Goal: Task Accomplishment & Management: Use online tool/utility

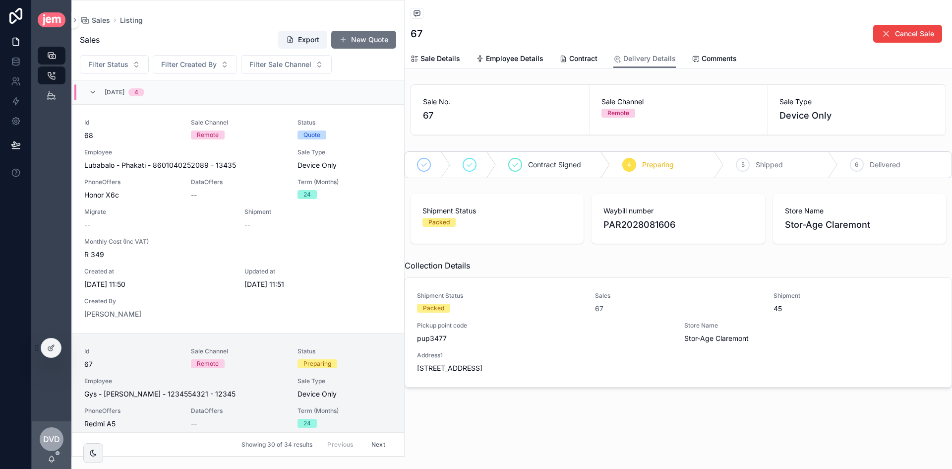
scroll to position [24, 0]
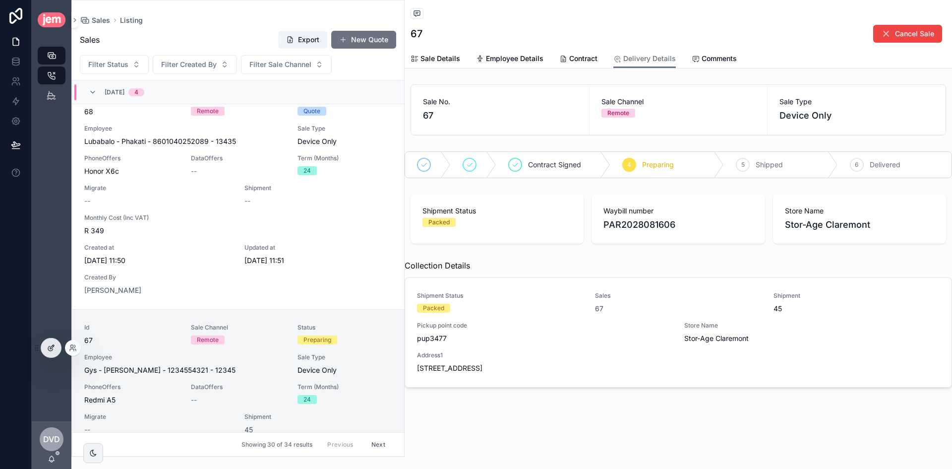
click at [55, 351] on div at bounding box center [51, 347] width 20 height 19
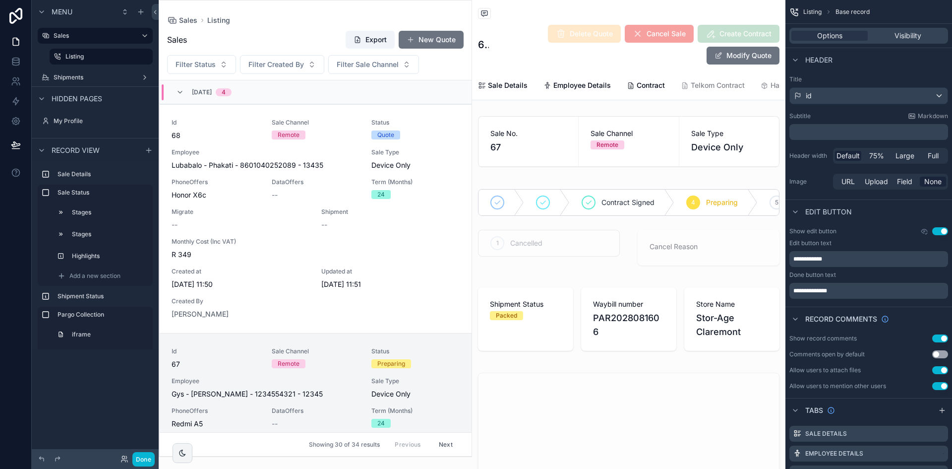
scroll to position [252, 0]
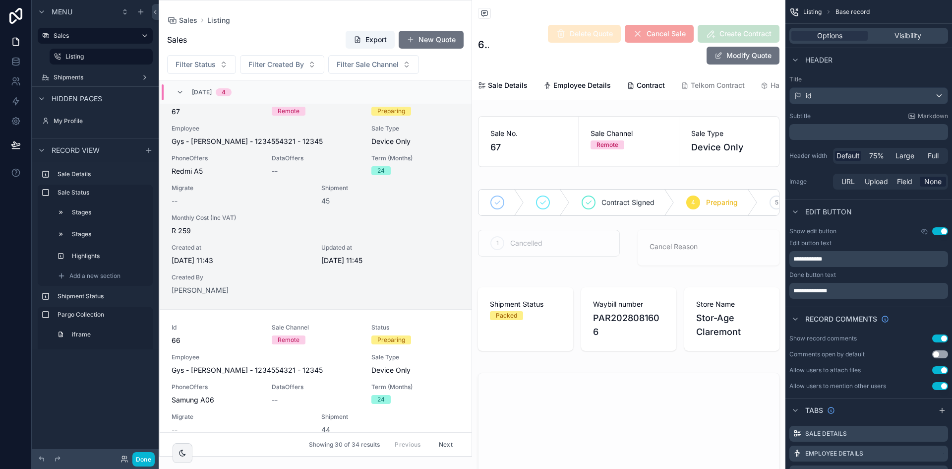
drag, startPoint x: 90, startPoint y: 79, endPoint x: 123, endPoint y: 88, distance: 35.0
click at [91, 79] on label "Shipments" at bounding box center [95, 77] width 83 height 8
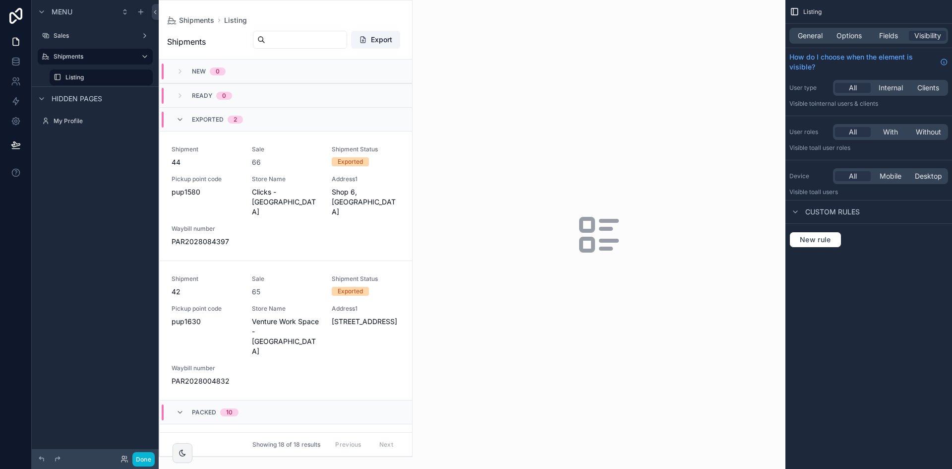
click at [301, 172] on div "scrollable content" at bounding box center [285, 228] width 253 height 456
click at [847, 38] on span "Options" at bounding box center [849, 36] width 25 height 10
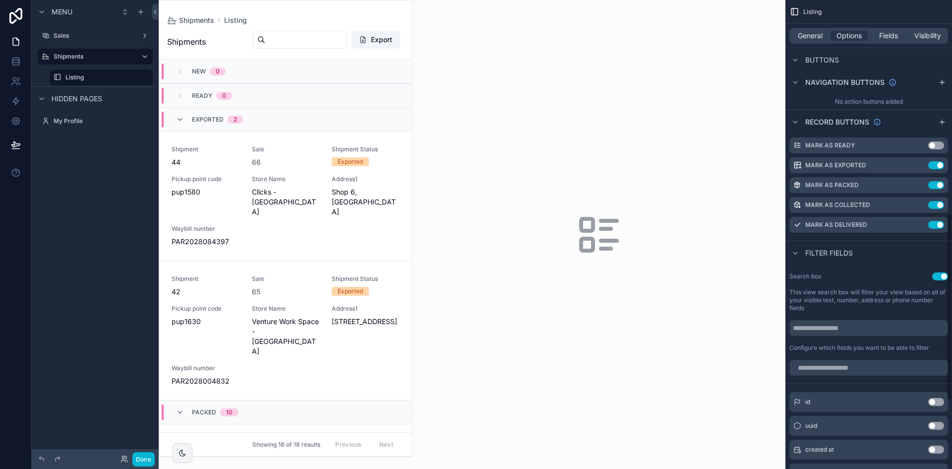
scroll to position [397, 0]
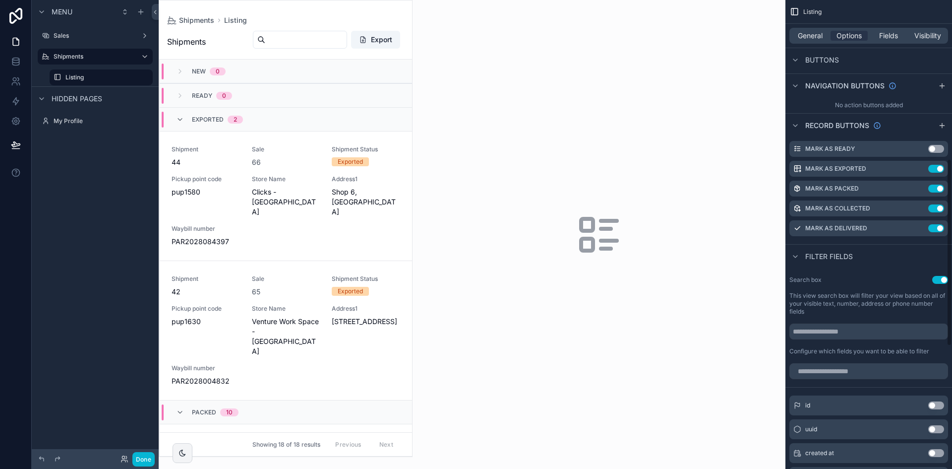
click at [810, 28] on div "General Options Fields Visibility" at bounding box center [869, 36] width 159 height 16
click at [942, 130] on div "scrollable content" at bounding box center [942, 126] width 12 height 12
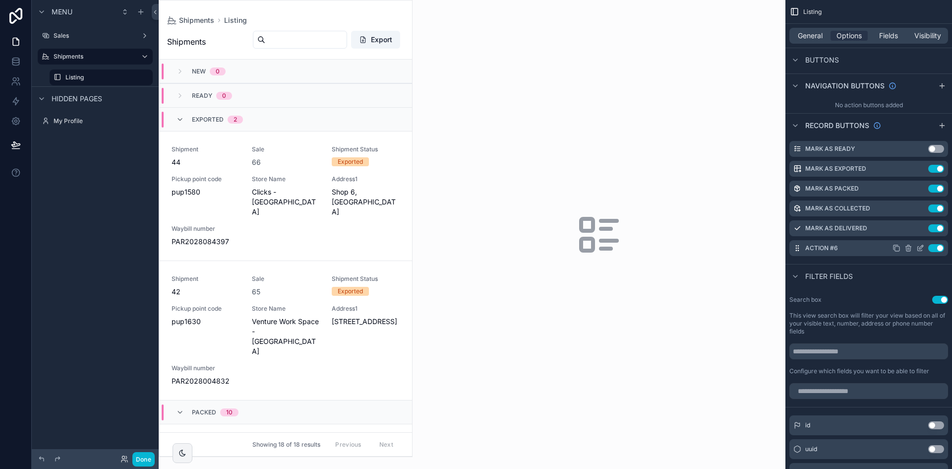
click at [920, 250] on icon "scrollable content" at bounding box center [920, 248] width 4 height 4
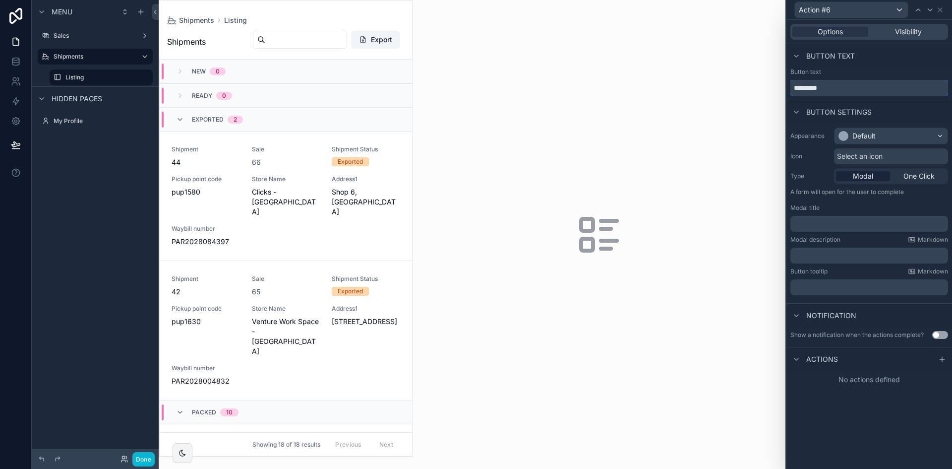
click at [841, 83] on input "*********" at bounding box center [870, 88] width 158 height 16
click at [840, 83] on input "*********" at bounding box center [870, 88] width 158 height 16
type input "*****"
click at [915, 173] on span "One Click" at bounding box center [919, 176] width 31 height 10
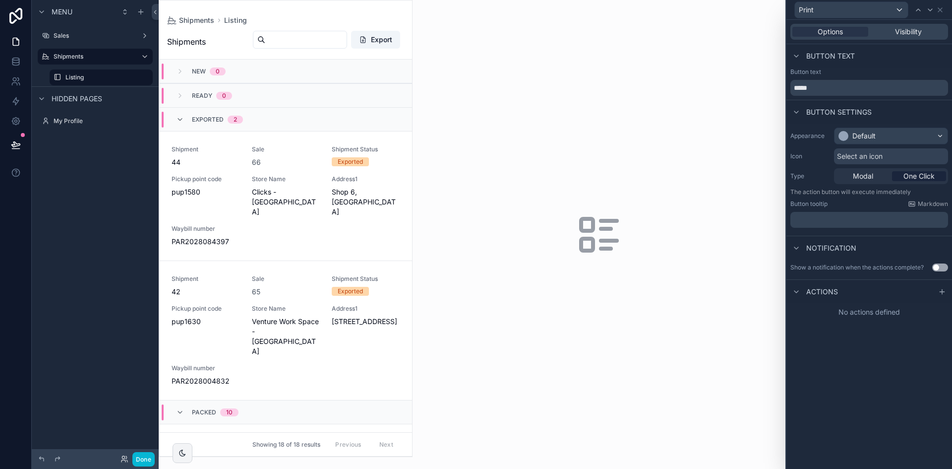
click at [901, 315] on div "No actions defined" at bounding box center [870, 312] width 166 height 18
click at [943, 293] on icon at bounding box center [942, 292] width 8 height 8
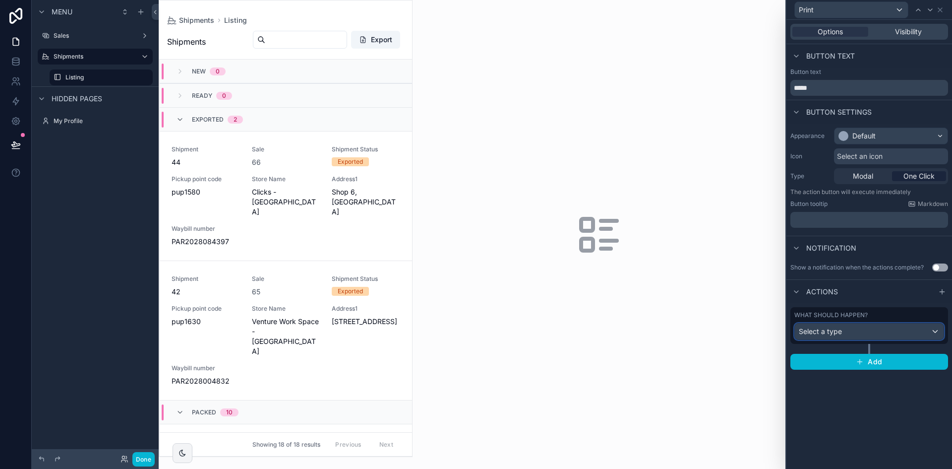
click at [873, 331] on div "Select a type" at bounding box center [869, 331] width 149 height 16
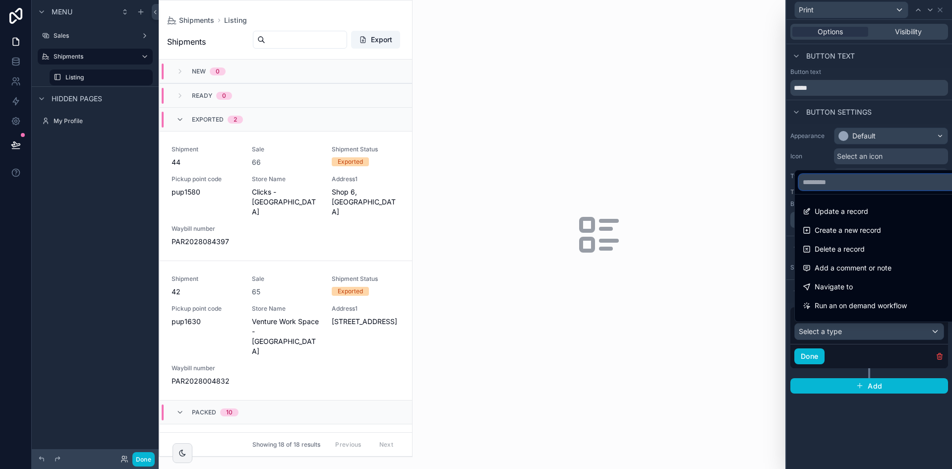
click at [884, 178] on input "text" at bounding box center [881, 182] width 164 height 16
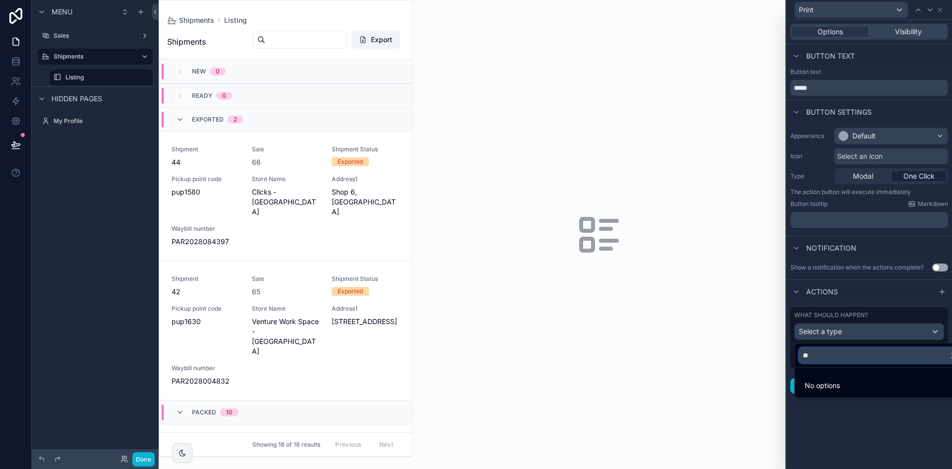
type input "*"
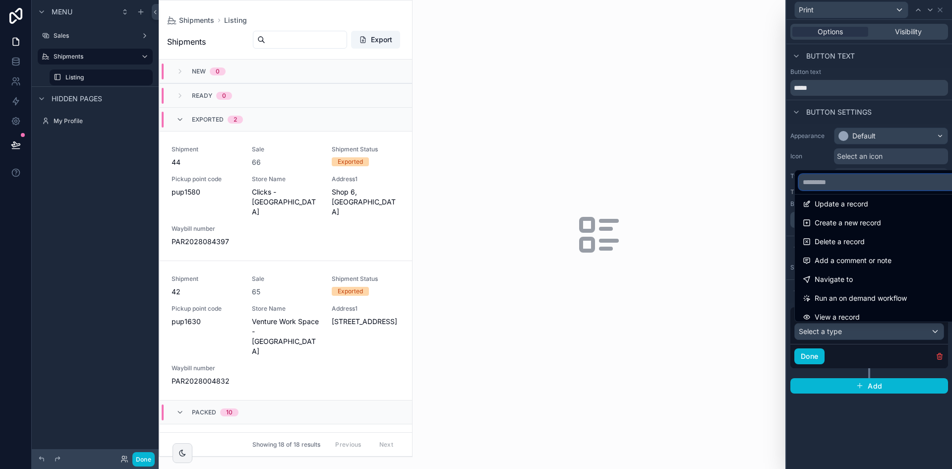
scroll to position [0, 0]
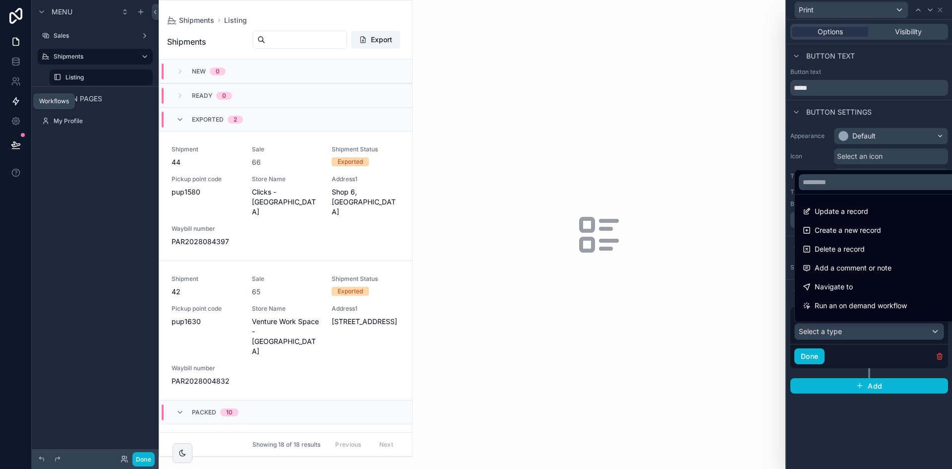
click at [11, 99] on icon at bounding box center [16, 101] width 10 height 10
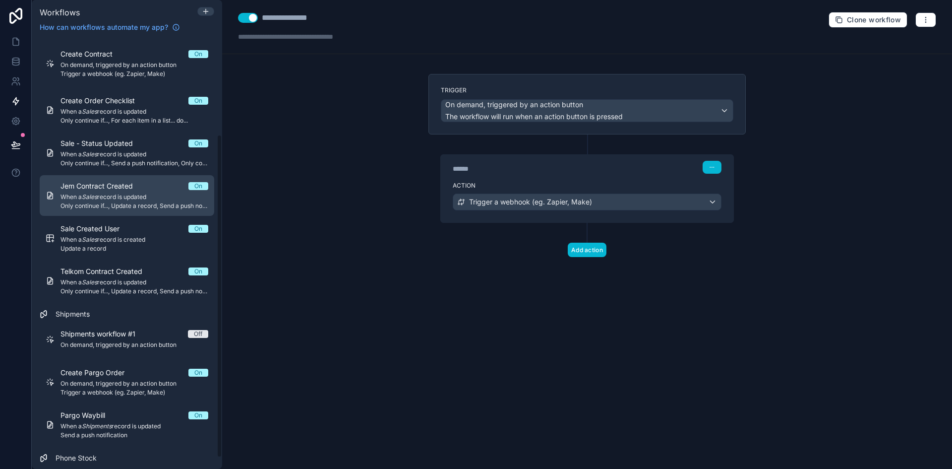
scroll to position [143, 0]
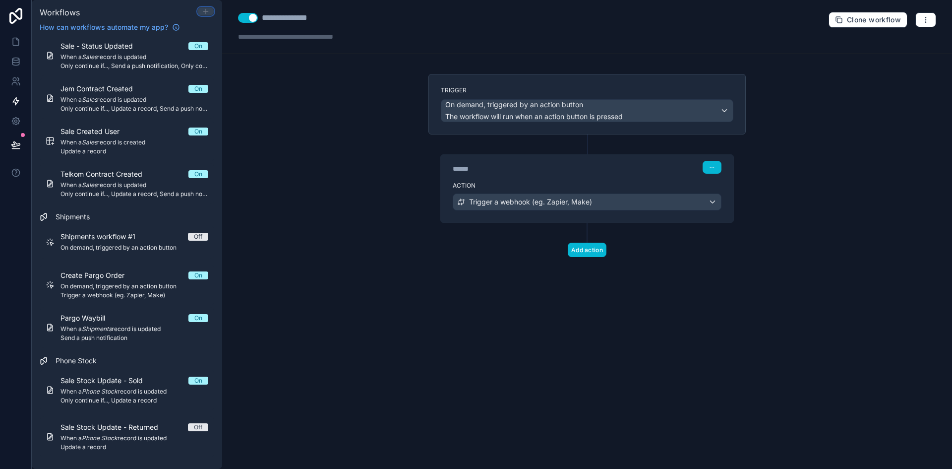
click at [208, 13] on icon at bounding box center [206, 11] width 8 height 8
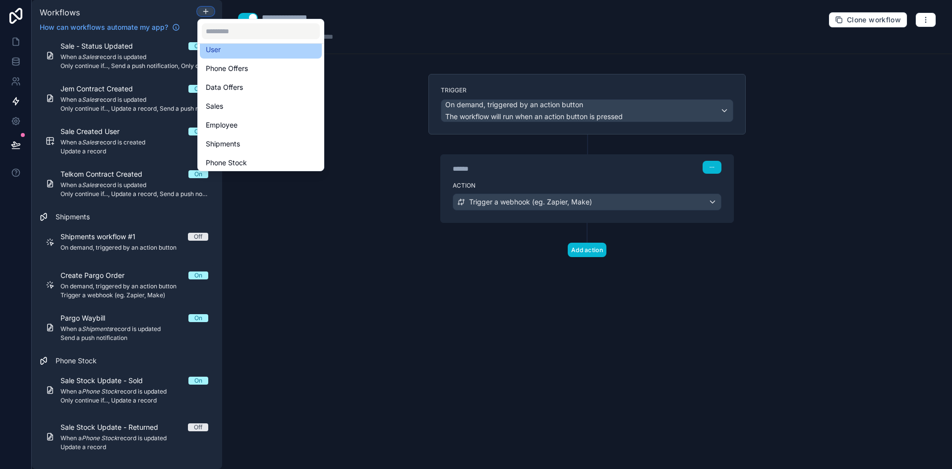
scroll to position [50, 0]
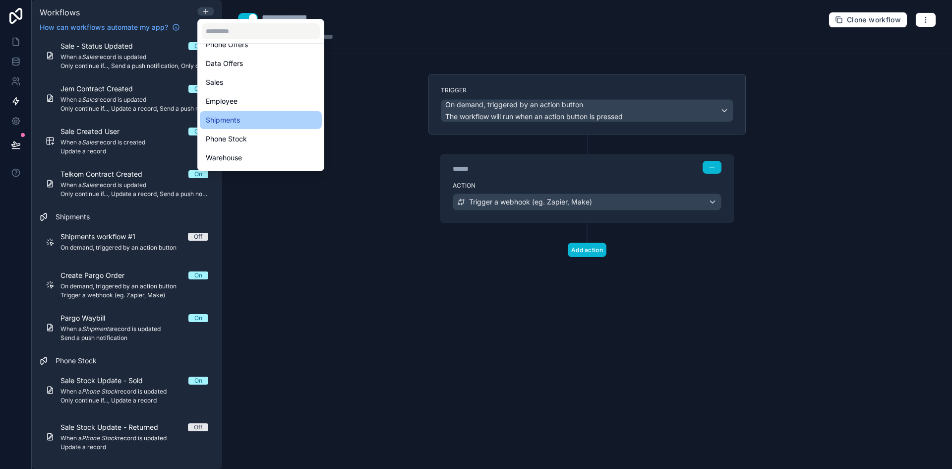
click at [232, 119] on span "Shipments" at bounding box center [223, 120] width 34 height 12
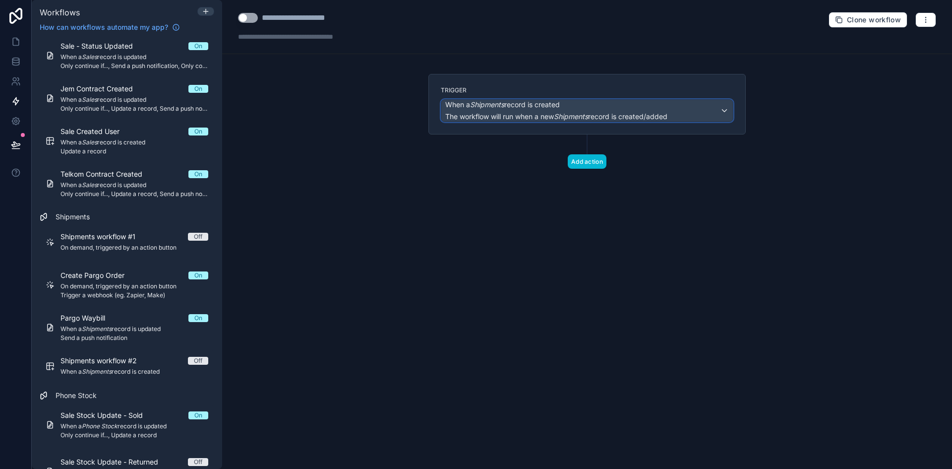
click at [560, 103] on span "When a Shipments record is created" at bounding box center [502, 105] width 115 height 10
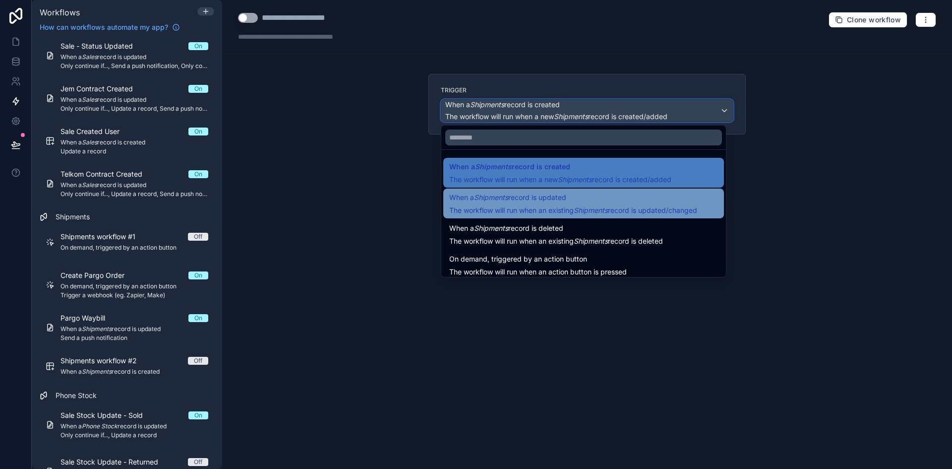
scroll to position [36, 0]
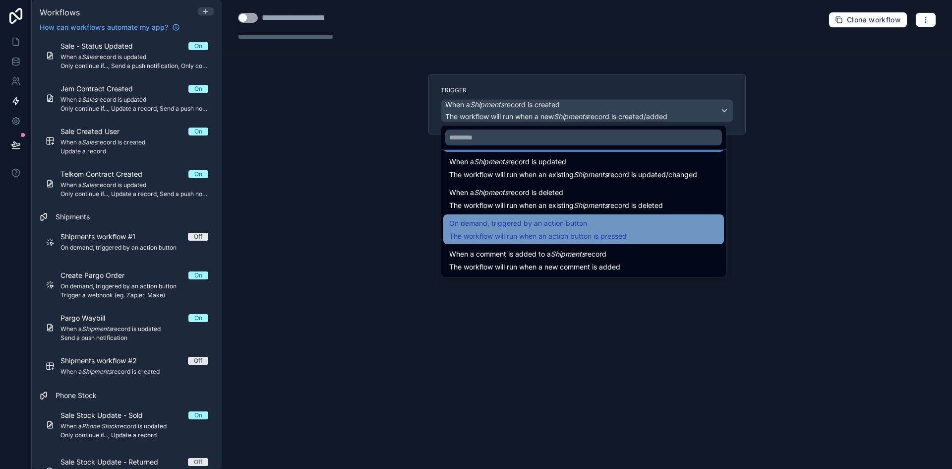
click at [606, 218] on span "On demand, triggered by an action button" at bounding box center [538, 223] width 178 height 12
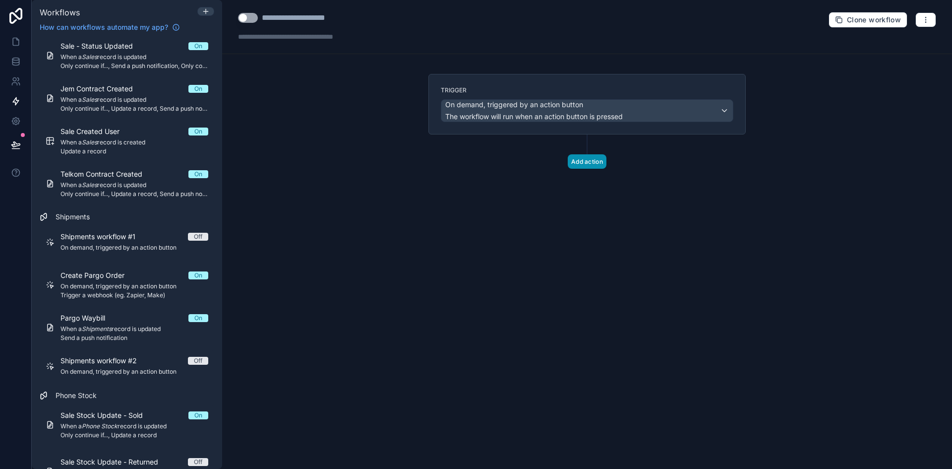
click at [583, 166] on button "Add action" at bounding box center [587, 161] width 39 height 14
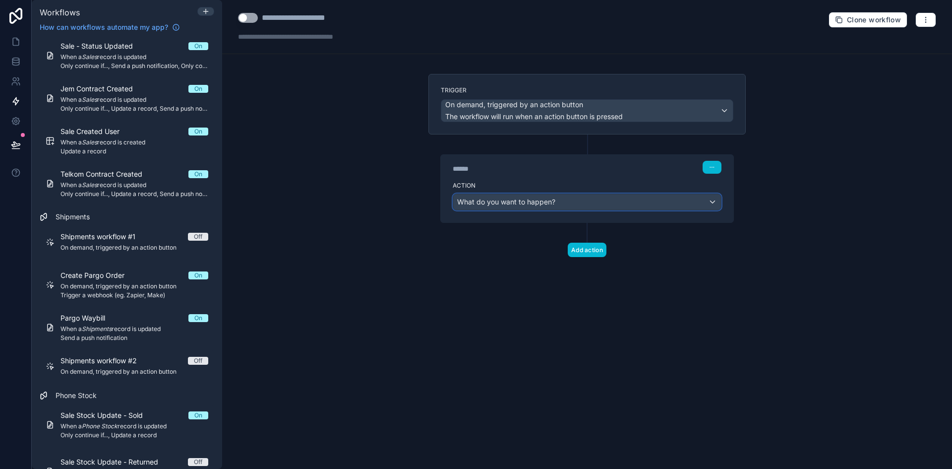
click at [550, 201] on span "What do you want to happen?" at bounding box center [506, 201] width 98 height 8
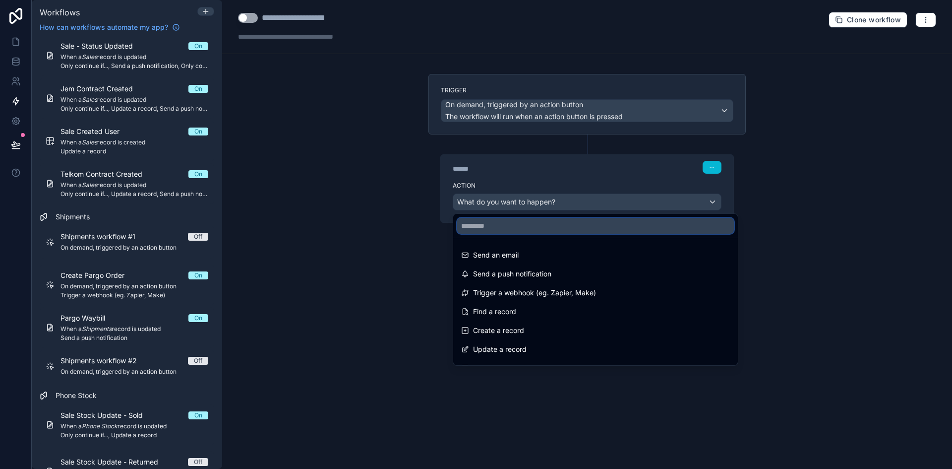
click at [566, 219] on input "text" at bounding box center [595, 226] width 277 height 16
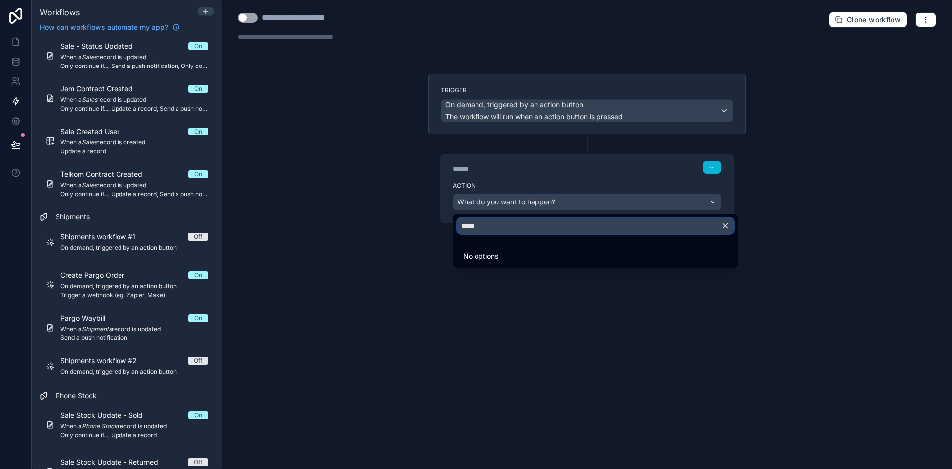
type input "*****"
click at [621, 182] on div at bounding box center [476, 234] width 952 height 469
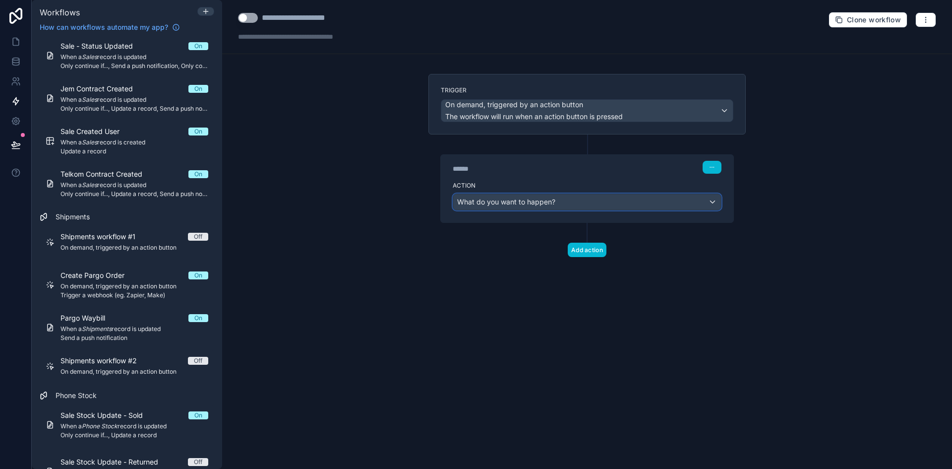
click at [618, 203] on div "What do you want to happen?" at bounding box center [587, 202] width 268 height 16
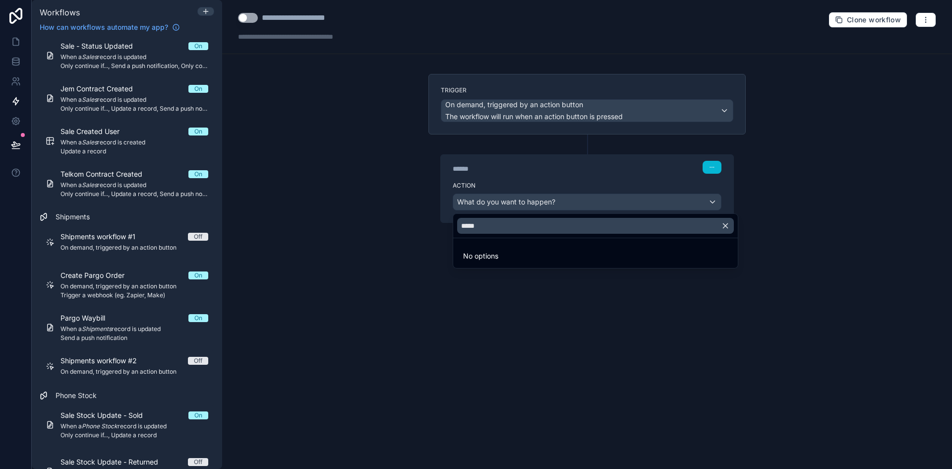
click at [729, 227] on icon "button" at bounding box center [725, 225] width 9 height 9
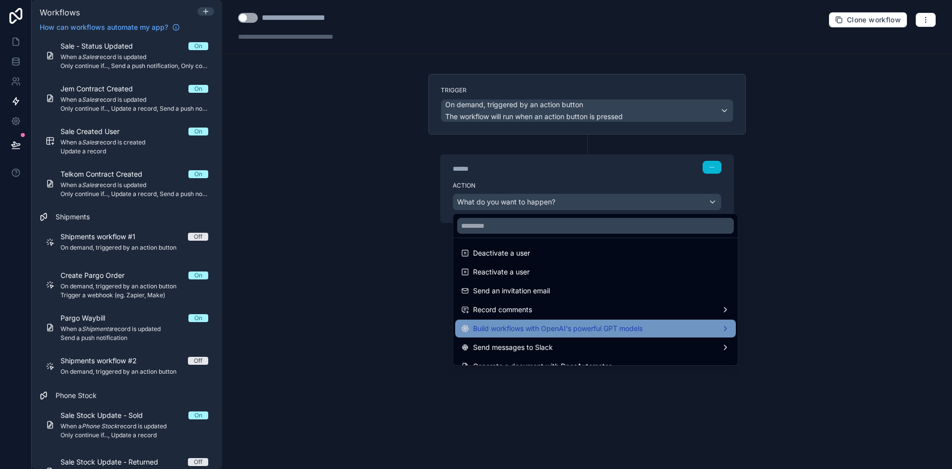
scroll to position [183, 0]
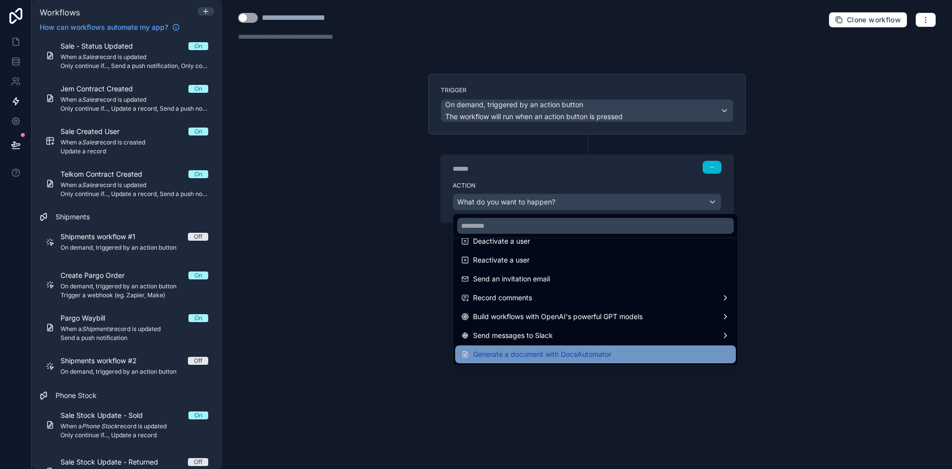
click at [652, 352] on div "Generate a document with DocsAutomator" at bounding box center [595, 354] width 269 height 12
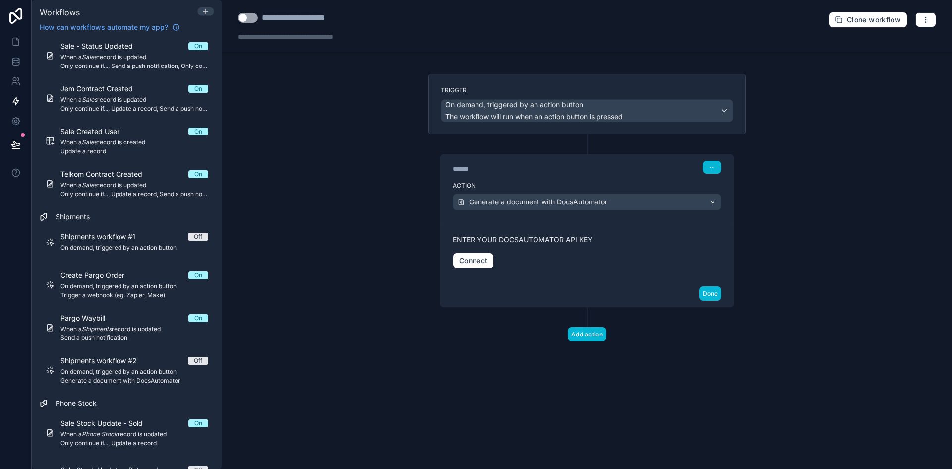
click at [786, 240] on div "**********" at bounding box center [587, 234] width 730 height 469
click at [566, 198] on span "Generate a document with DocsAutomator" at bounding box center [538, 202] width 138 height 10
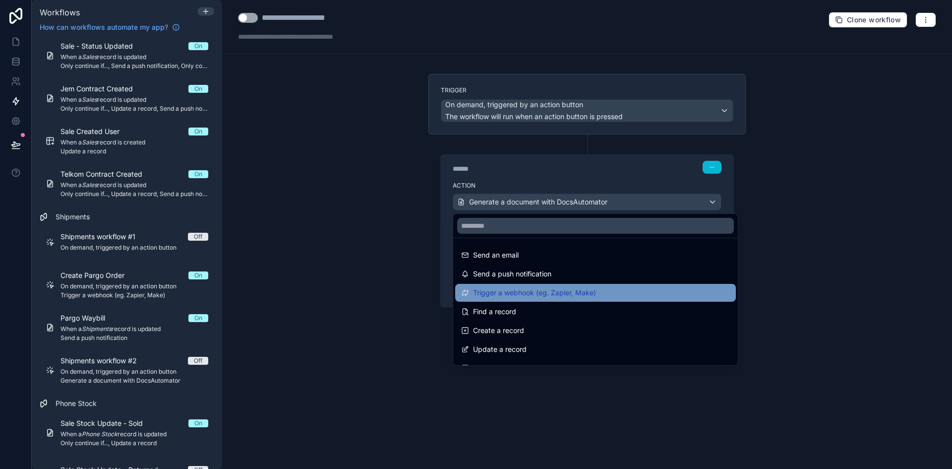
click at [567, 295] on span "Trigger a webhook (eg. Zapier, Make)" at bounding box center [534, 293] width 123 height 12
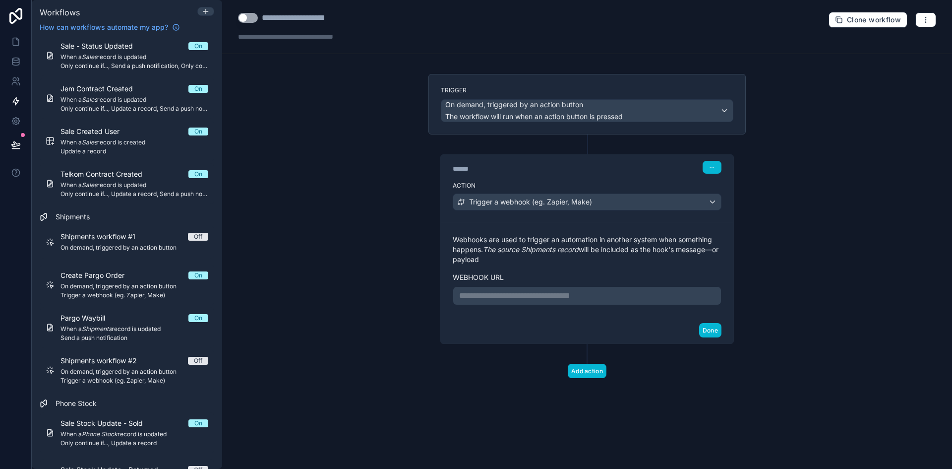
click at [523, 295] on p "**********" at bounding box center [587, 296] width 256 height 12
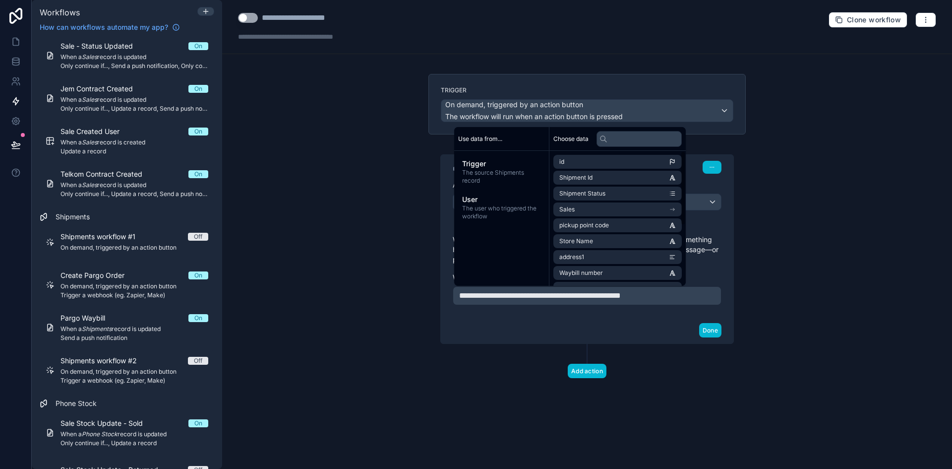
click at [694, 291] on p "**********" at bounding box center [587, 296] width 256 height 12
click at [709, 337] on button "Done" at bounding box center [710, 330] width 22 height 14
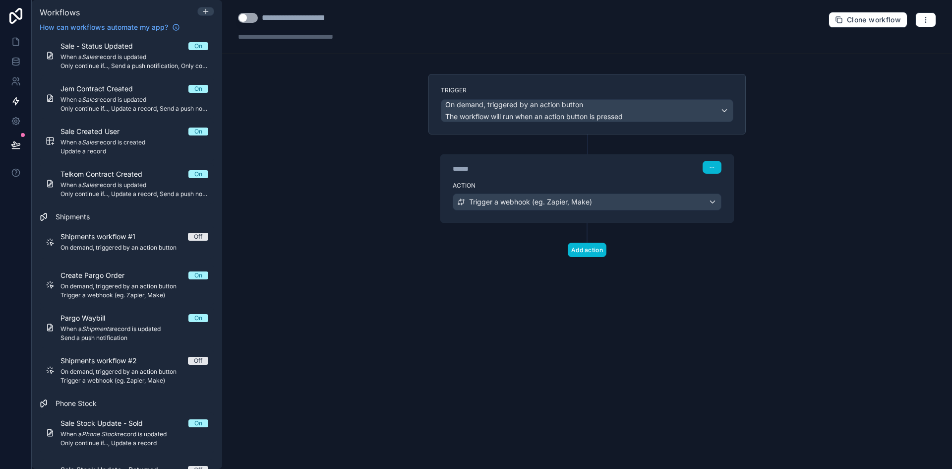
click at [315, 20] on div "**********" at bounding box center [310, 18] width 96 height 12
click at [316, 20] on div "**********" at bounding box center [310, 18] width 96 height 12
type div "**********"
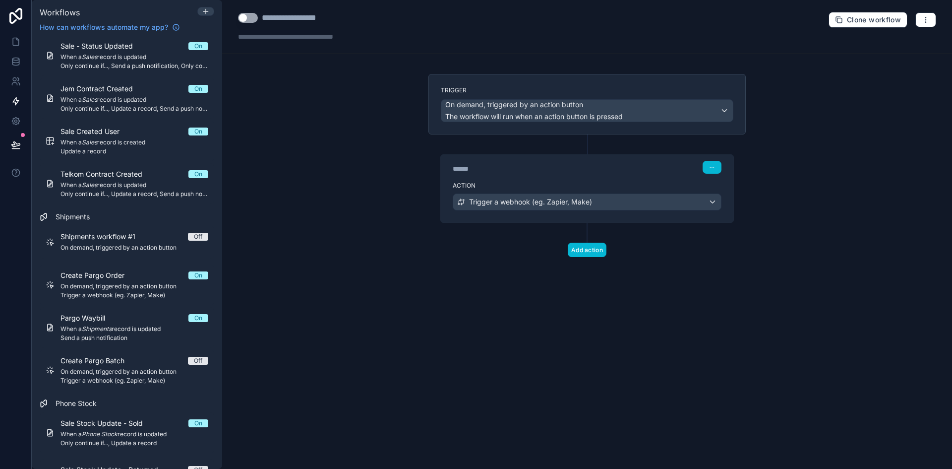
click at [951, 16] on div "**********" at bounding box center [587, 27] width 730 height 54
click at [923, 16] on icon "button" at bounding box center [926, 20] width 8 height 8
click at [914, 40] on span "Test workflow" at bounding box center [900, 43] width 48 height 8
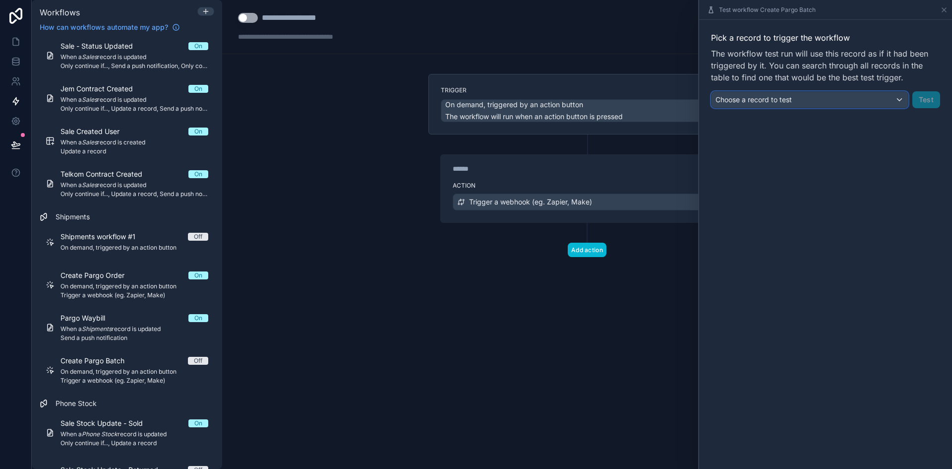
click at [843, 93] on div "Choose a record to test" at bounding box center [810, 100] width 196 height 16
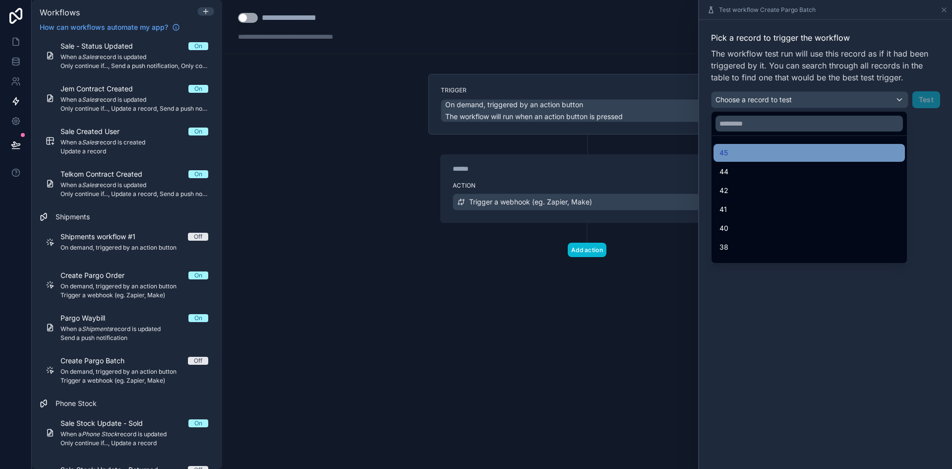
click at [787, 151] on div "45" at bounding box center [810, 153] width 180 height 12
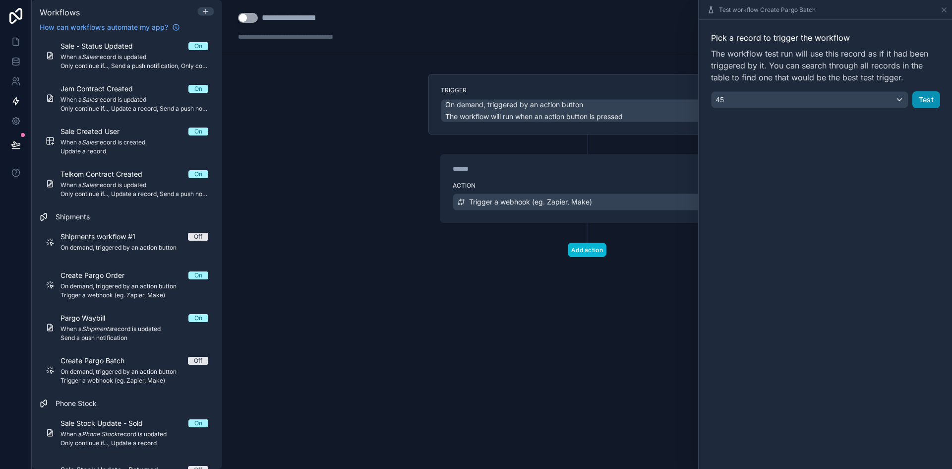
click at [935, 104] on button "Test" at bounding box center [927, 99] width 28 height 17
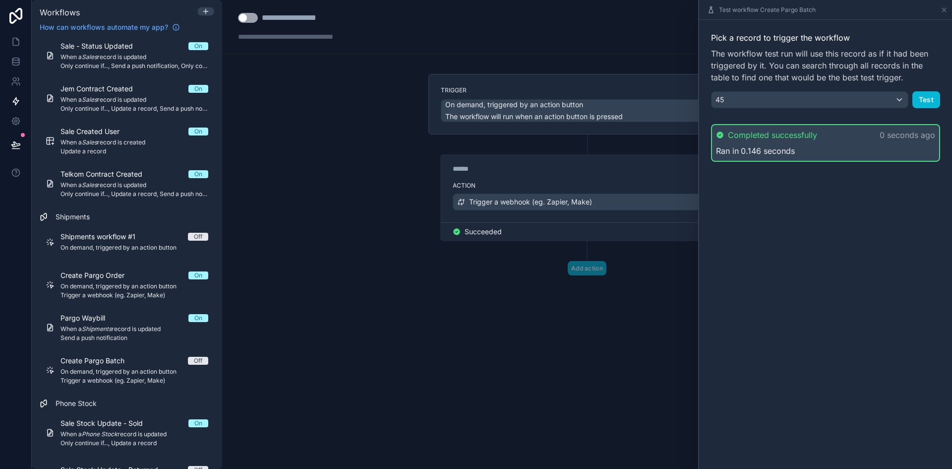
click at [658, 182] on label "Action" at bounding box center [587, 186] width 269 height 8
click at [593, 218] on div "Action Trigger a webhook (eg. Zapier, Make)" at bounding box center [587, 200] width 293 height 45
click at [631, 186] on label "Action" at bounding box center [587, 186] width 269 height 8
click at [947, 12] on icon at bounding box center [944, 10] width 8 height 8
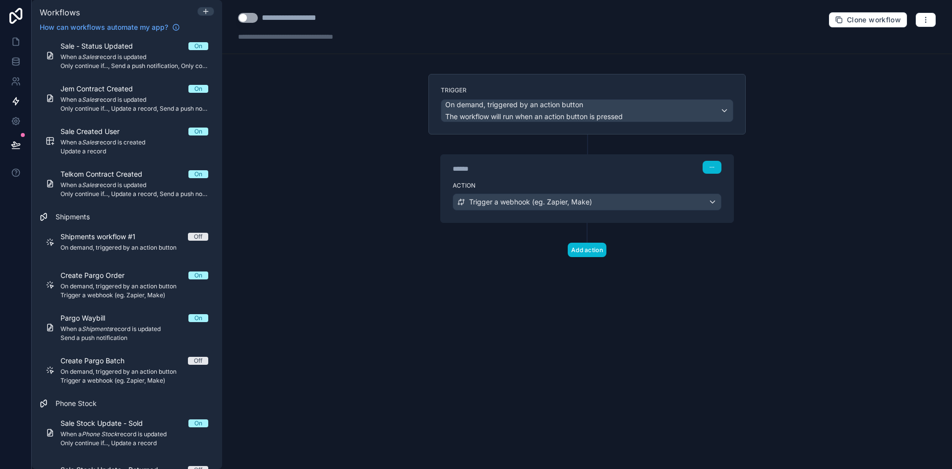
click at [653, 168] on div "****** Step 1" at bounding box center [587, 167] width 269 height 13
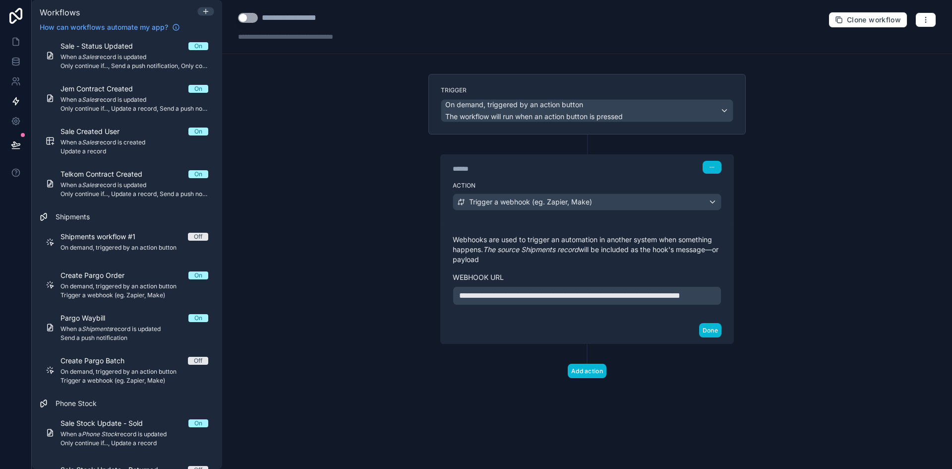
click at [256, 17] on button "Use setting" at bounding box center [248, 18] width 20 height 10
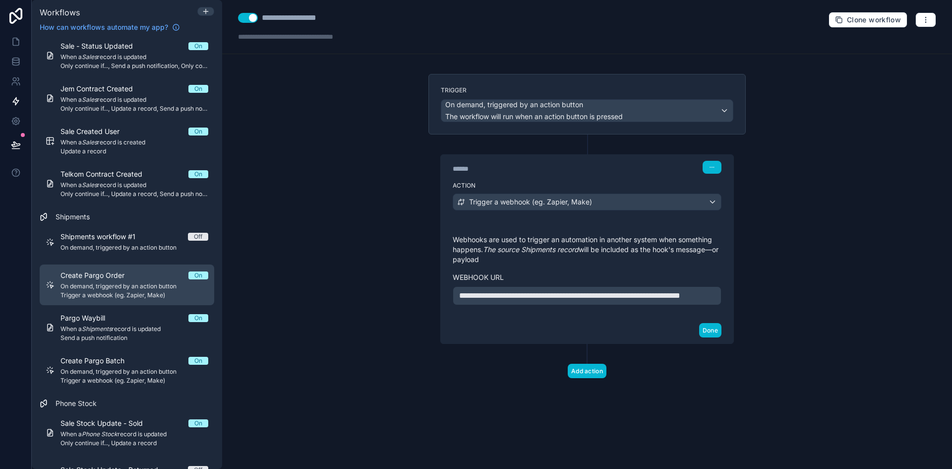
click at [152, 286] on span "On demand, triggered by an action button" at bounding box center [135, 286] width 148 height 8
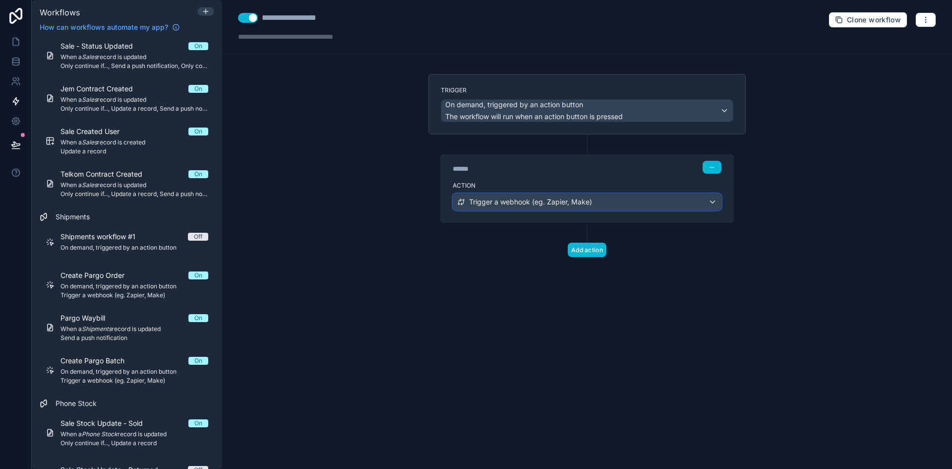
click at [621, 199] on div "Trigger a webhook (eg. Zapier, Make)" at bounding box center [587, 202] width 268 height 16
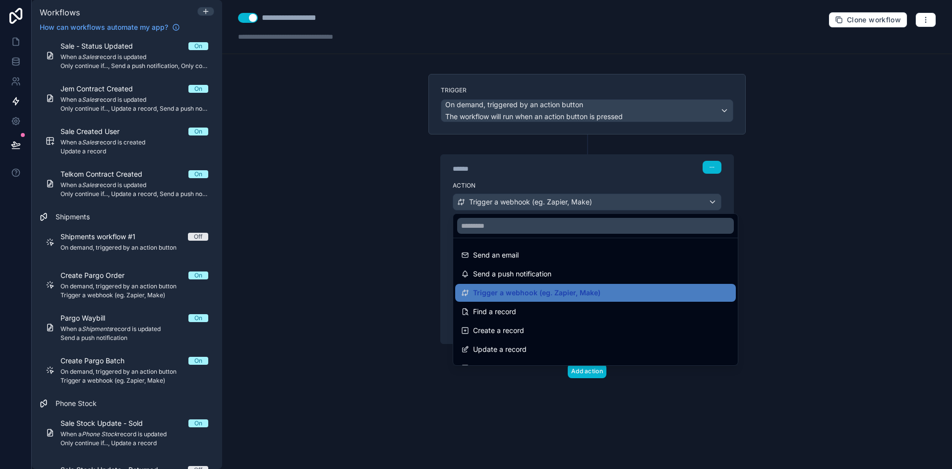
click at [626, 172] on div at bounding box center [476, 234] width 952 height 469
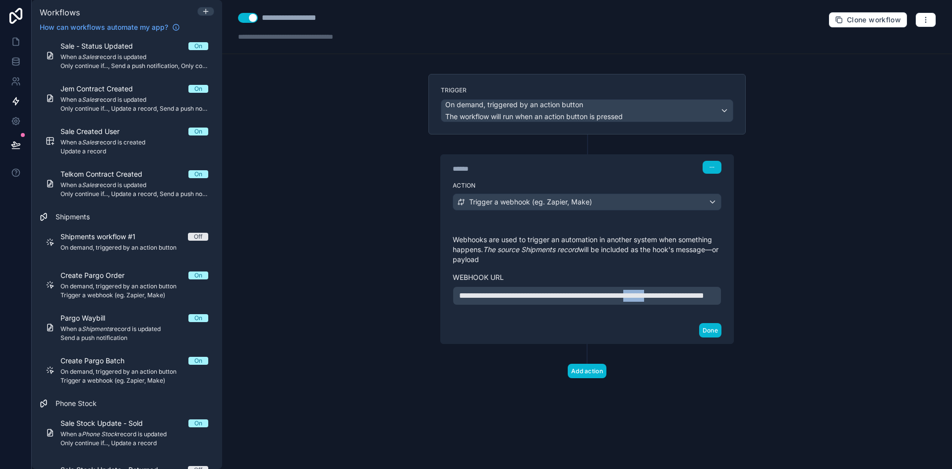
drag, startPoint x: 488, startPoint y: 309, endPoint x: 449, endPoint y: 308, distance: 38.2
click at [449, 308] on div "**********" at bounding box center [587, 269] width 293 height 95
copy span "*******"
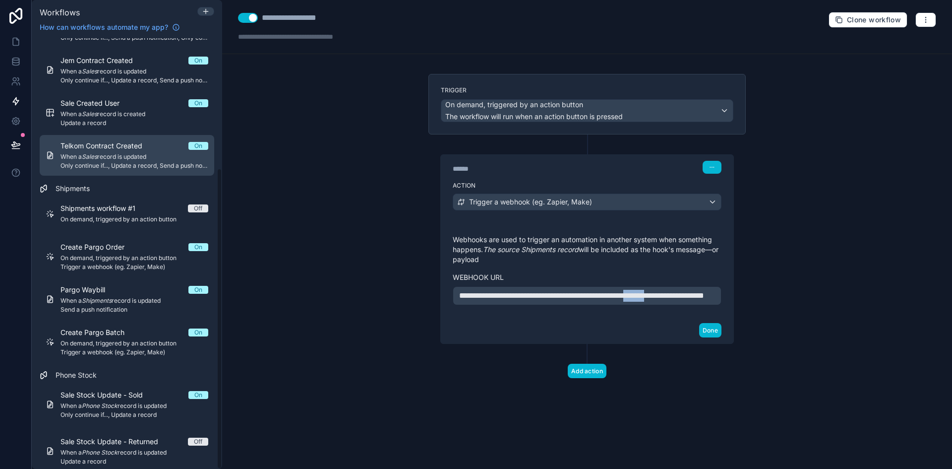
scroll to position [185, 0]
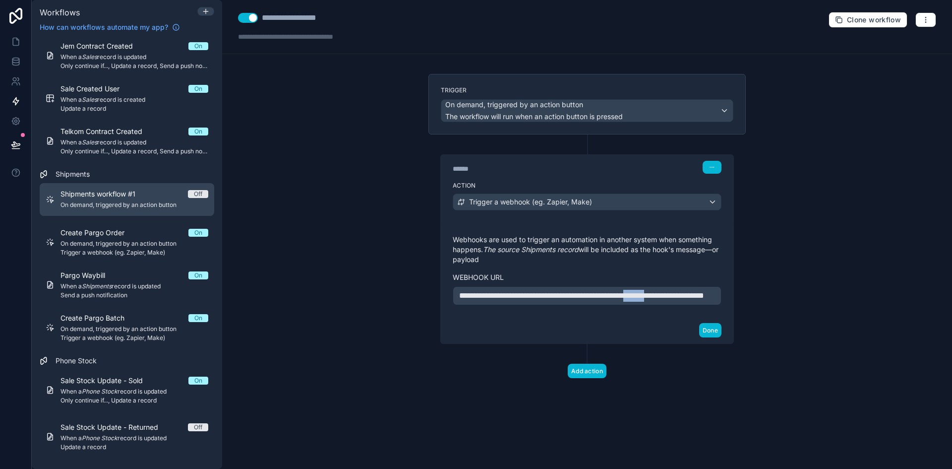
click at [143, 204] on span "On demand, triggered by an action button" at bounding box center [135, 205] width 148 height 8
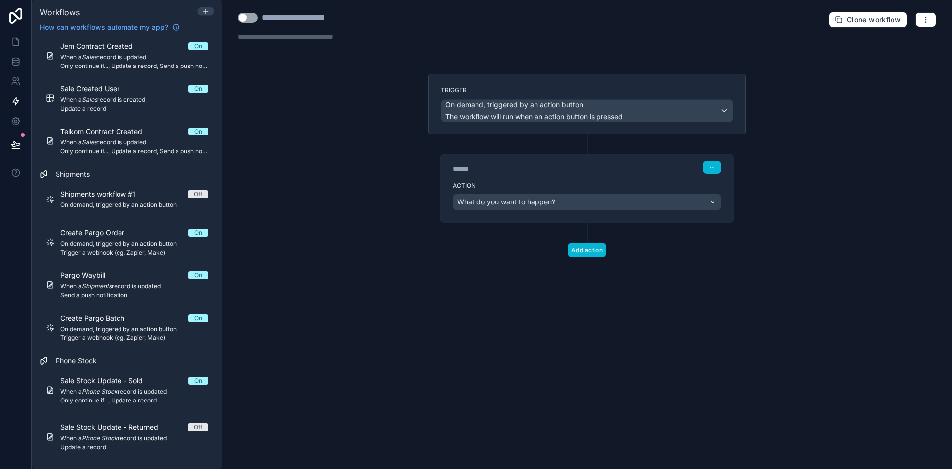
click at [533, 162] on div "****** Step 1" at bounding box center [587, 167] width 269 height 13
click at [540, 176] on div "****** Step 1" at bounding box center [587, 166] width 293 height 23
click at [609, 192] on div "Action What do you want to happen?" at bounding box center [587, 200] width 293 height 45
click at [715, 204] on div "What do you want to happen?" at bounding box center [587, 202] width 268 height 16
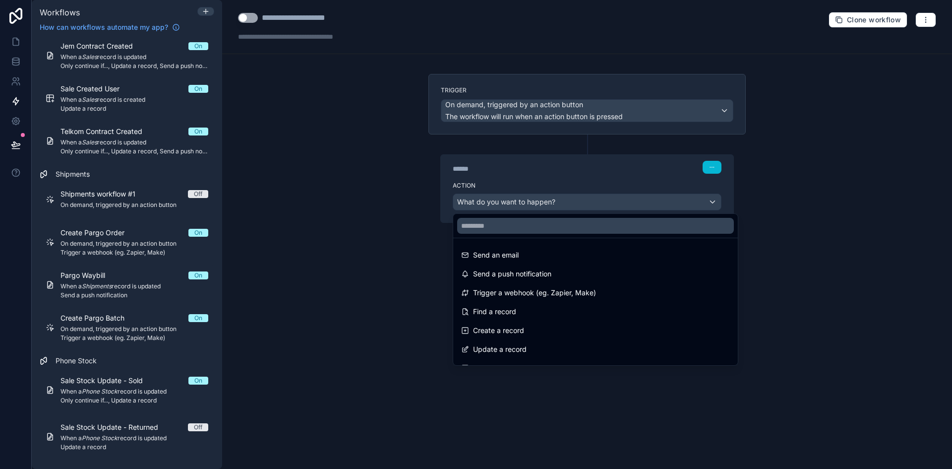
click at [628, 176] on div at bounding box center [476, 234] width 952 height 469
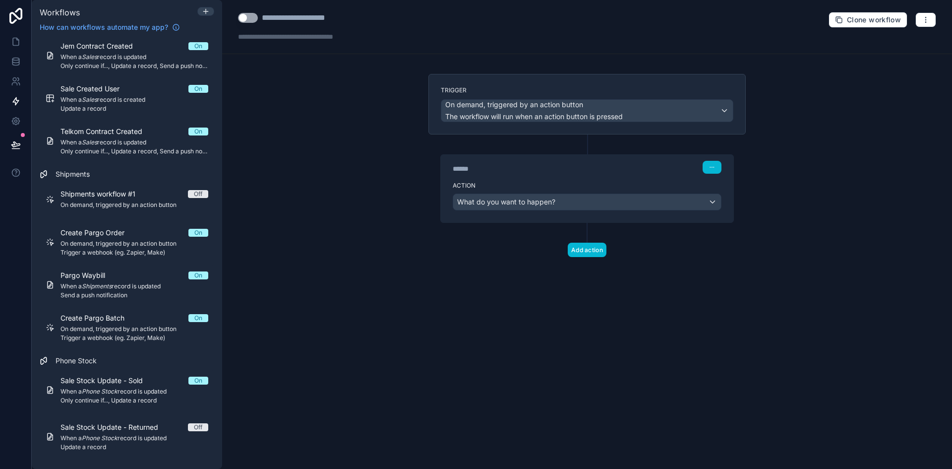
click at [633, 177] on div "****** Step 1" at bounding box center [587, 166] width 293 height 23
click at [930, 22] on button "button" at bounding box center [926, 19] width 21 height 15
click at [889, 74] on span "Delete workflow" at bounding box center [900, 75] width 48 height 8
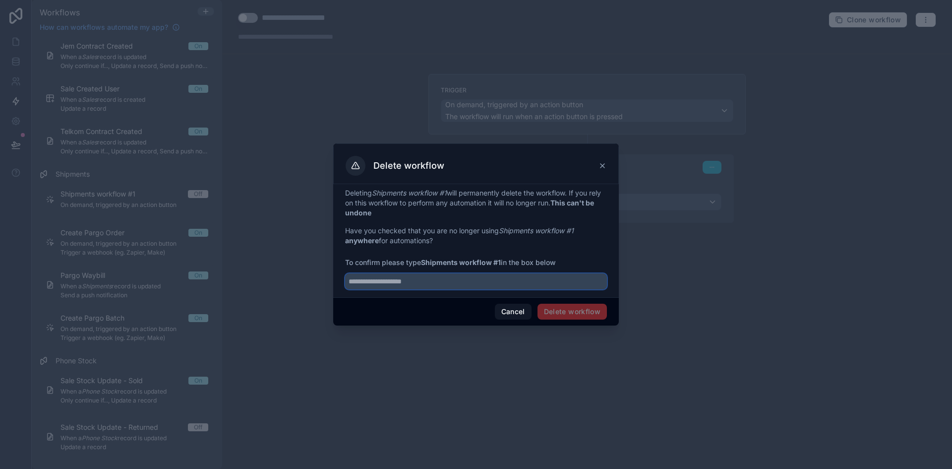
click at [426, 279] on input "text" at bounding box center [476, 281] width 262 height 16
click at [386, 279] on input "**********" at bounding box center [476, 281] width 262 height 16
click at [378, 281] on input "**********" at bounding box center [476, 281] width 262 height 16
click at [389, 283] on input "**********" at bounding box center [476, 281] width 262 height 16
type input "**********"
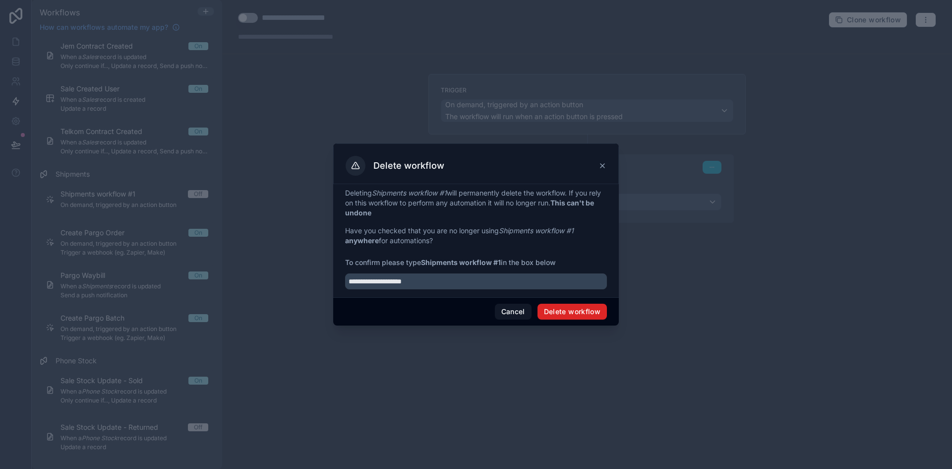
click at [548, 310] on button "Delete workflow" at bounding box center [572, 312] width 69 height 16
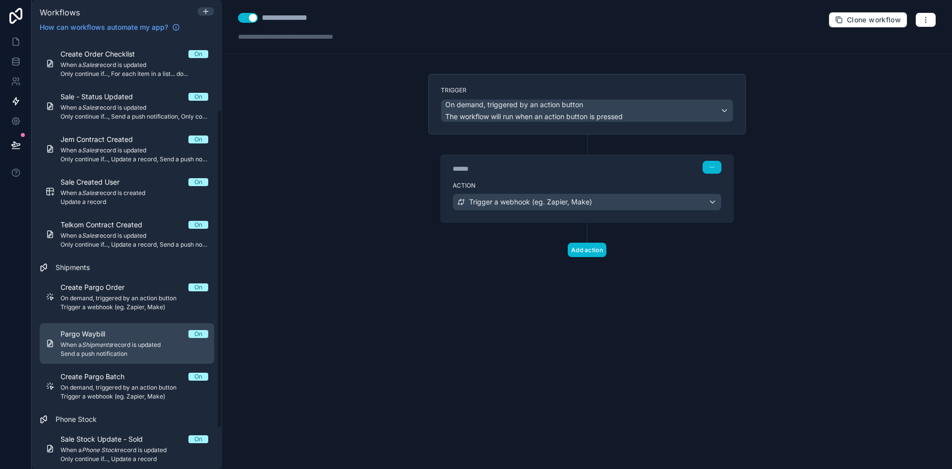
scroll to position [99, 0]
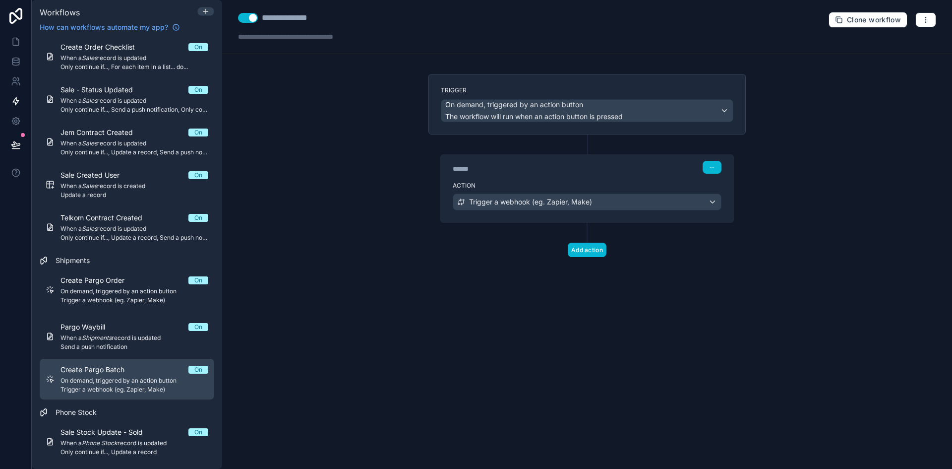
click at [139, 373] on div "Create Pargo Batch On" at bounding box center [135, 370] width 148 height 10
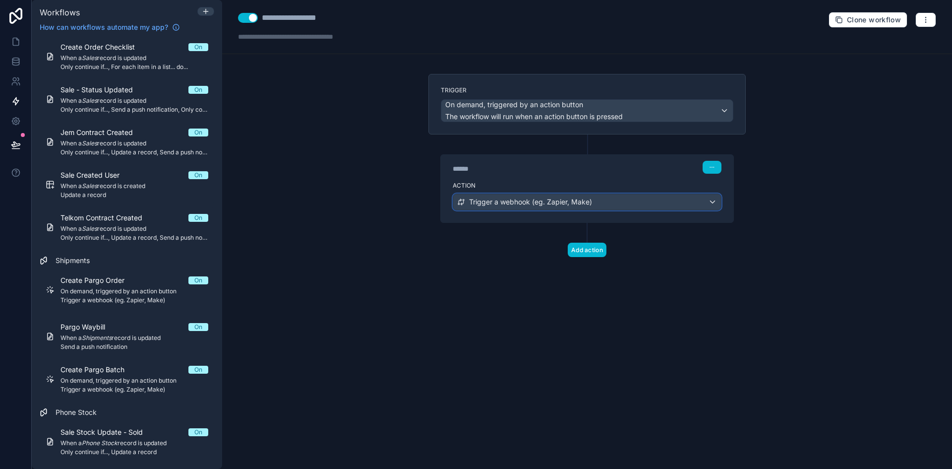
click at [605, 204] on div "Trigger a webhook (eg. Zapier, Make)" at bounding box center [587, 202] width 268 height 16
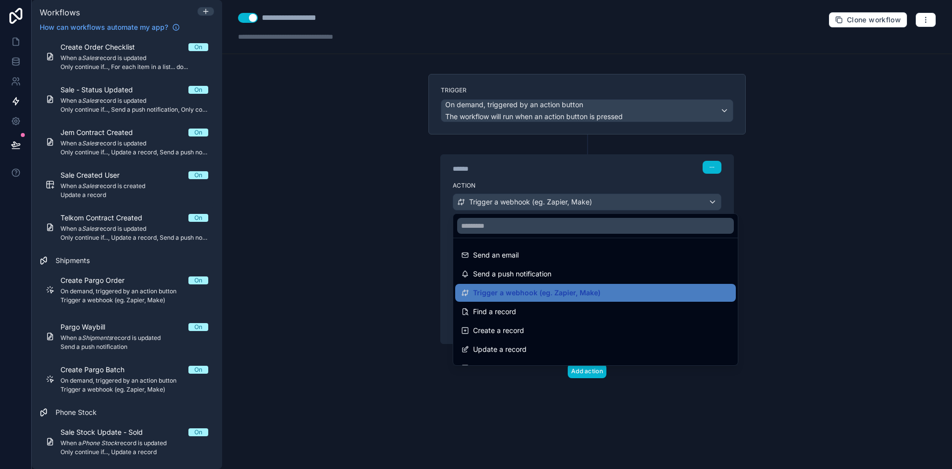
click at [616, 183] on div at bounding box center [476, 234] width 952 height 469
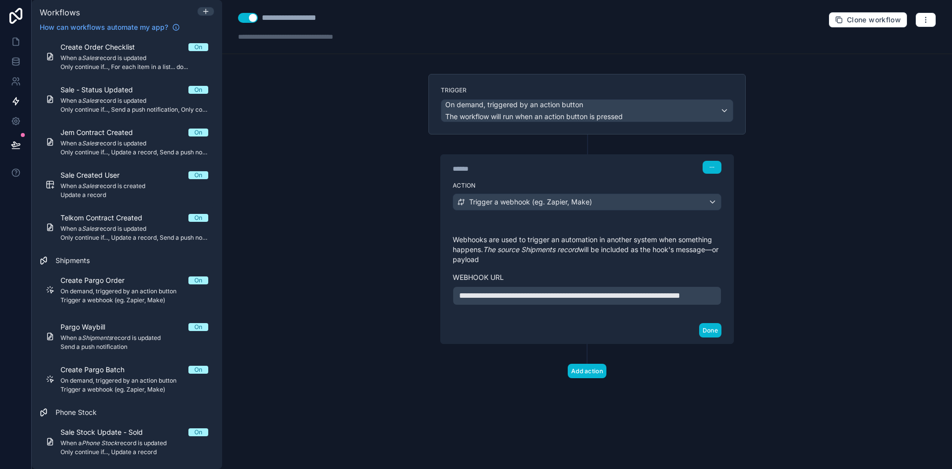
click at [536, 302] on p "**********" at bounding box center [587, 296] width 256 height 12
drag, startPoint x: 681, startPoint y: 294, endPoint x: 704, endPoint y: 311, distance: 29.4
click at [704, 302] on p "**********" at bounding box center [587, 296] width 256 height 12
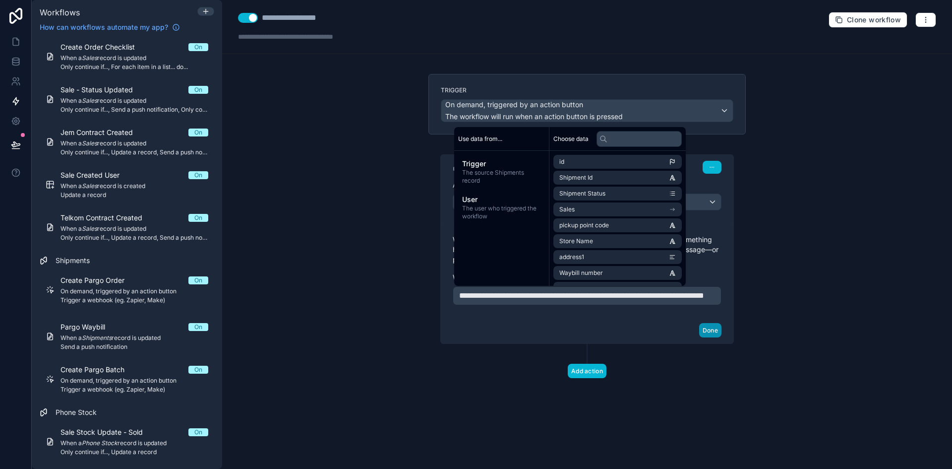
click at [716, 337] on button "Done" at bounding box center [710, 330] width 22 height 14
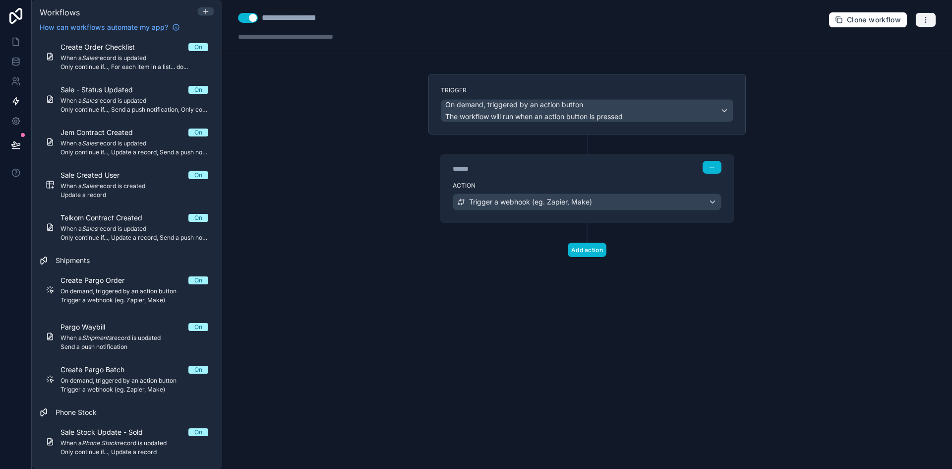
click at [925, 28] on div "**********" at bounding box center [587, 27] width 730 height 54
click at [926, 24] on button "button" at bounding box center [926, 19] width 21 height 15
click at [899, 45] on span "Test workflow" at bounding box center [900, 43] width 48 height 8
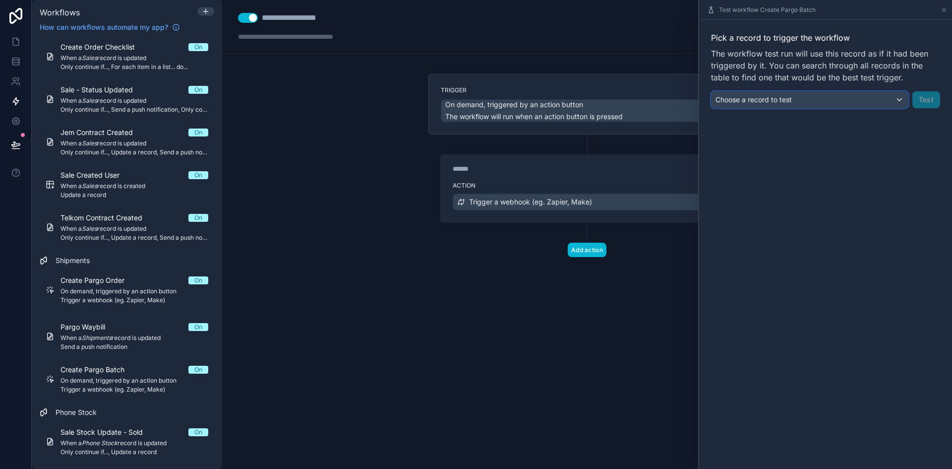
click at [890, 106] on div "Choose a record to test" at bounding box center [810, 100] width 196 height 16
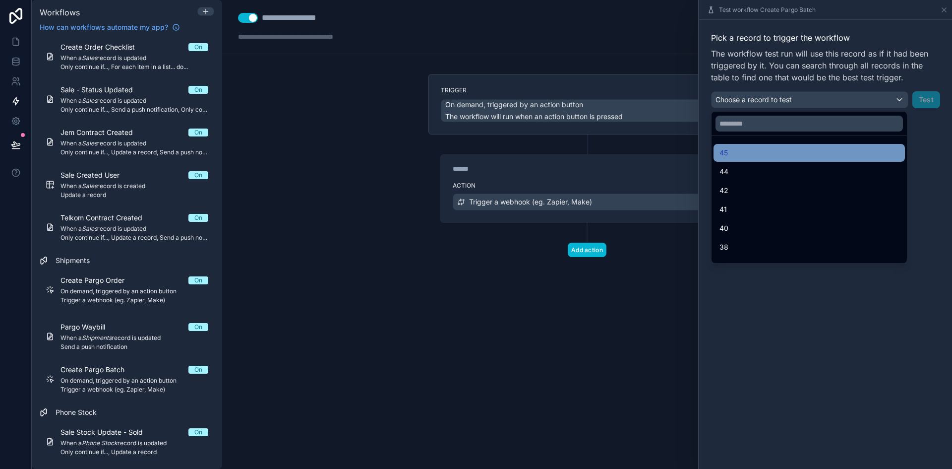
click at [793, 150] on div "45" at bounding box center [810, 153] width 180 height 12
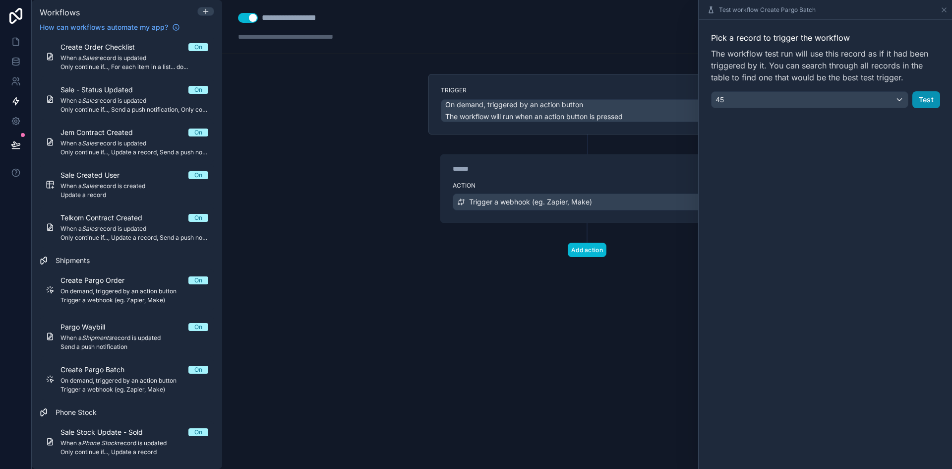
click at [932, 105] on button "Test" at bounding box center [927, 99] width 28 height 17
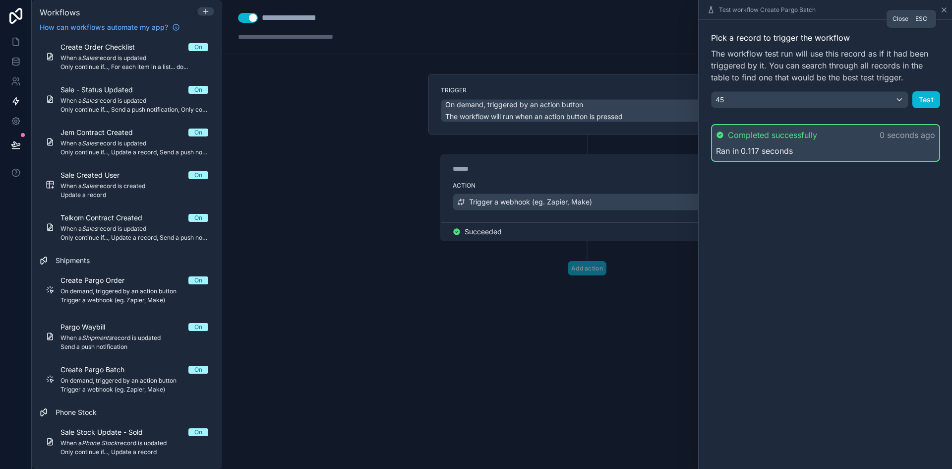
click at [944, 10] on icon at bounding box center [944, 10] width 8 height 8
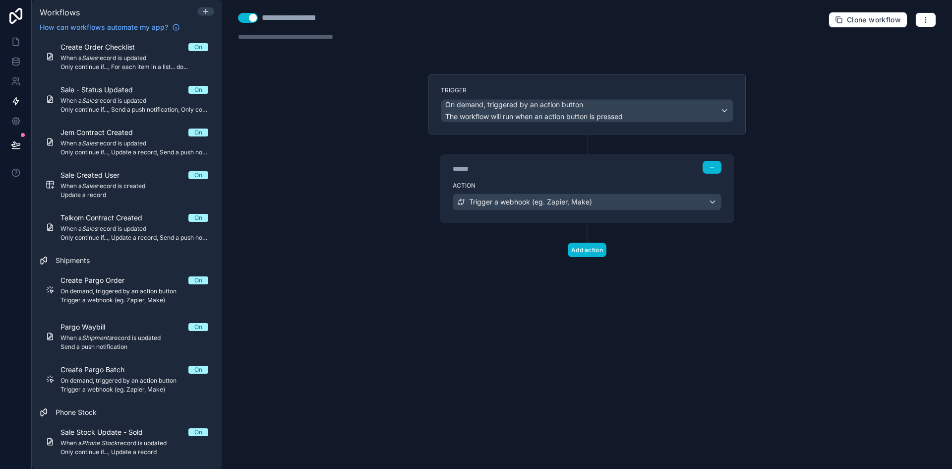
click at [305, 133] on div "**********" at bounding box center [587, 234] width 730 height 469
click at [933, 24] on button "button" at bounding box center [926, 19] width 21 height 15
click at [910, 55] on button "Run history" at bounding box center [891, 59] width 71 height 16
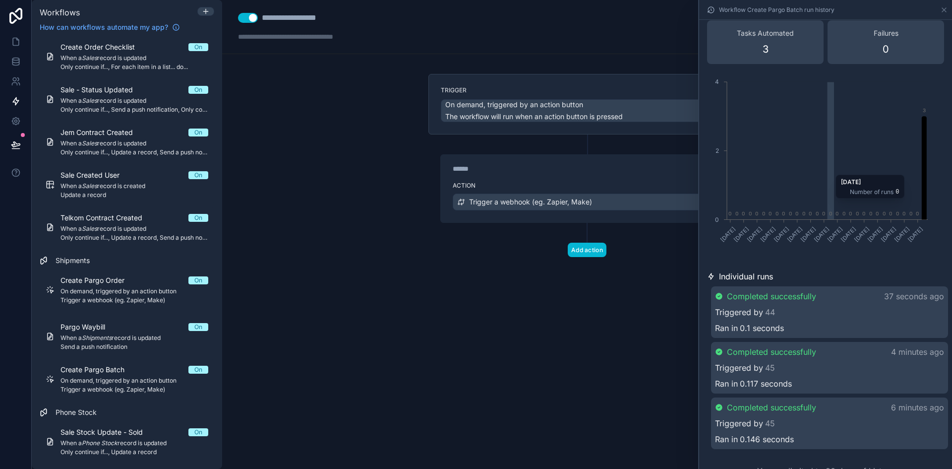
scroll to position [55, 0]
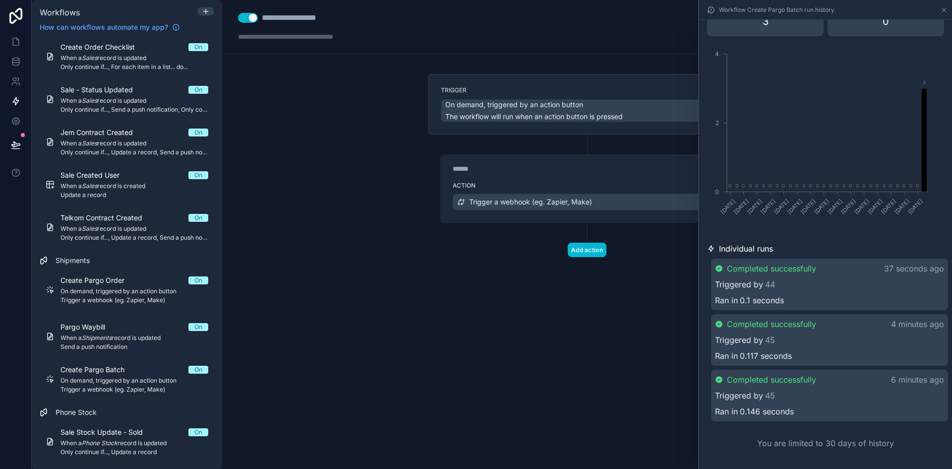
click at [851, 281] on div "Triggered by 44" at bounding box center [829, 284] width 229 height 12
click at [849, 283] on div "Triggered by 44" at bounding box center [829, 285] width 227 height 12
click at [849, 283] on div "Triggered by 44" at bounding box center [829, 284] width 229 height 12
click at [849, 283] on div "Triggered by 44" at bounding box center [829, 285] width 227 height 12
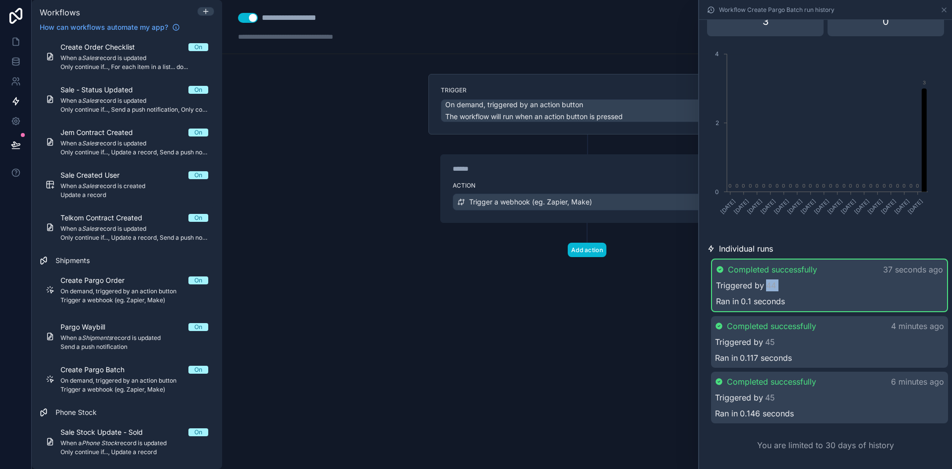
click at [849, 283] on div "Triggered by 44" at bounding box center [829, 285] width 227 height 12
click at [849, 283] on div "Triggered by 44" at bounding box center [829, 284] width 229 height 12
click at [849, 283] on div "Triggered by 44" at bounding box center [829, 285] width 227 height 12
click at [849, 283] on div "Triggered by 44" at bounding box center [829, 284] width 229 height 12
click at [555, 169] on div "******" at bounding box center [527, 169] width 149 height 10
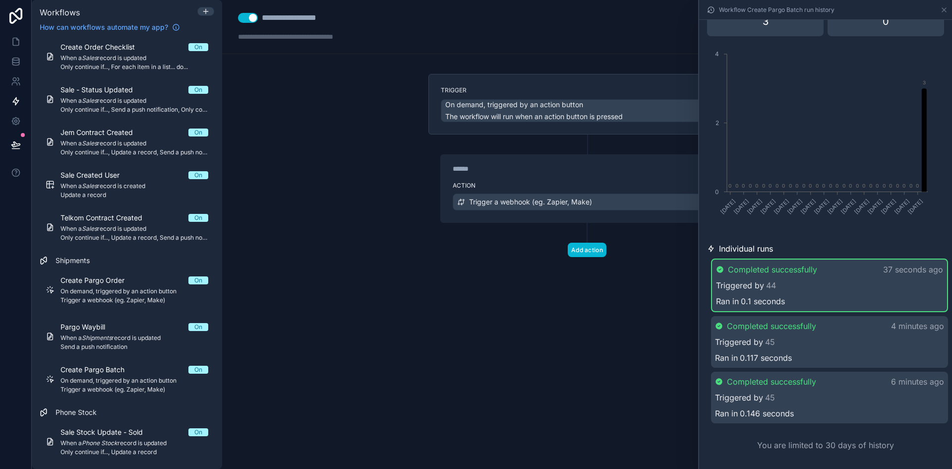
click at [502, 263] on div "Trigger On demand, triggered by an action button The workflow will run when an …" at bounding box center [587, 181] width 333 height 215
drag, startPoint x: 534, startPoint y: 289, endPoint x: 397, endPoint y: 294, distance: 137.5
click at [397, 294] on div "**********" at bounding box center [587, 234] width 730 height 469
click at [469, 295] on div "**********" at bounding box center [587, 234] width 730 height 469
click at [945, 11] on icon at bounding box center [944, 10] width 8 height 8
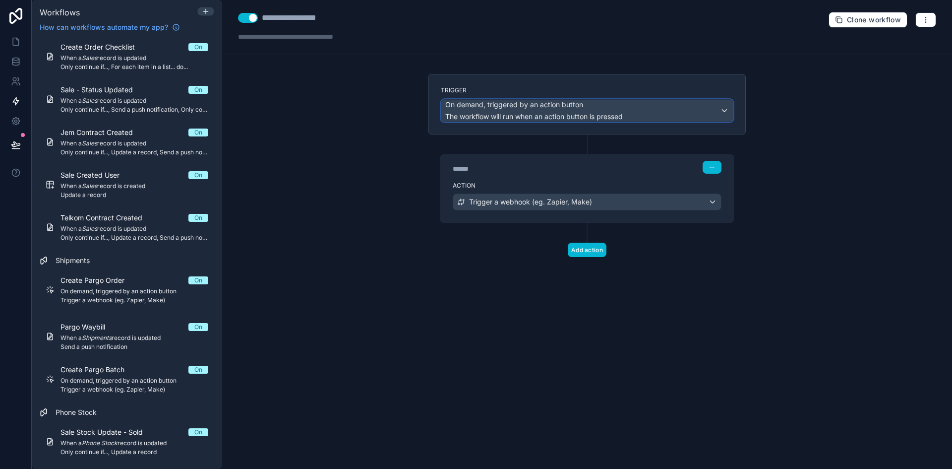
click at [615, 110] on div "On demand, triggered by an action button The workflow will run when an action b…" at bounding box center [534, 111] width 178 height 22
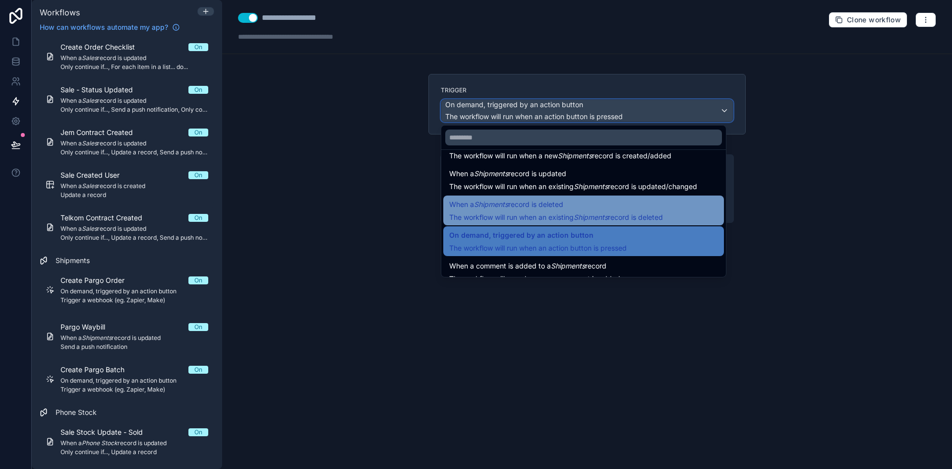
scroll to position [36, 0]
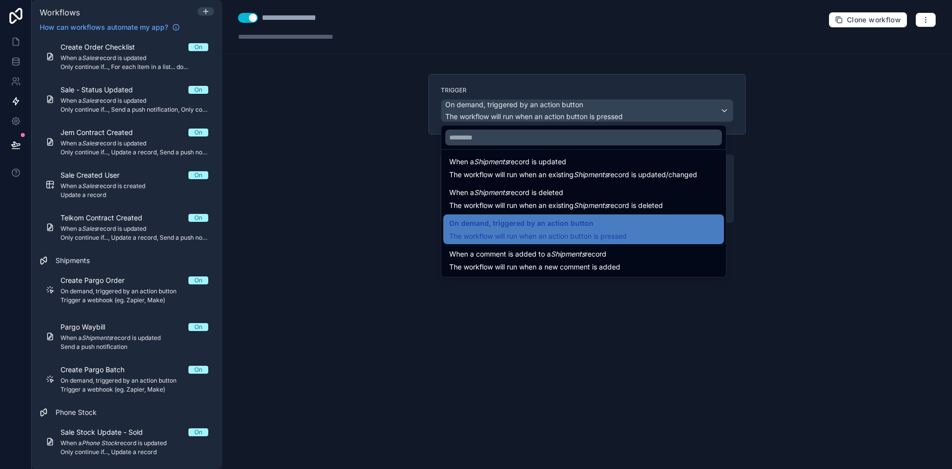
click at [621, 227] on span "On demand, triggered by an action button" at bounding box center [538, 223] width 178 height 12
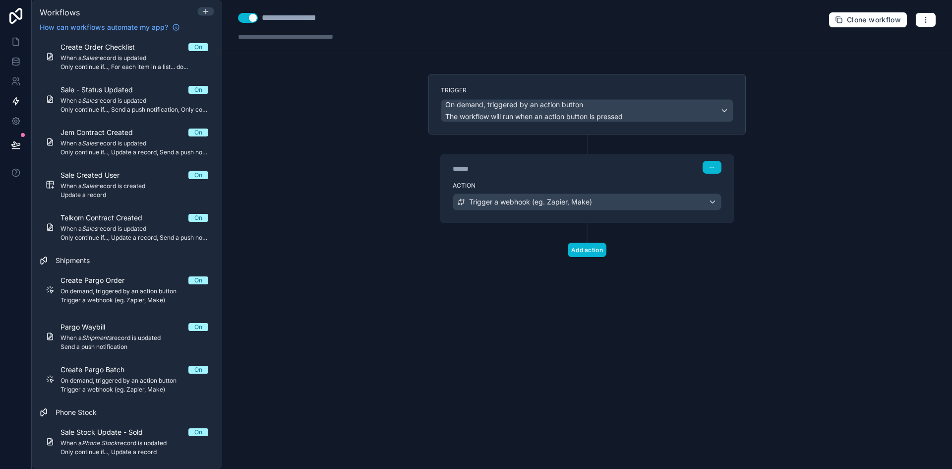
click at [763, 246] on div "**********" at bounding box center [587, 234] width 730 height 469
click at [571, 249] on button "Add action" at bounding box center [587, 250] width 39 height 14
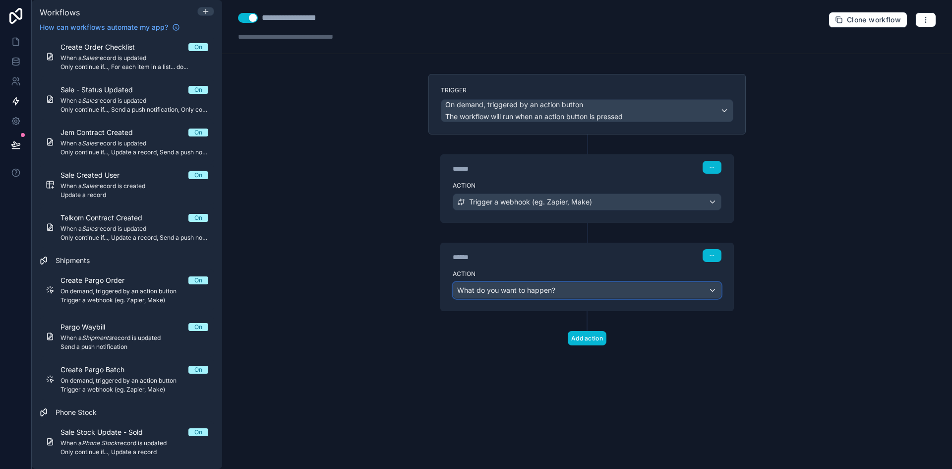
click at [567, 289] on div "What do you want to happen?" at bounding box center [587, 290] width 268 height 16
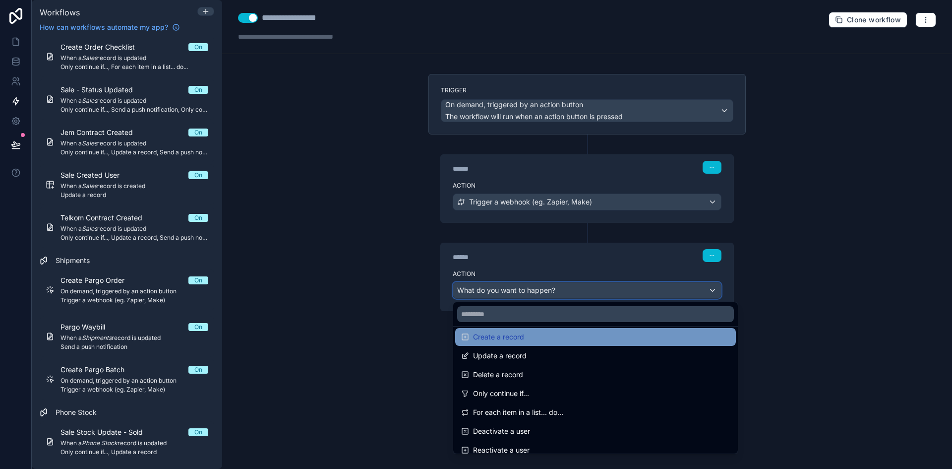
scroll to position [99, 0]
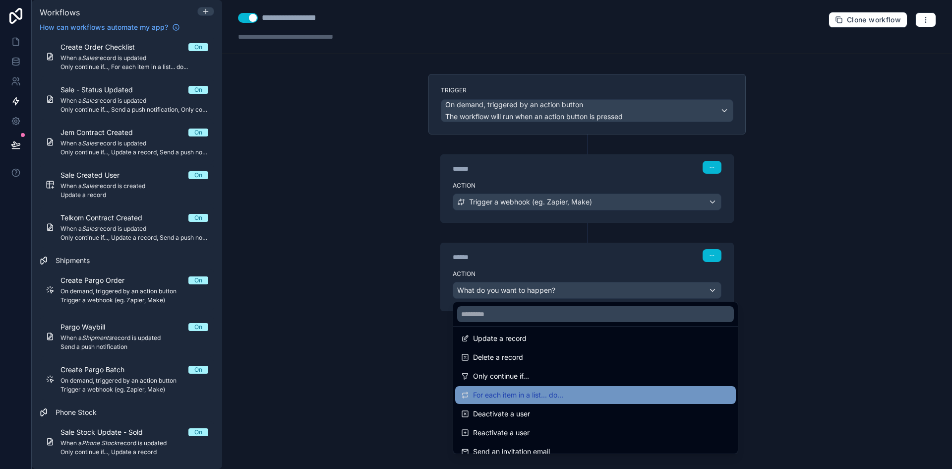
click at [627, 395] on div "For each item in a list... do..." at bounding box center [595, 395] width 269 height 12
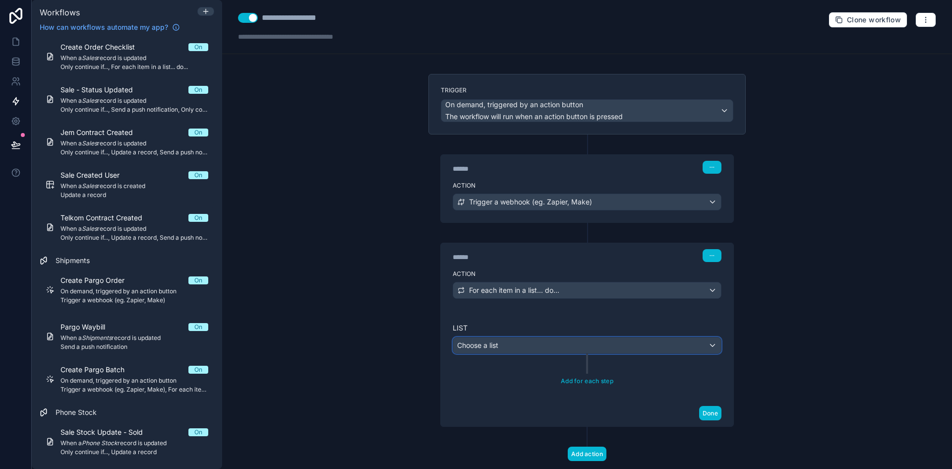
click at [560, 341] on div "Choose a list" at bounding box center [587, 345] width 268 height 16
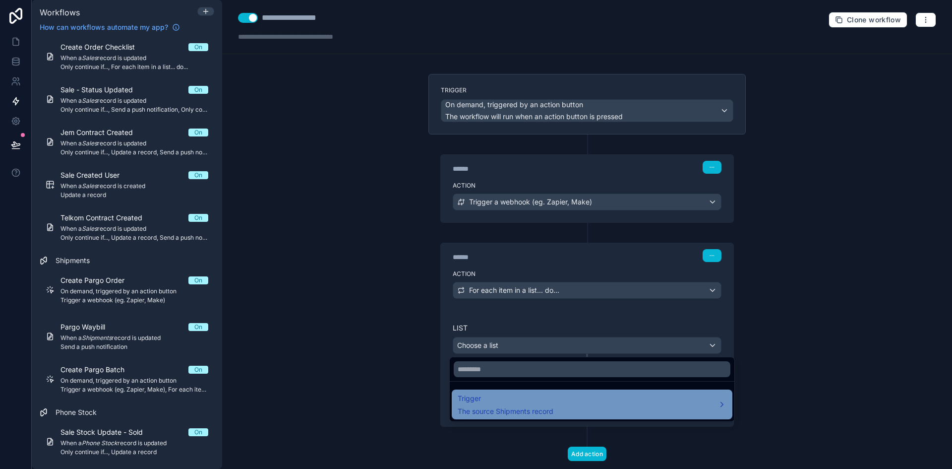
click at [596, 406] on div "Trigger The source Shipments record" at bounding box center [592, 404] width 269 height 24
click at [654, 406] on div "Trigger The source Shipments record" at bounding box center [592, 404] width 269 height 24
click at [586, 408] on div "Trigger The source Shipments record" at bounding box center [592, 404] width 269 height 24
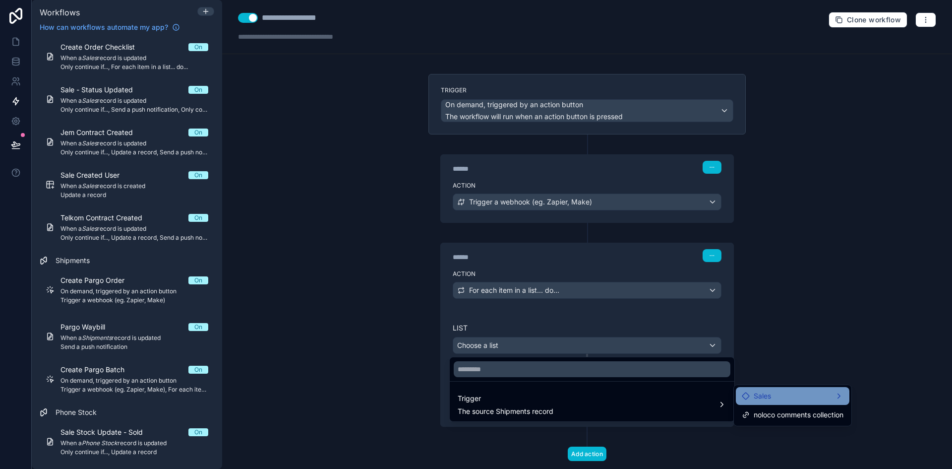
click at [763, 399] on span "Sales" at bounding box center [762, 396] width 17 height 12
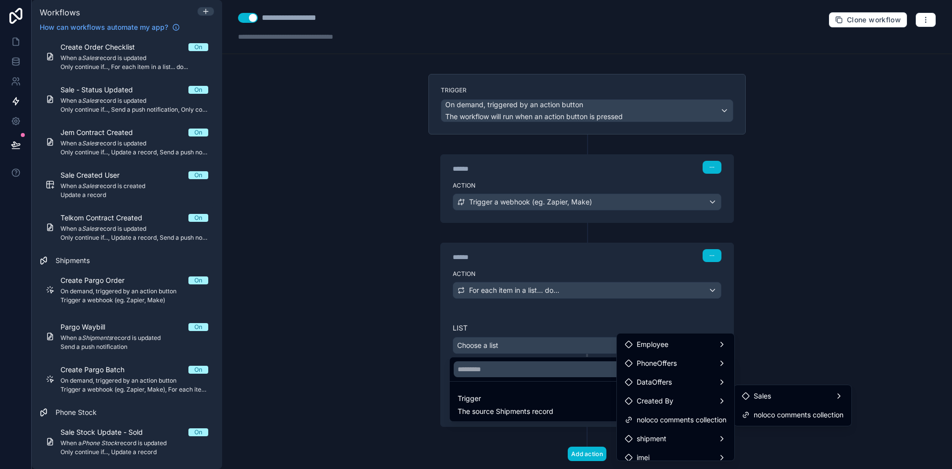
click at [777, 367] on div at bounding box center [476, 234] width 952 height 469
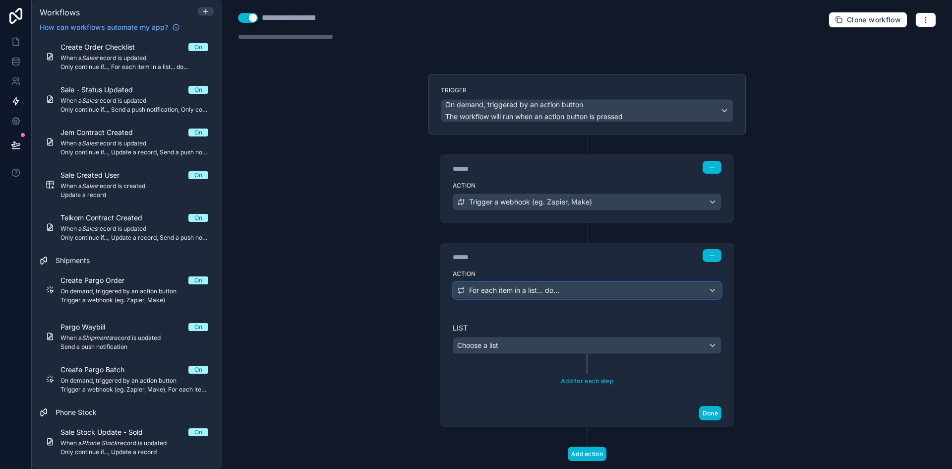
click at [582, 291] on div "For each item in a list... do..." at bounding box center [587, 290] width 268 height 16
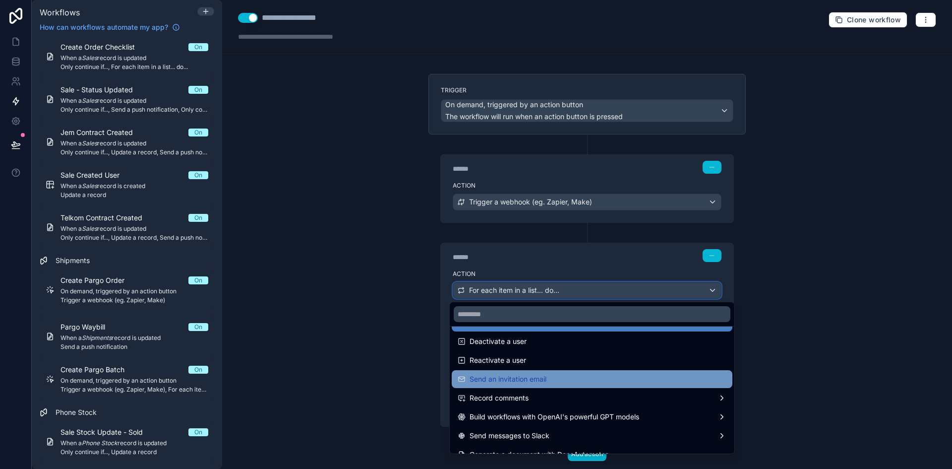
scroll to position [183, 0]
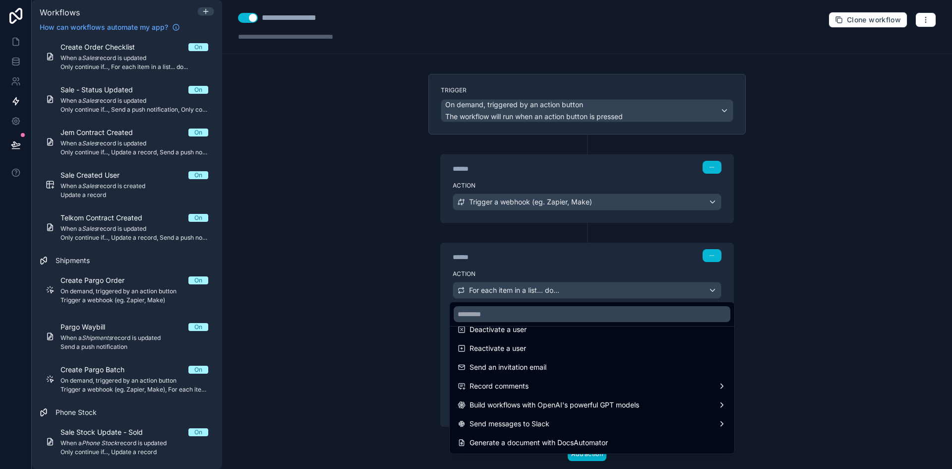
click at [855, 325] on div at bounding box center [476, 234] width 952 height 469
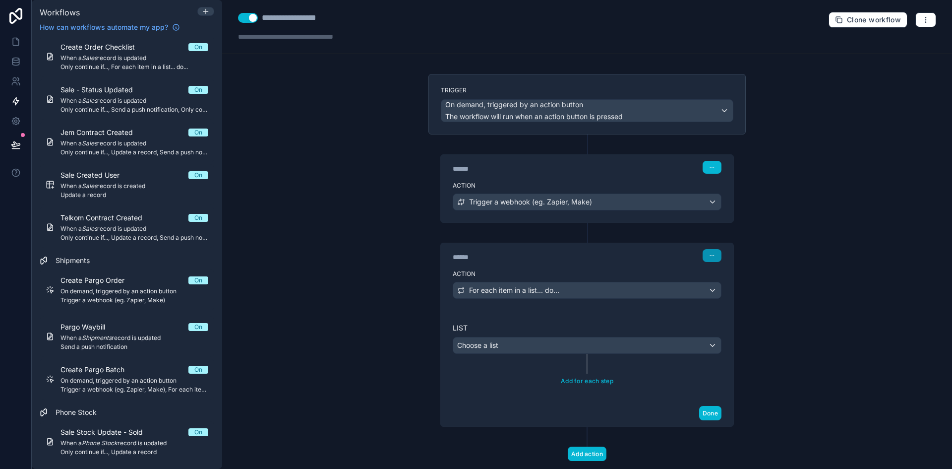
click at [711, 255] on icon "button" at bounding box center [712, 255] width 6 height 6
click at [728, 297] on span "Delete" at bounding box center [727, 294] width 18 height 8
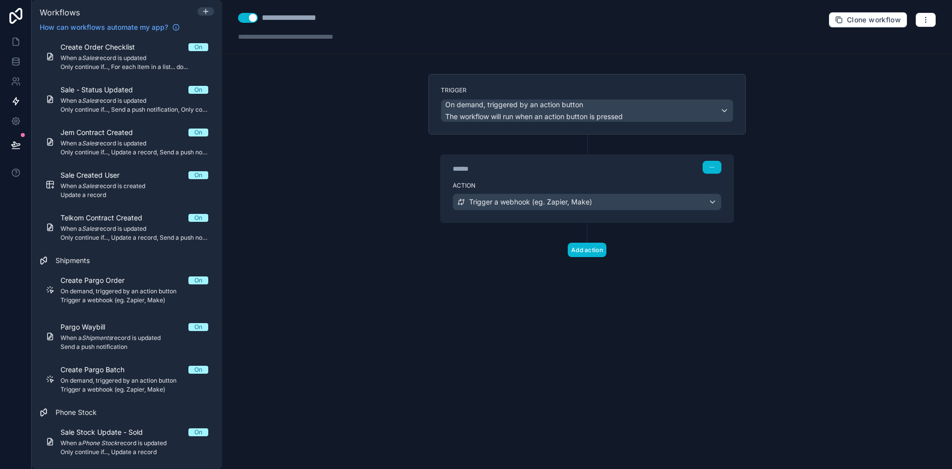
click at [690, 287] on div "Trigger On demand, triggered by an action button The workflow will run when an …" at bounding box center [587, 181] width 333 height 215
click at [930, 20] on button "button" at bounding box center [926, 19] width 21 height 15
click at [894, 55] on span "Run history" at bounding box center [900, 59] width 48 height 8
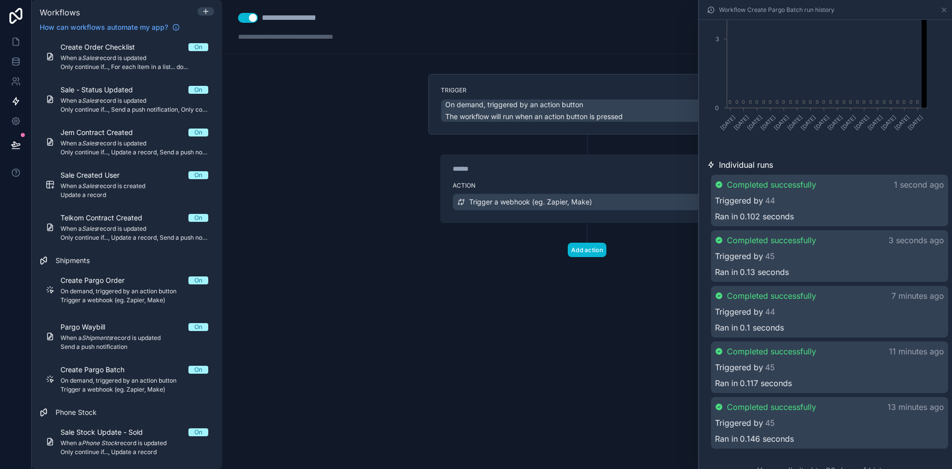
scroll to position [166, 0]
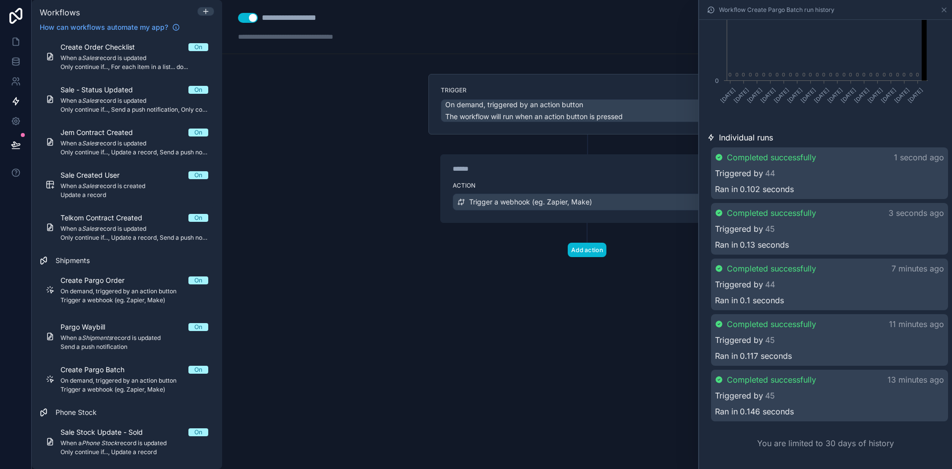
click at [587, 174] on div "****** Step 1" at bounding box center [587, 166] width 293 height 23
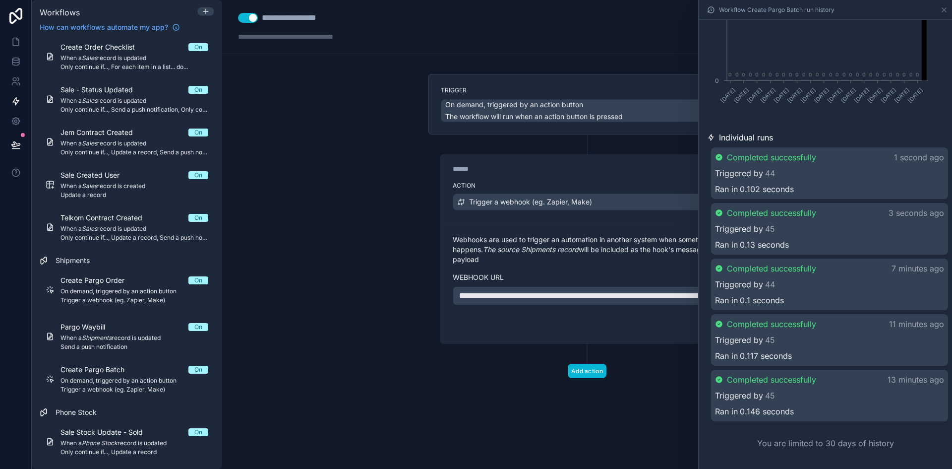
click at [612, 302] on p "**********" at bounding box center [587, 296] width 256 height 12
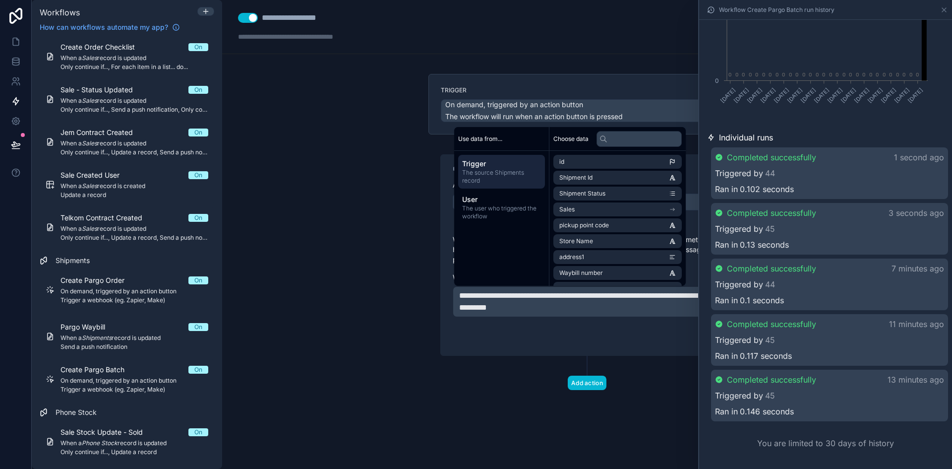
click at [501, 175] on span "The source Shipments record" at bounding box center [501, 177] width 79 height 16
click at [651, 311] on p "**********" at bounding box center [587, 302] width 256 height 24
click at [494, 213] on span "The user who triggered the workflow" at bounding box center [501, 212] width 79 height 16
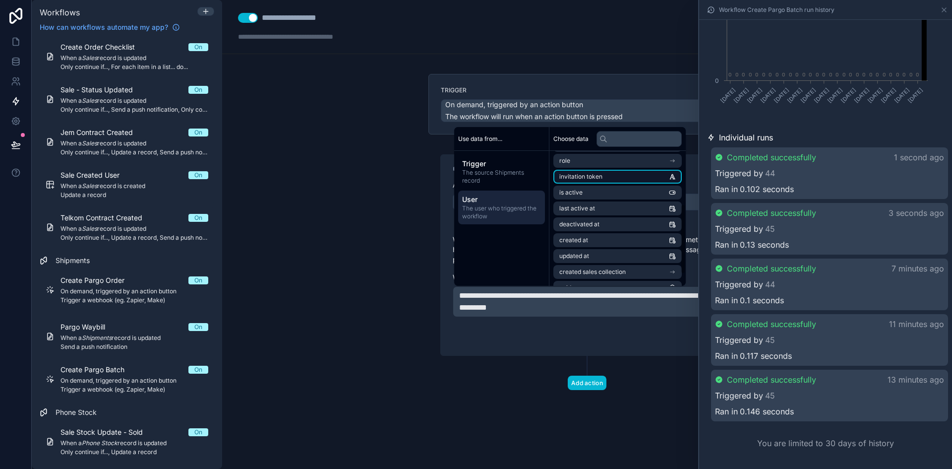
scroll to position [125, 0]
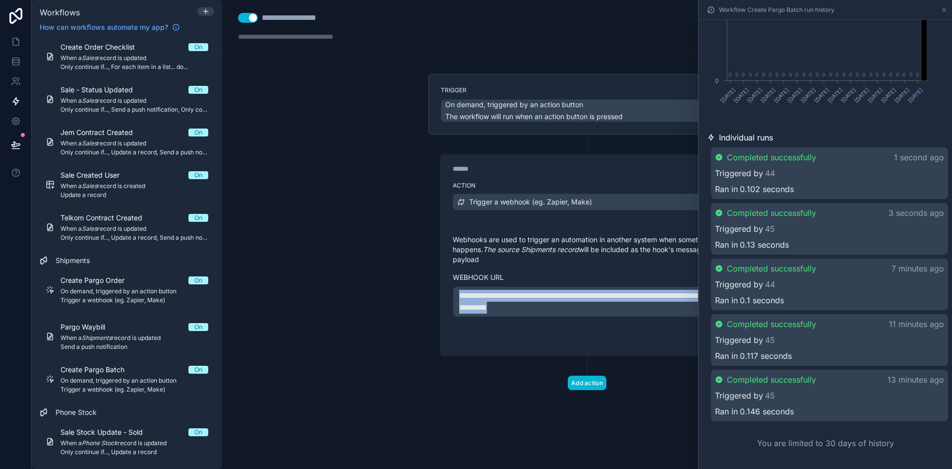
drag, startPoint x: 648, startPoint y: 304, endPoint x: 454, endPoint y: 292, distance: 194.8
click at [454, 292] on div "**********" at bounding box center [587, 301] width 269 height 31
copy span "**********"
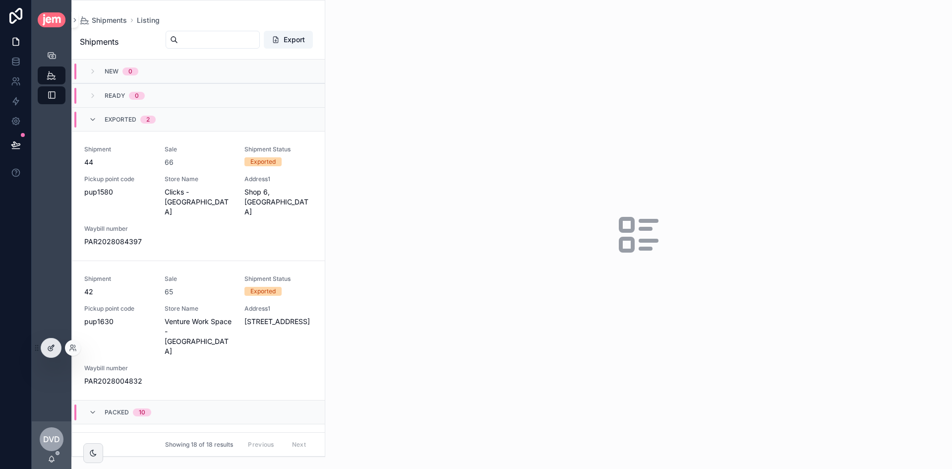
click at [57, 345] on div at bounding box center [51, 347] width 20 height 19
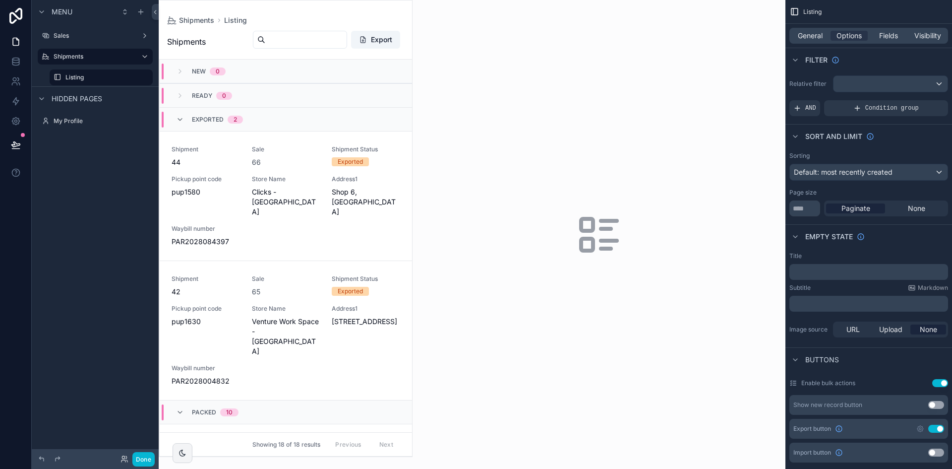
click at [302, 178] on div "scrollable content" at bounding box center [285, 228] width 253 height 456
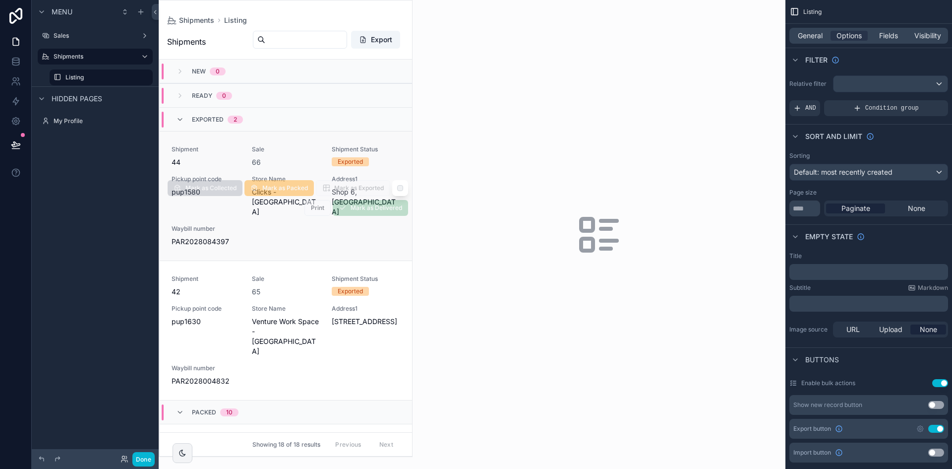
click at [307, 161] on div "66" at bounding box center [286, 162] width 68 height 10
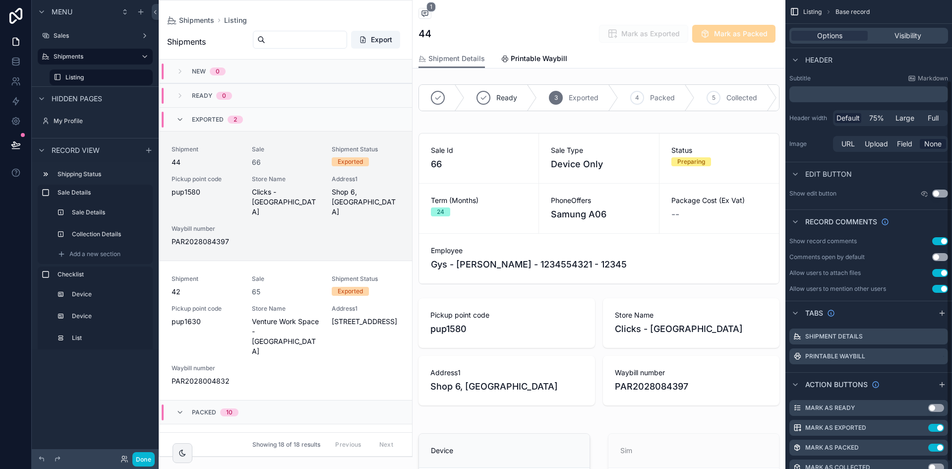
scroll to position [108, 0]
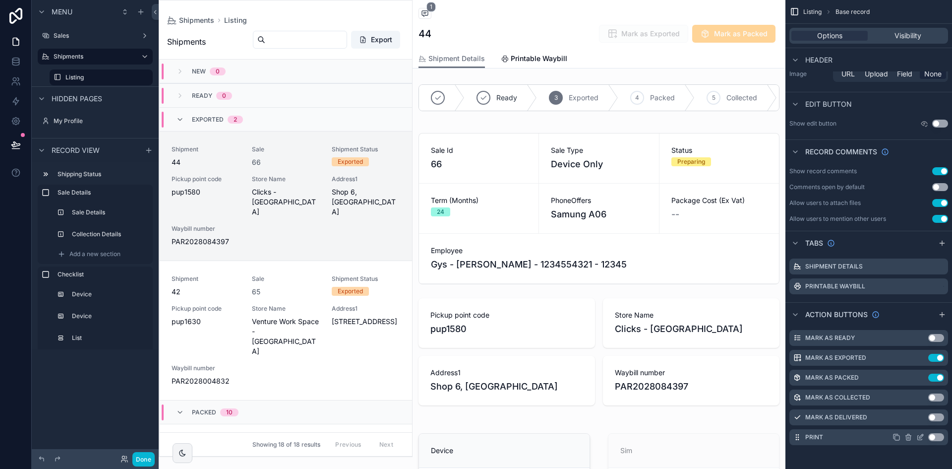
click at [920, 436] on icon "scrollable content" at bounding box center [920, 437] width 8 height 8
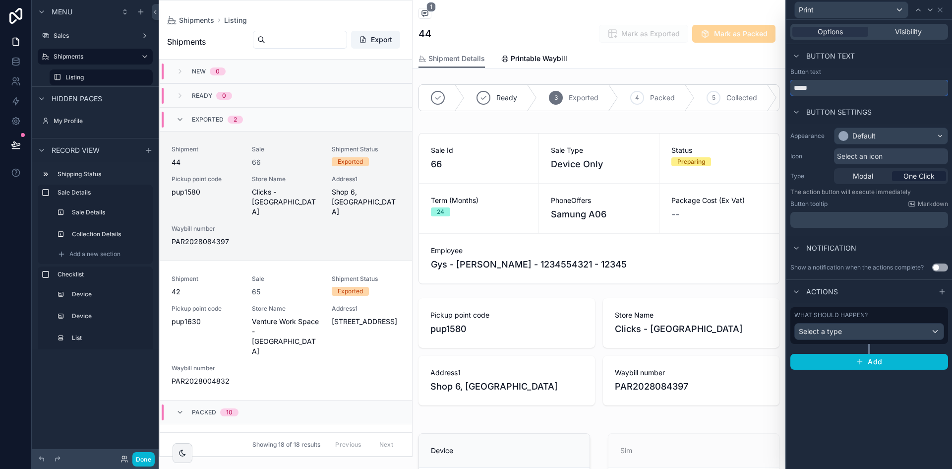
click at [814, 88] on input "*****" at bounding box center [870, 88] width 158 height 16
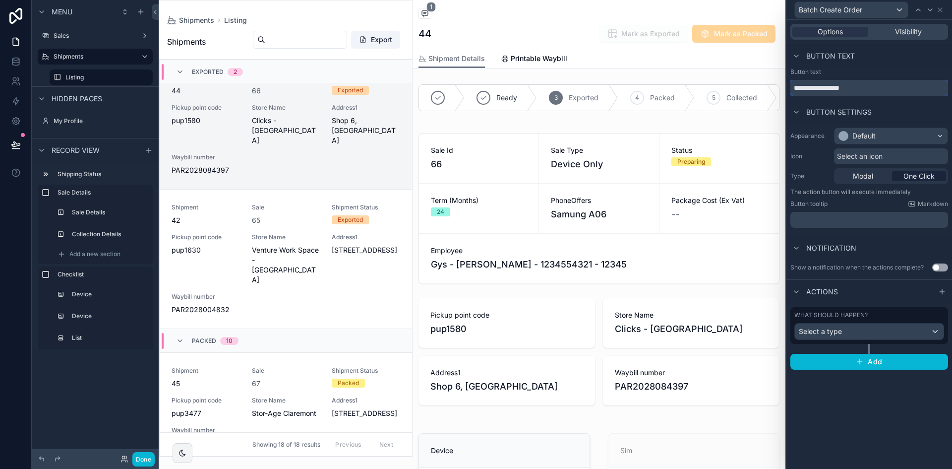
type input "**********"
click at [857, 330] on div "Select a type" at bounding box center [869, 331] width 149 height 16
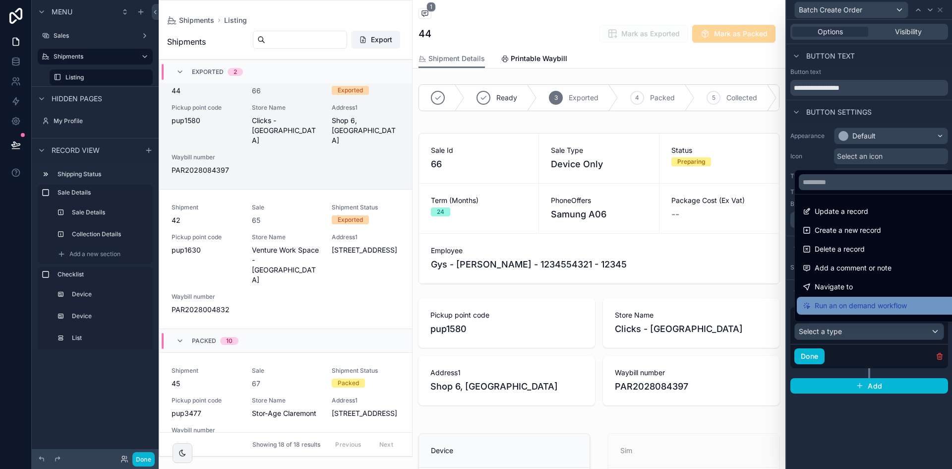
click at [882, 308] on span "Run an on demand workflow" at bounding box center [861, 306] width 92 height 12
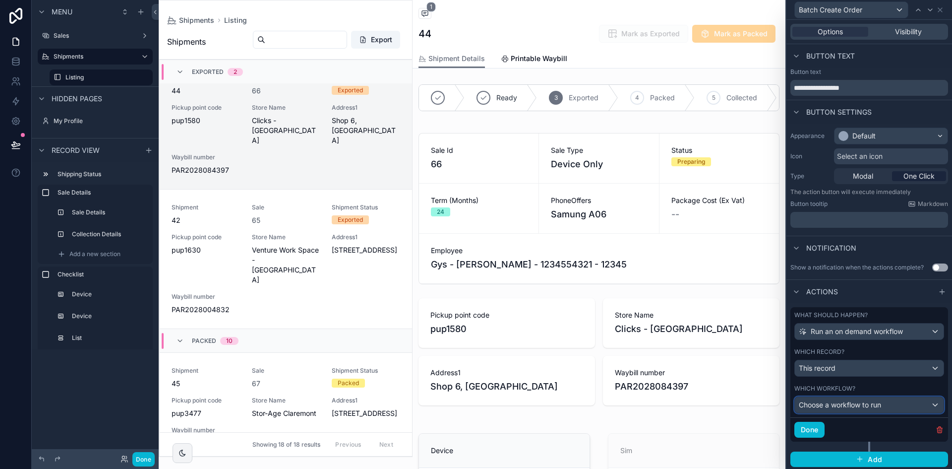
click at [855, 400] on span "Choose a workflow to run" at bounding box center [840, 404] width 82 height 8
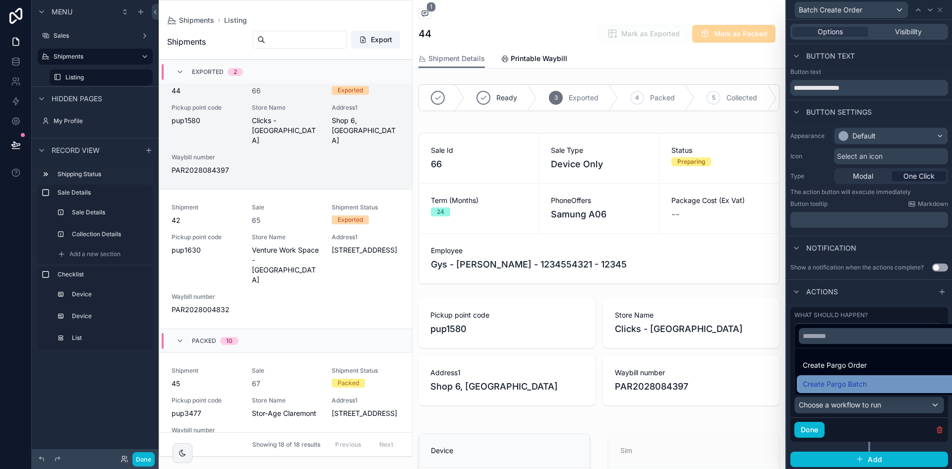
click at [869, 387] on div "Create Pargo Batch" at bounding box center [877, 384] width 148 height 12
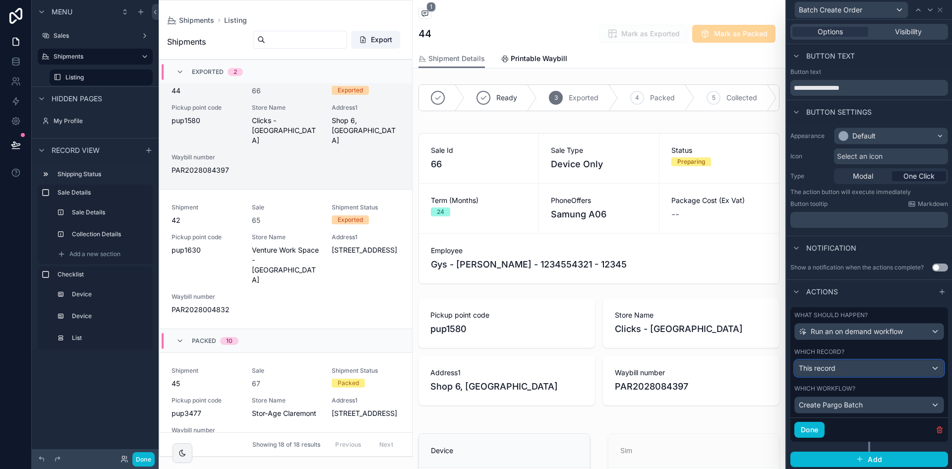
click at [878, 367] on div "This record" at bounding box center [869, 368] width 149 height 16
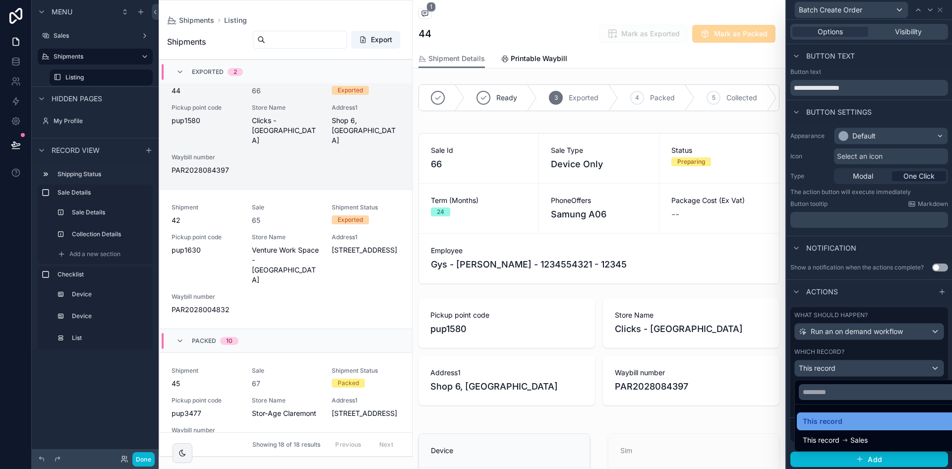
click at [865, 418] on div "This record" at bounding box center [877, 421] width 148 height 12
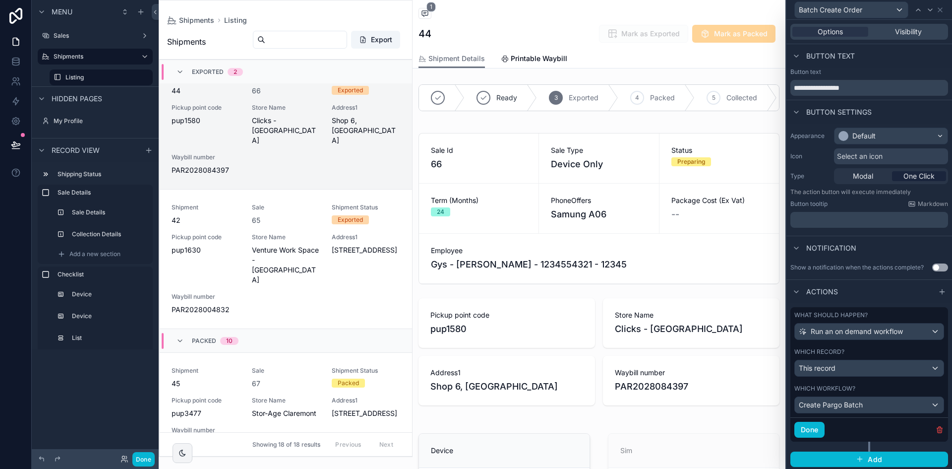
click at [888, 351] on div "Which record?" at bounding box center [869, 352] width 150 height 8
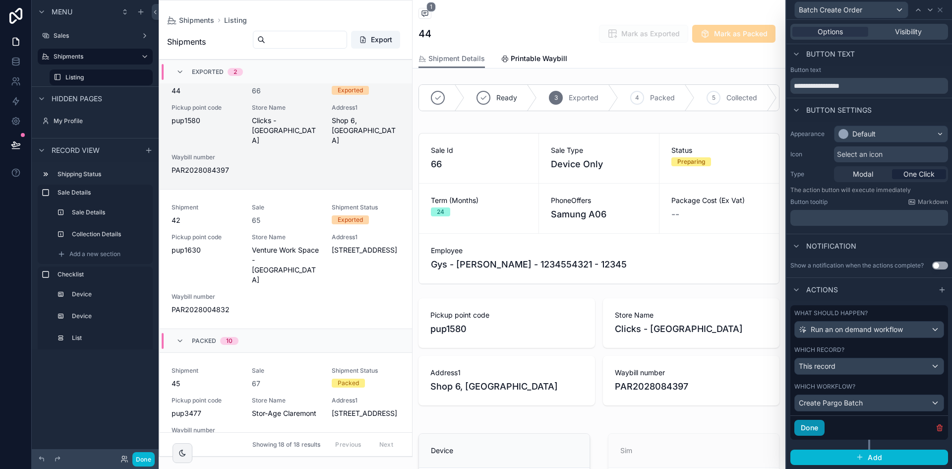
click at [820, 428] on button "Done" at bounding box center [809, 428] width 30 height 16
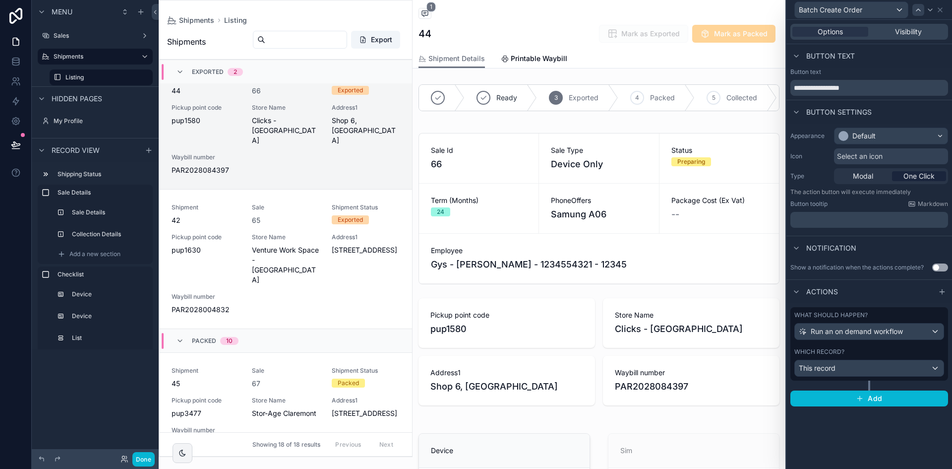
scroll to position [0, 0]
click at [859, 180] on span "Modal" at bounding box center [863, 176] width 20 height 10
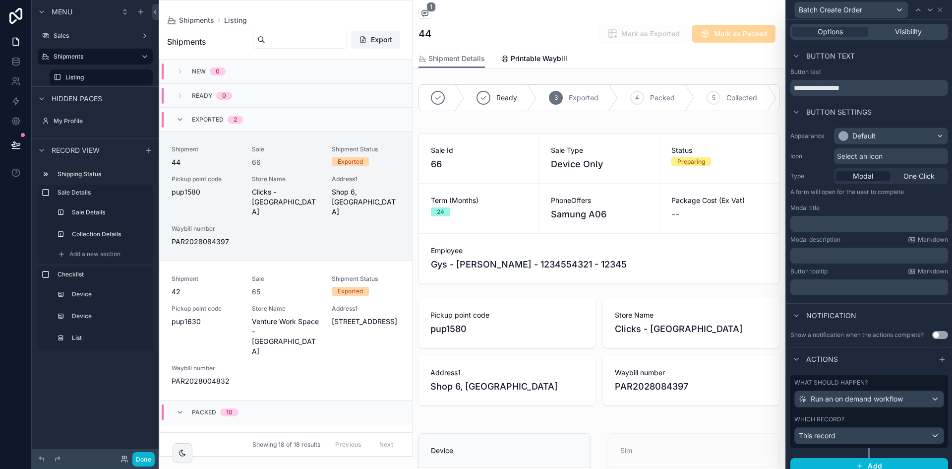
scroll to position [71, 0]
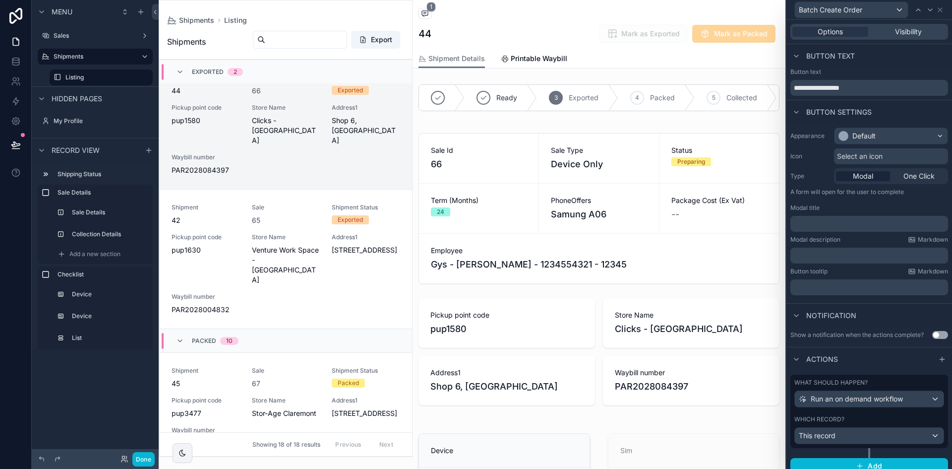
click at [868, 221] on p "﻿" at bounding box center [870, 224] width 152 height 10
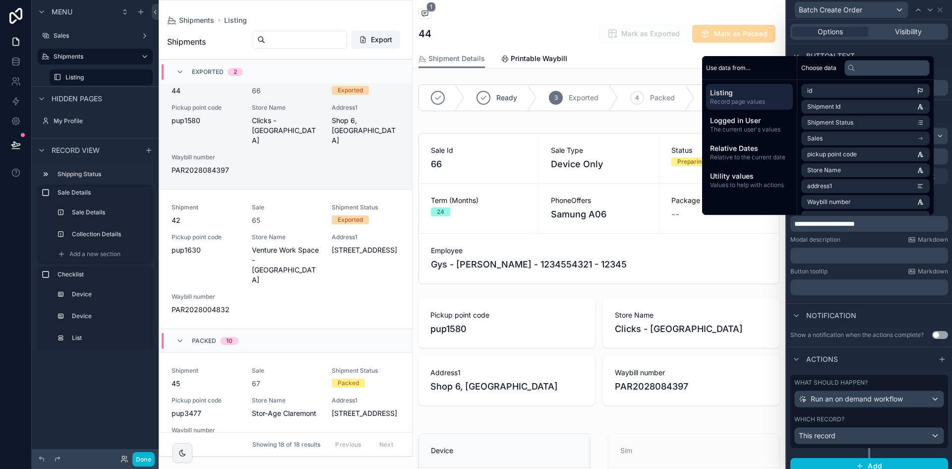
click at [855, 259] on p "﻿" at bounding box center [870, 255] width 152 height 10
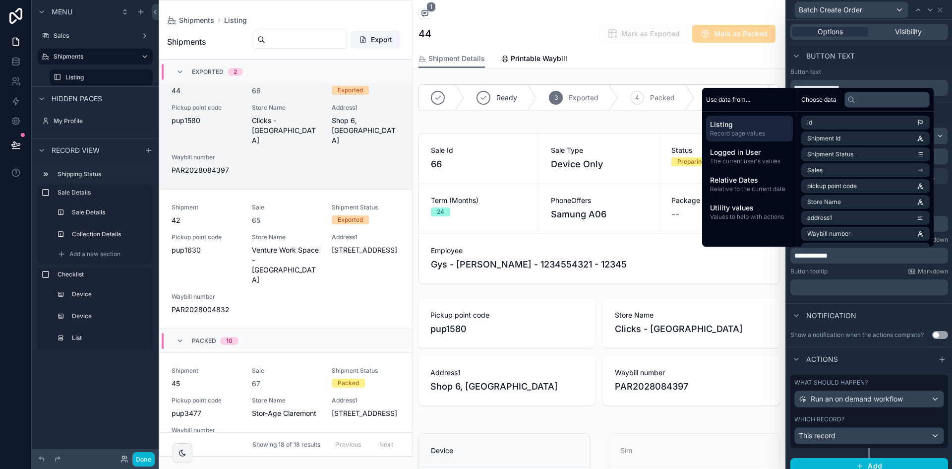
click at [878, 270] on div "Button tooltip Markdown" at bounding box center [870, 271] width 158 height 8
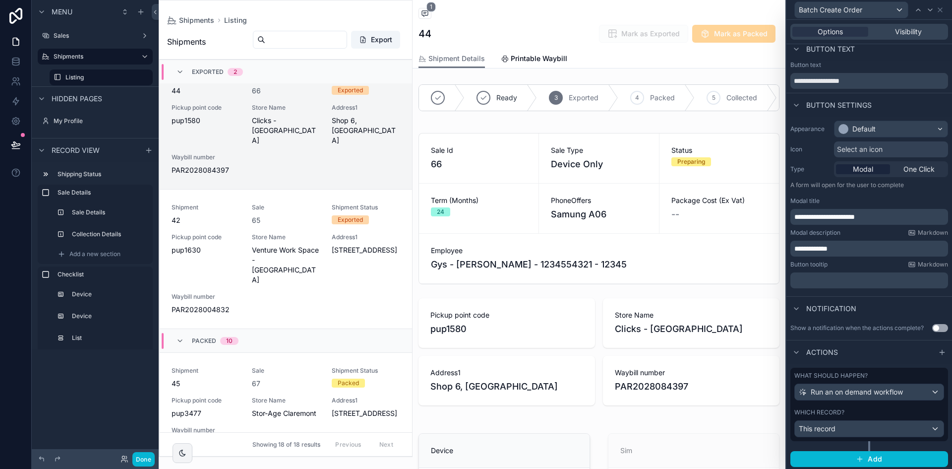
scroll to position [9, 0]
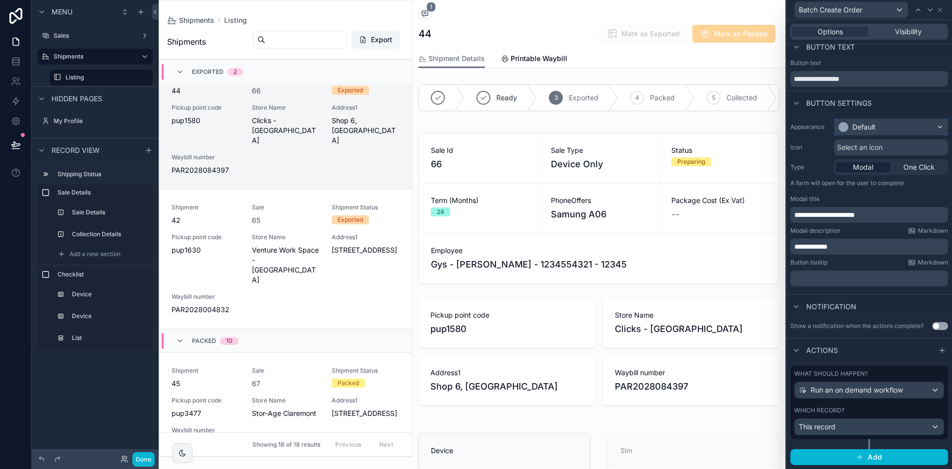
click at [898, 125] on div "Default" at bounding box center [891, 127] width 113 height 16
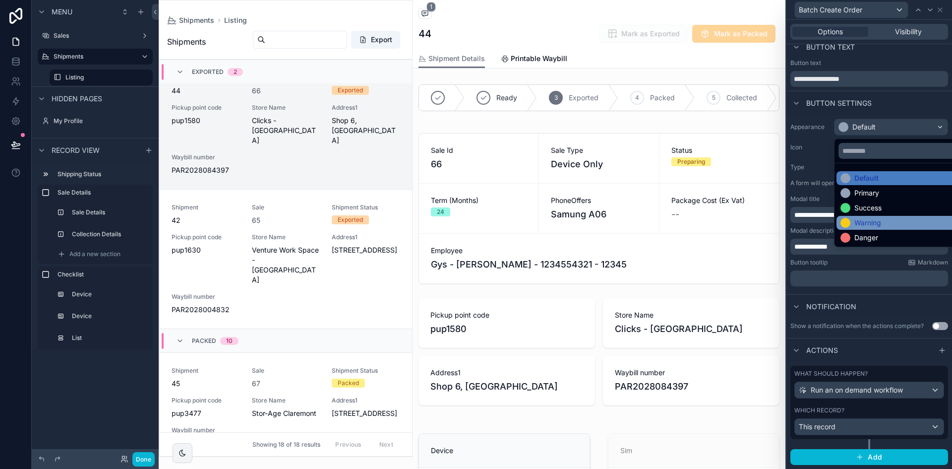
click at [881, 222] on div "Warning" at bounding box center [868, 223] width 27 height 10
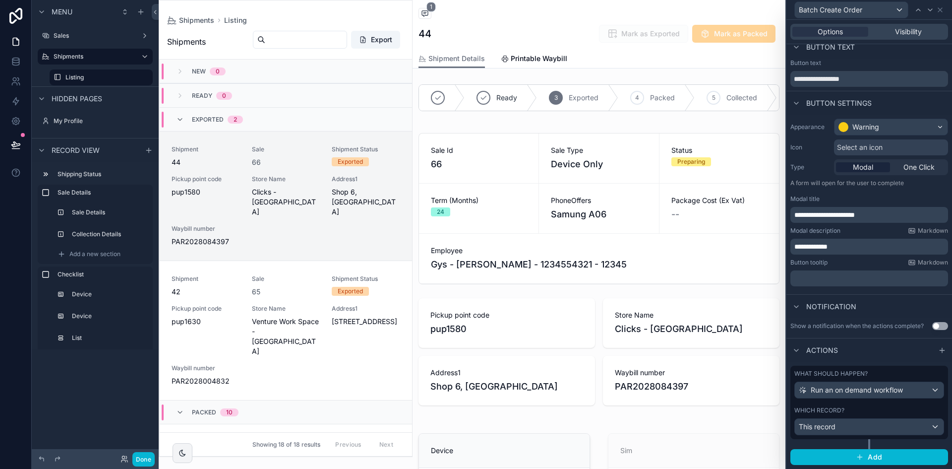
click at [905, 108] on div "Button settings" at bounding box center [870, 103] width 166 height 24
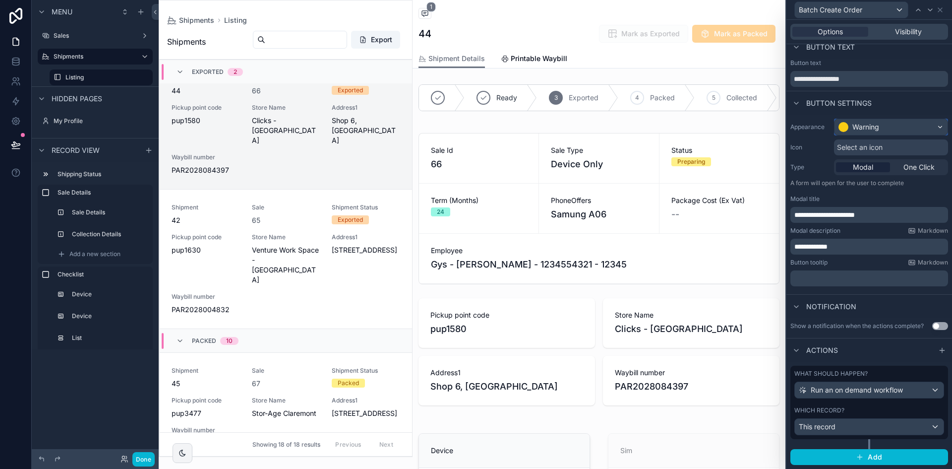
click at [902, 126] on div "Warning" at bounding box center [891, 127] width 113 height 16
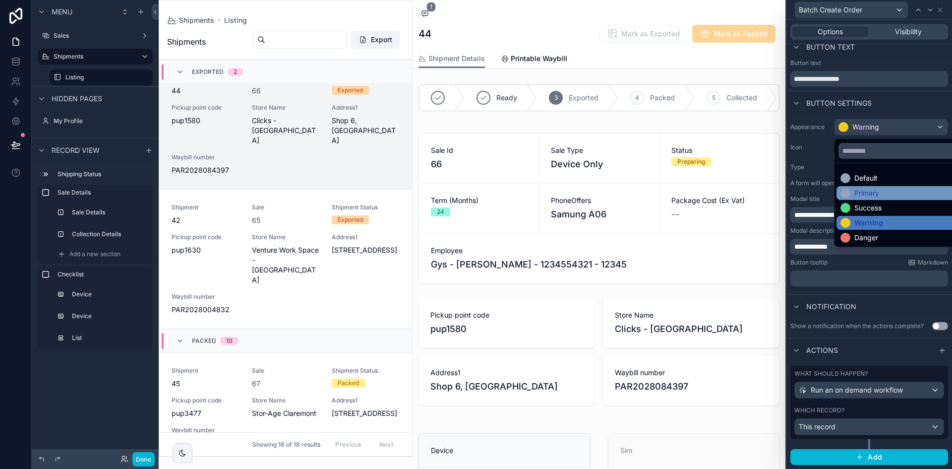
click at [888, 194] on div "Primary" at bounding box center [899, 193] width 117 height 10
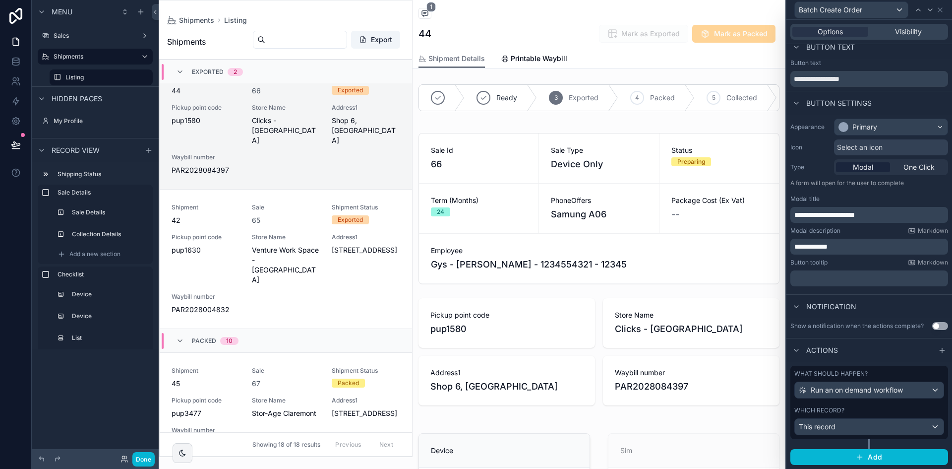
click at [921, 105] on div "Button settings" at bounding box center [870, 103] width 166 height 24
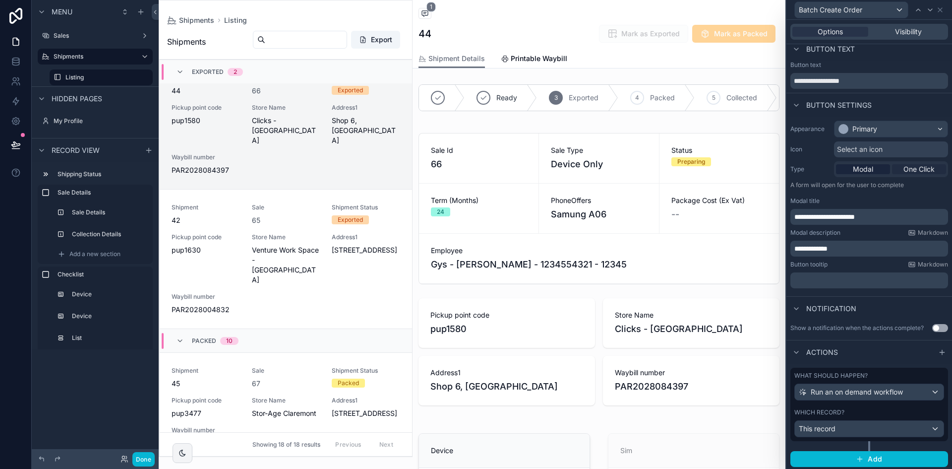
scroll to position [9, 0]
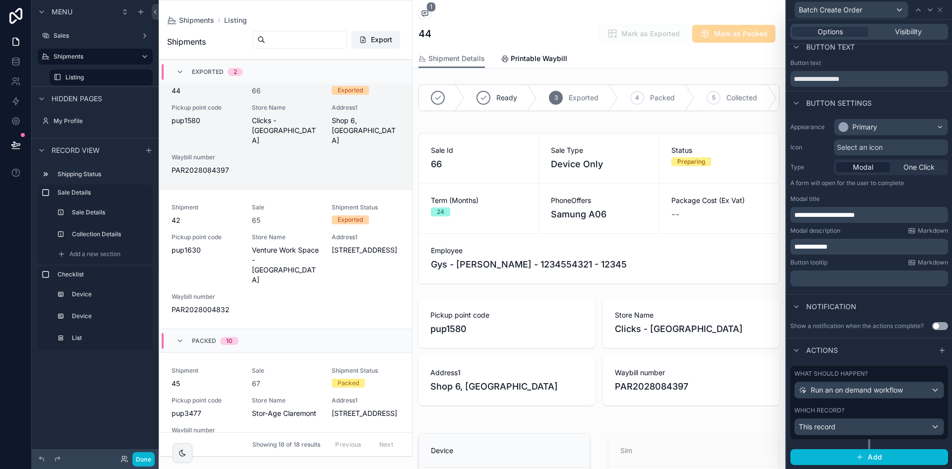
click at [937, 326] on button "Use setting" at bounding box center [940, 326] width 16 height 8
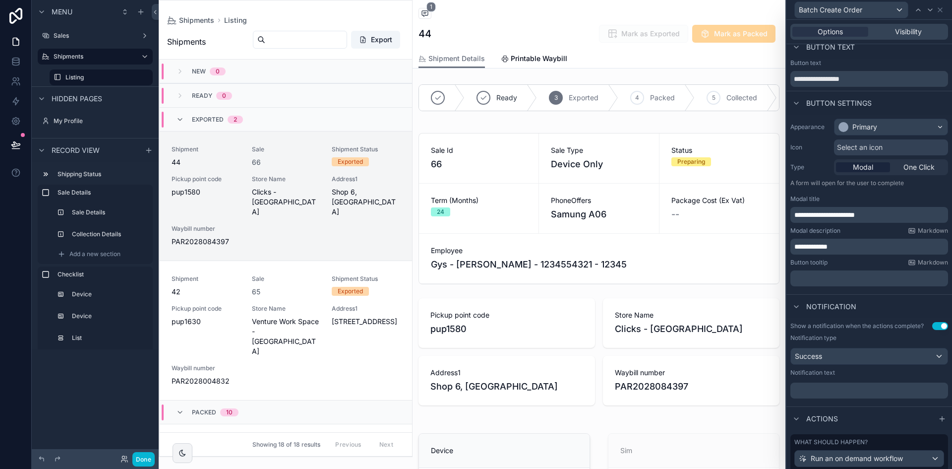
scroll to position [71, 0]
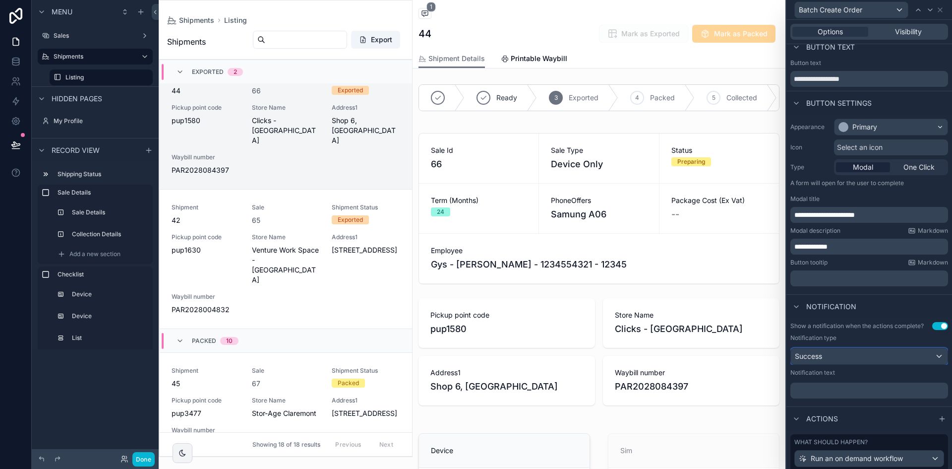
click at [879, 355] on div "Success" at bounding box center [869, 356] width 157 height 16
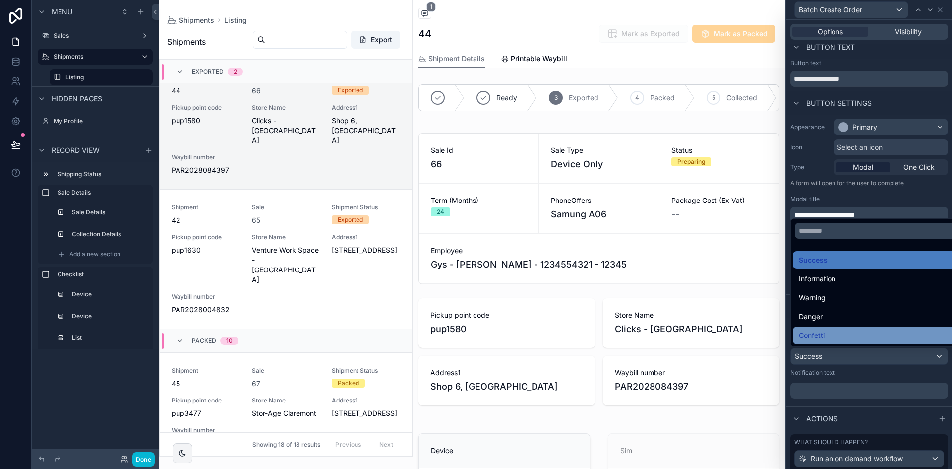
click at [870, 331] on div "Confetti" at bounding box center [877, 335] width 156 height 12
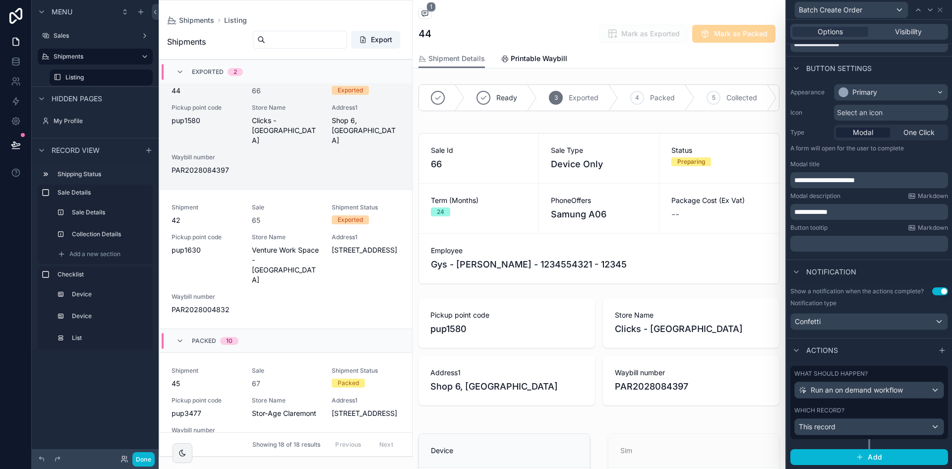
scroll to position [0, 0]
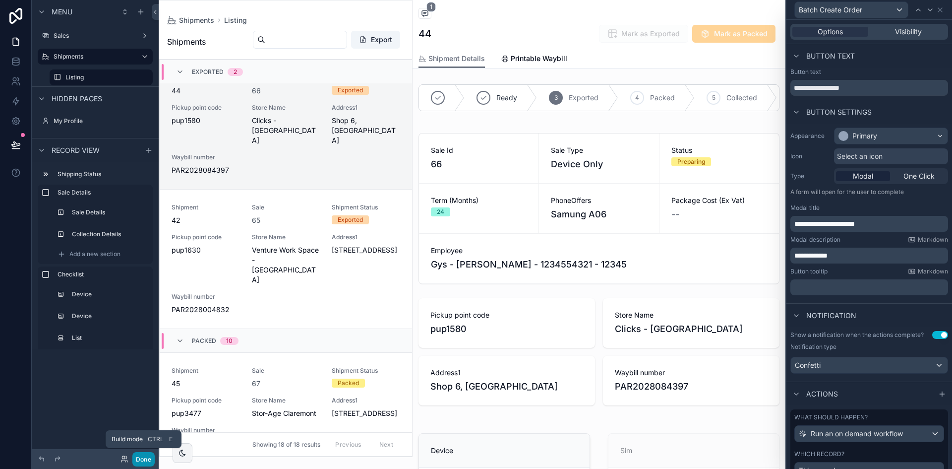
click at [151, 459] on button "Done" at bounding box center [143, 459] width 22 height 14
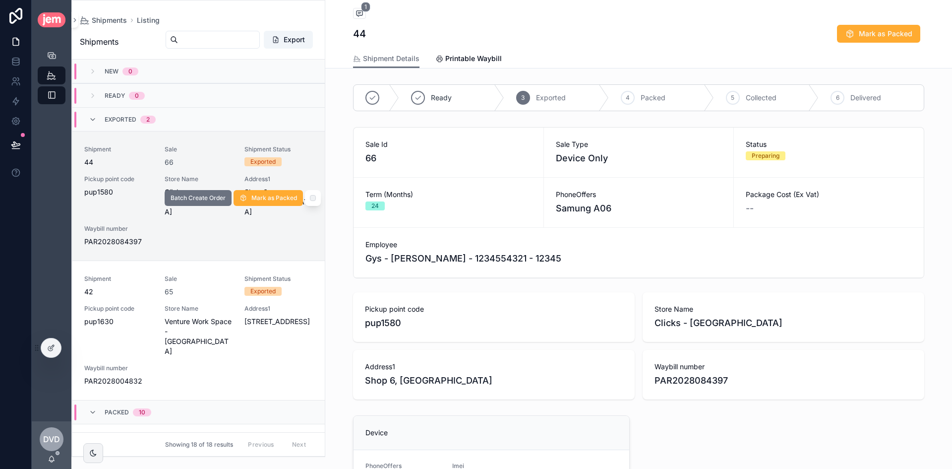
click at [309, 197] on div "scrollable content" at bounding box center [313, 198] width 16 height 16
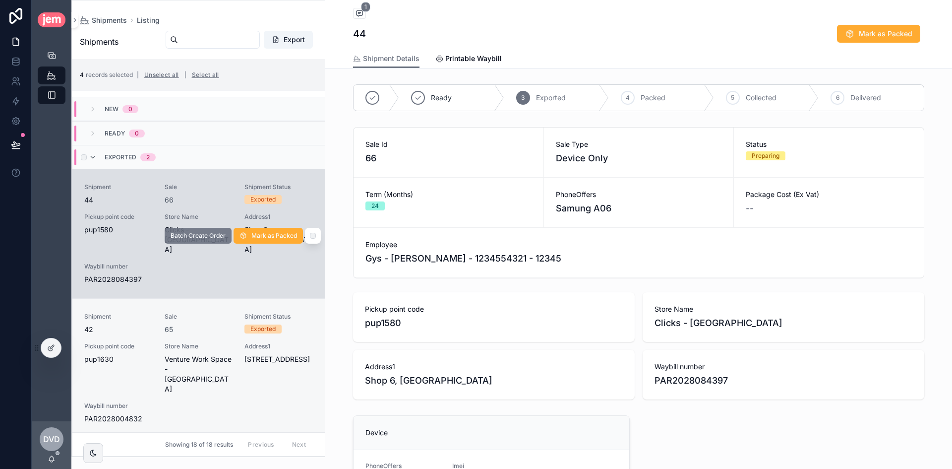
click at [204, 239] on span "Batch Create Order" at bounding box center [198, 236] width 55 height 8
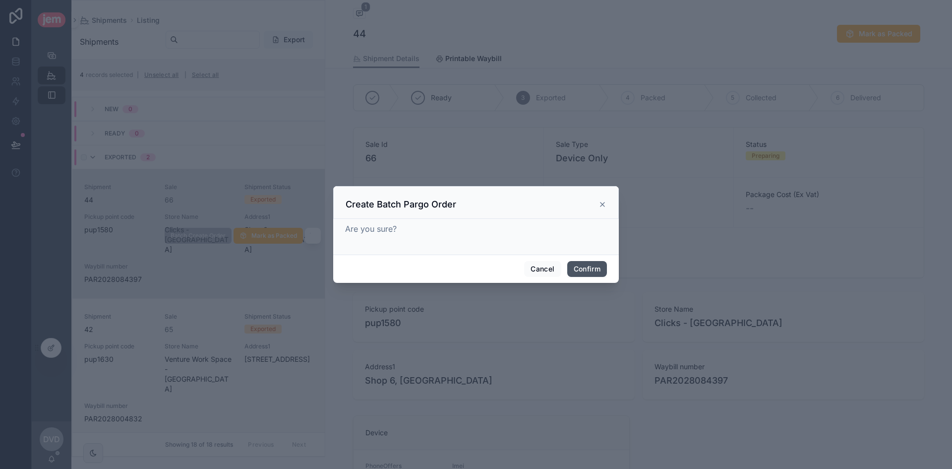
click at [585, 267] on button "Confirm" at bounding box center [587, 269] width 40 height 16
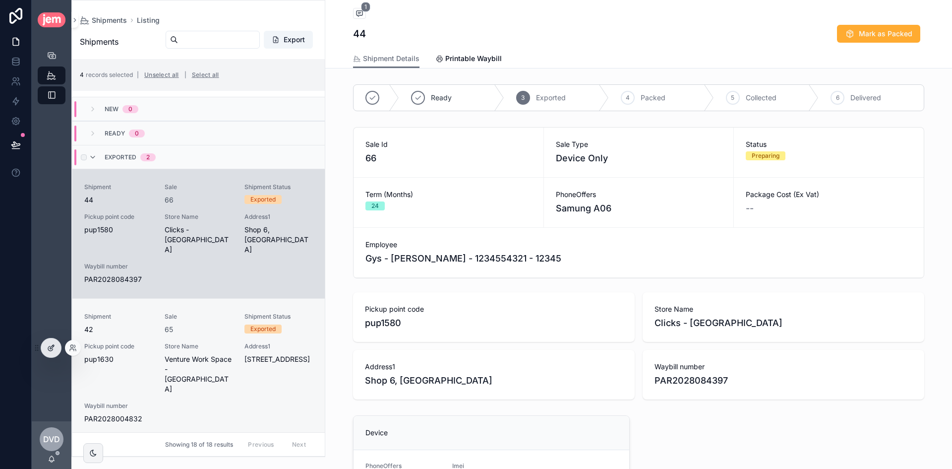
click at [47, 348] on div at bounding box center [51, 347] width 20 height 19
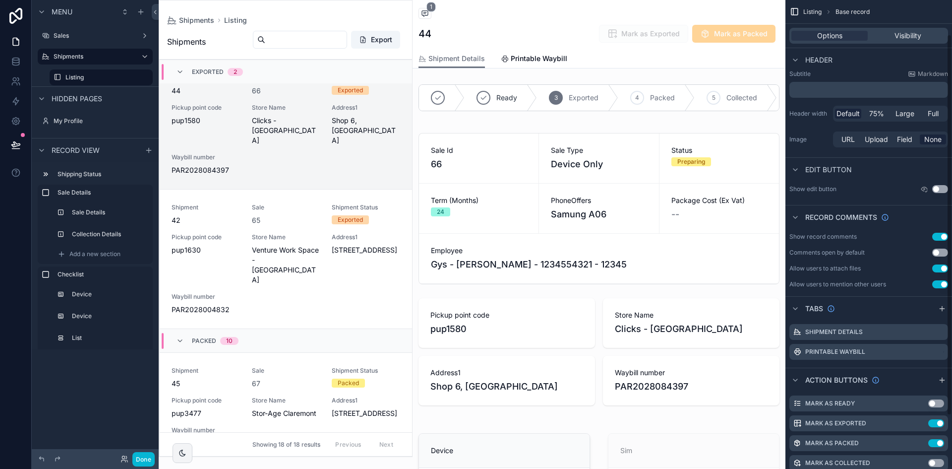
scroll to position [108, 0]
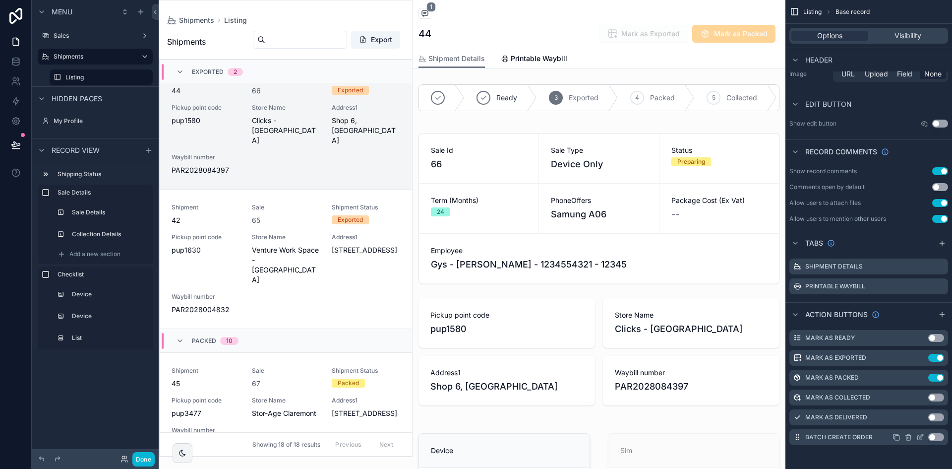
click at [936, 437] on button "Use setting" at bounding box center [936, 437] width 16 height 8
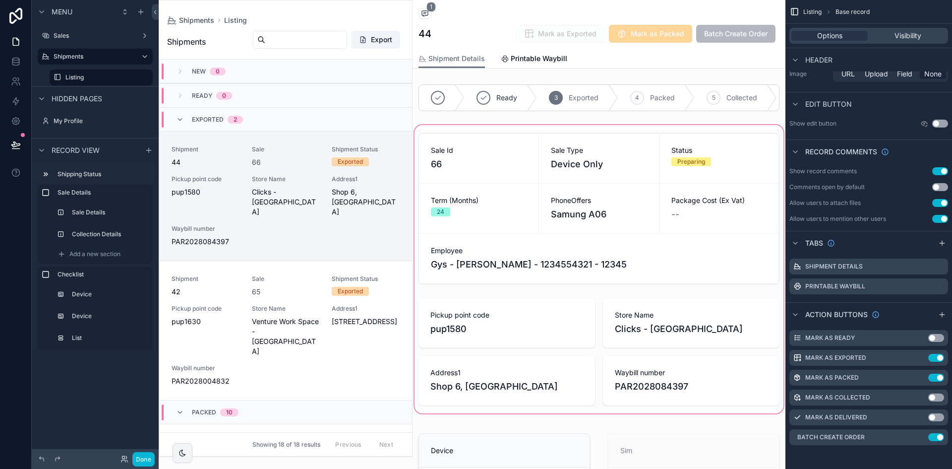
scroll to position [71, 0]
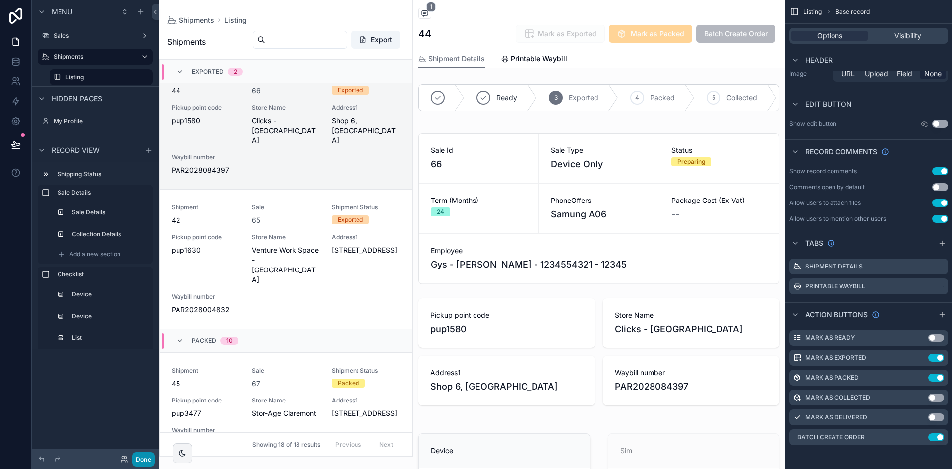
click at [147, 458] on button "Done" at bounding box center [143, 459] width 22 height 14
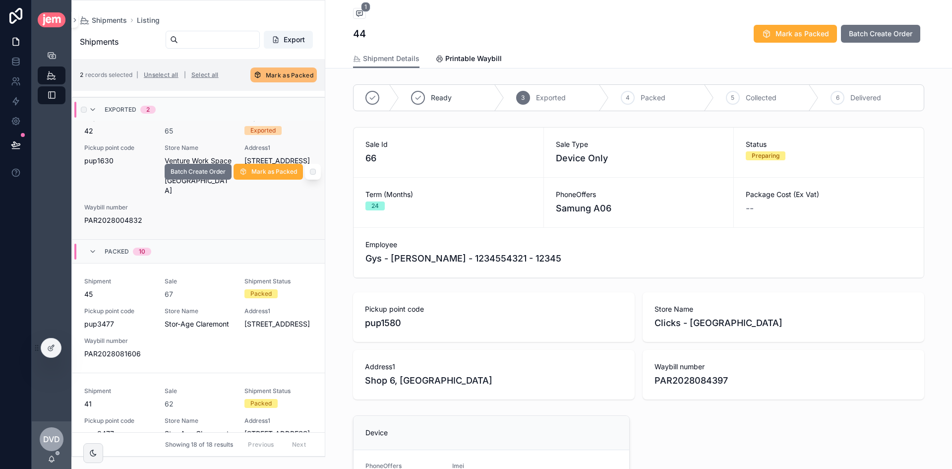
scroll to position [0, 0]
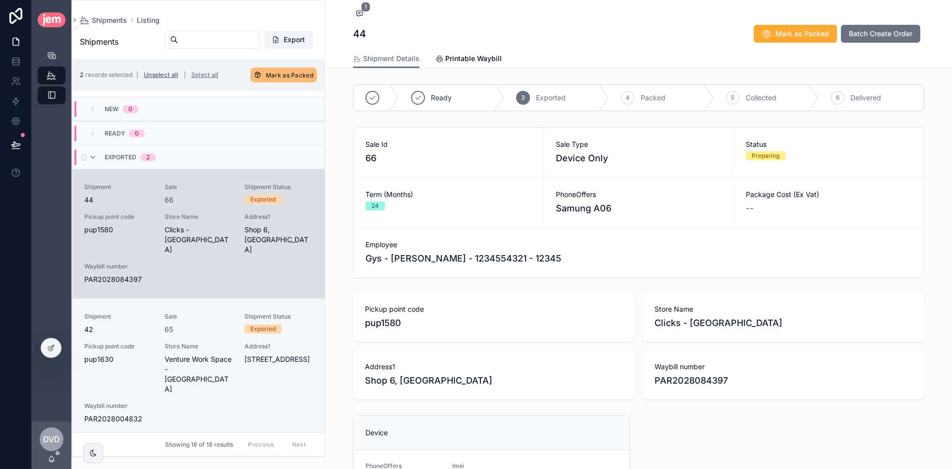
click at [171, 79] on button "Unselect all" at bounding box center [161, 75] width 42 height 16
click at [309, 363] on div "scrollable content" at bounding box center [313, 370] width 16 height 16
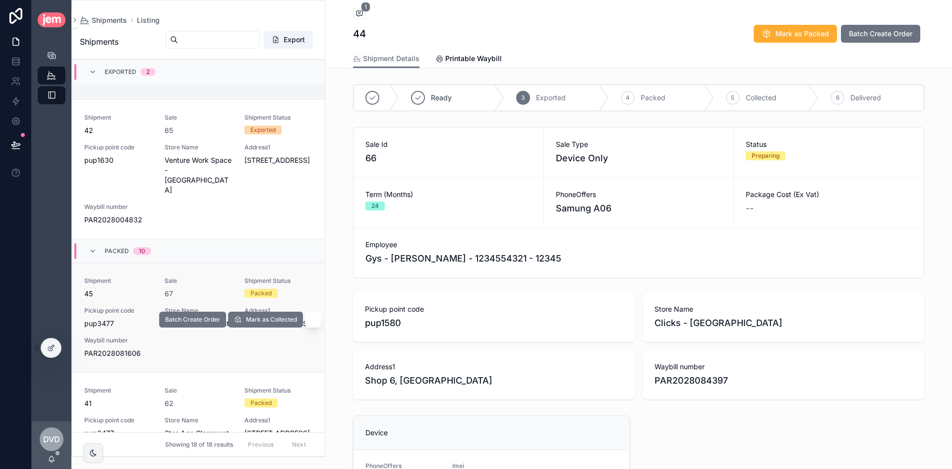
scroll to position [248, 0]
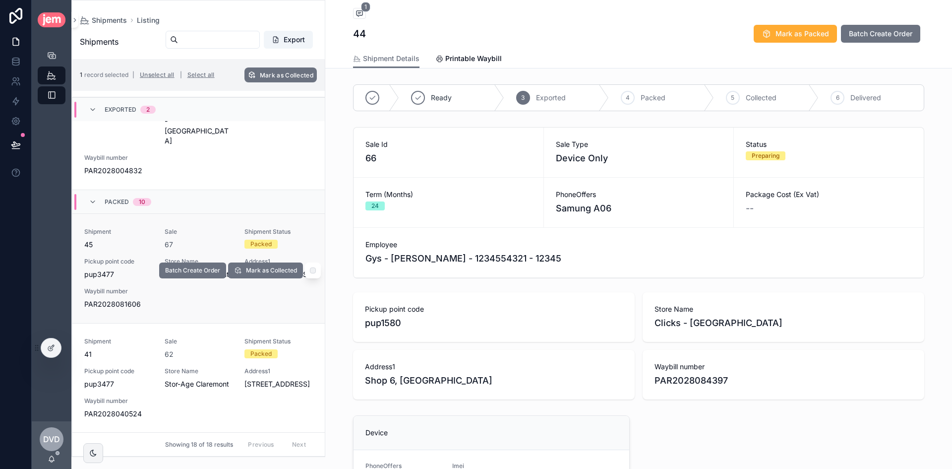
click at [305, 262] on div "scrollable content" at bounding box center [313, 270] width 16 height 16
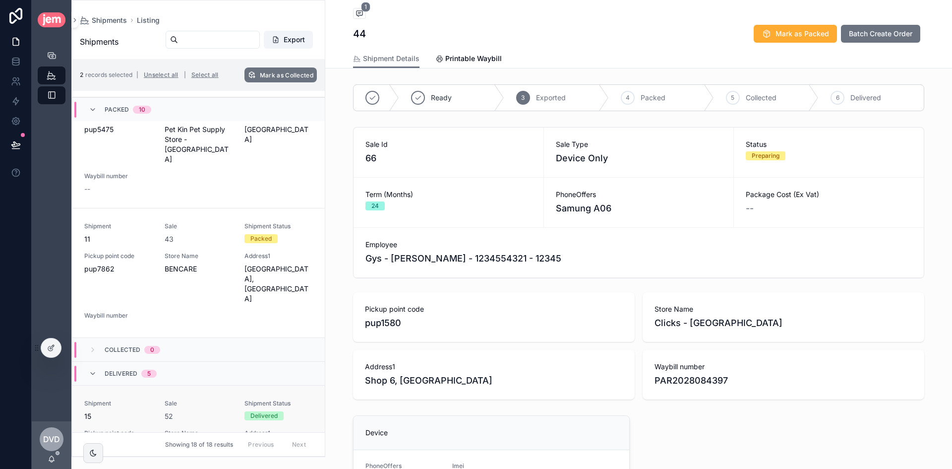
scroll to position [1660, 0]
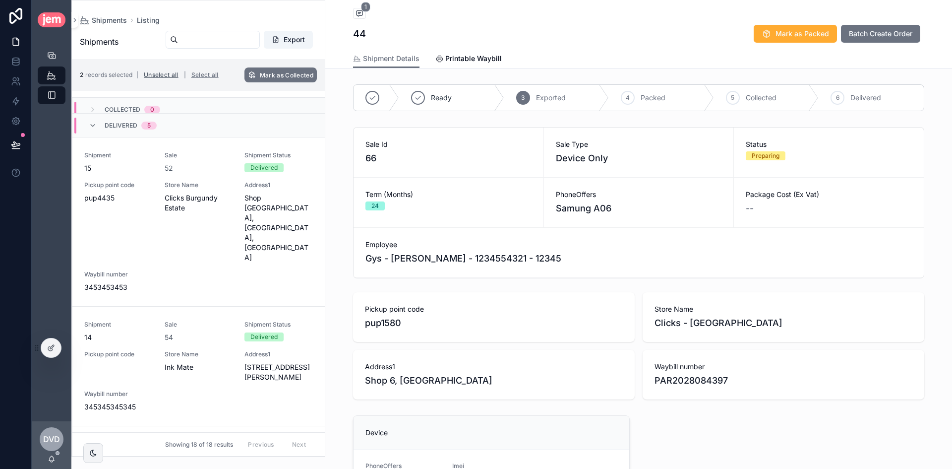
click at [174, 76] on button "Unselect all" at bounding box center [161, 75] width 42 height 16
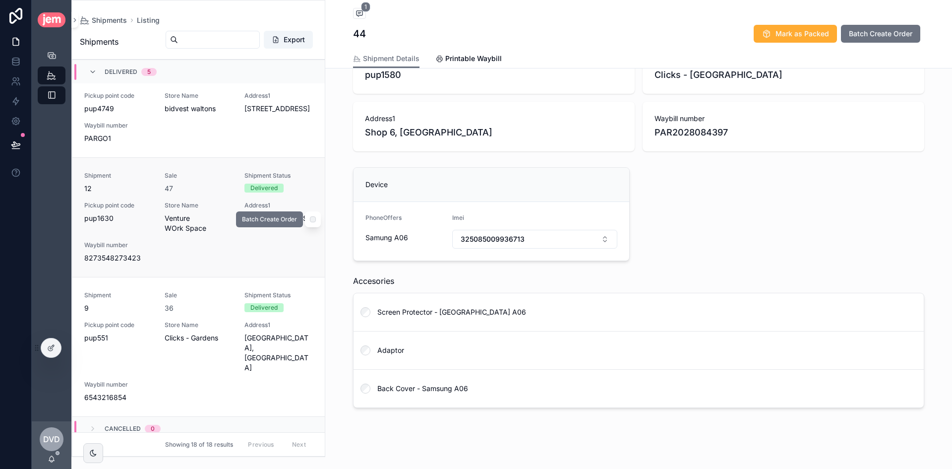
scroll to position [1940, 0]
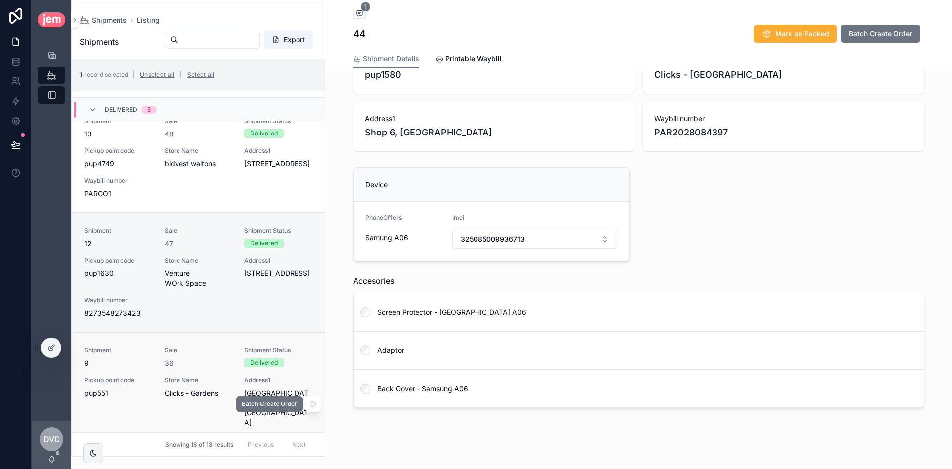
click at [308, 396] on div "scrollable content" at bounding box center [313, 404] width 16 height 16
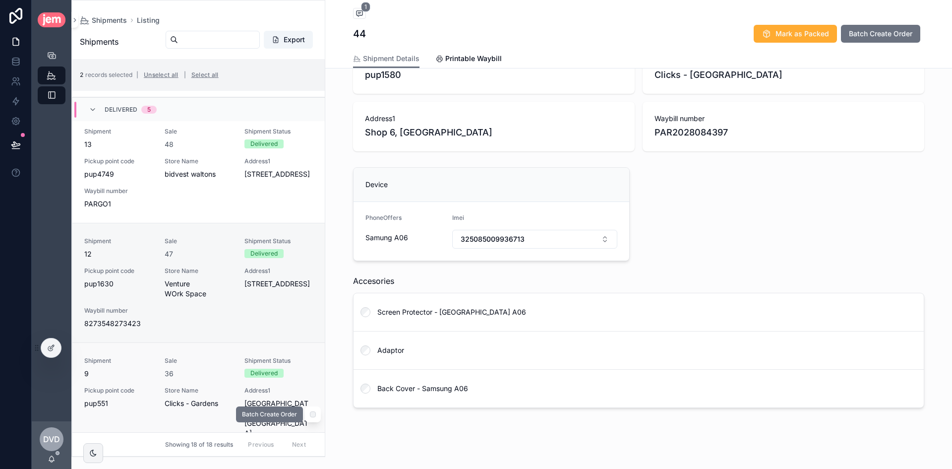
scroll to position [1989, 0]
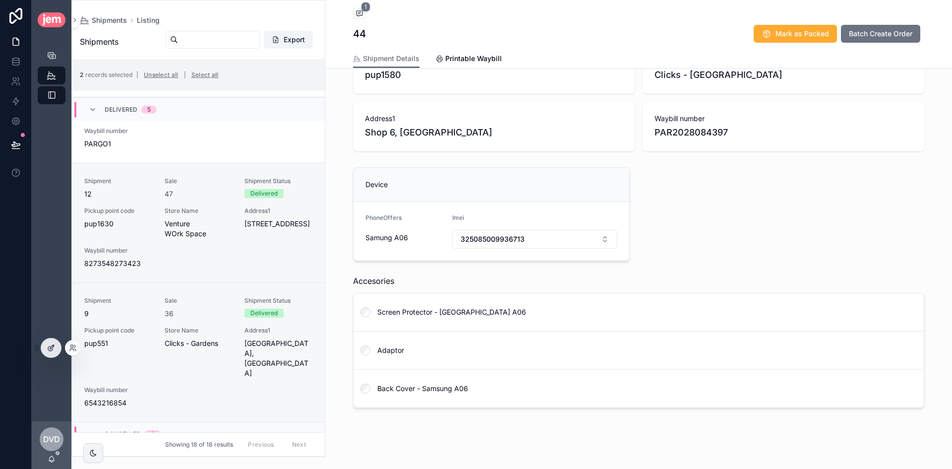
click at [59, 345] on div at bounding box center [51, 347] width 20 height 19
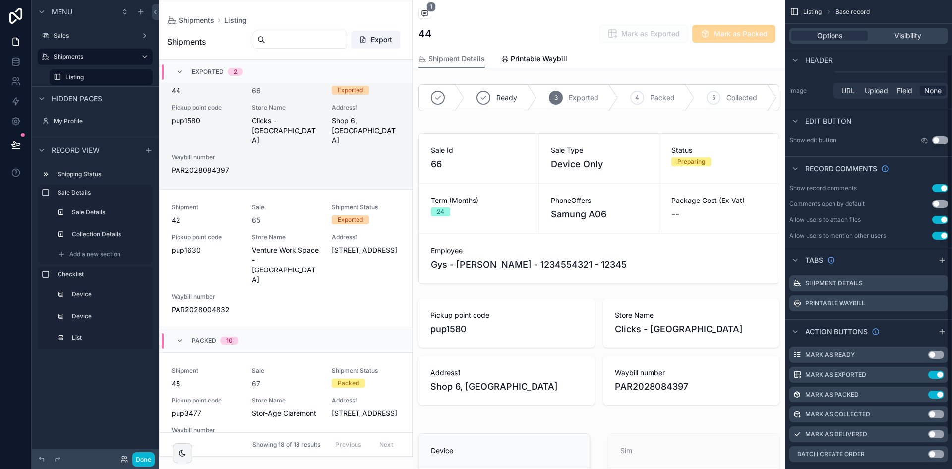
scroll to position [99, 0]
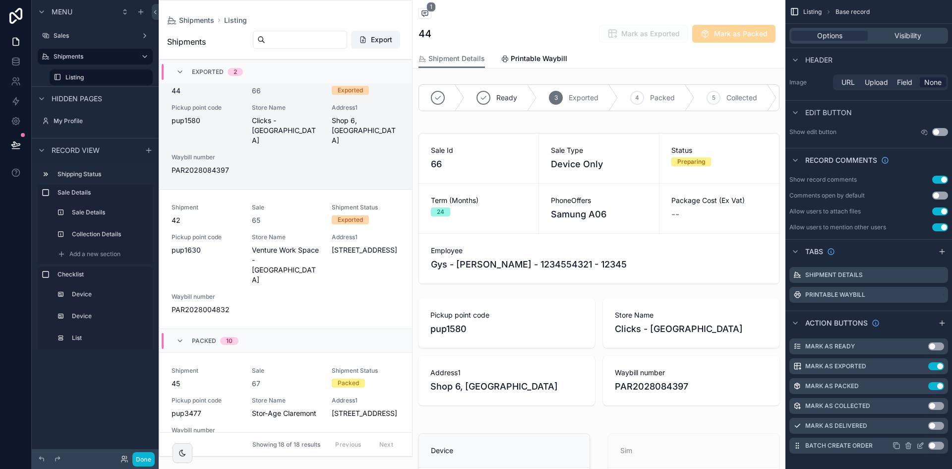
click at [922, 445] on icon "scrollable content" at bounding box center [921, 444] width 4 height 4
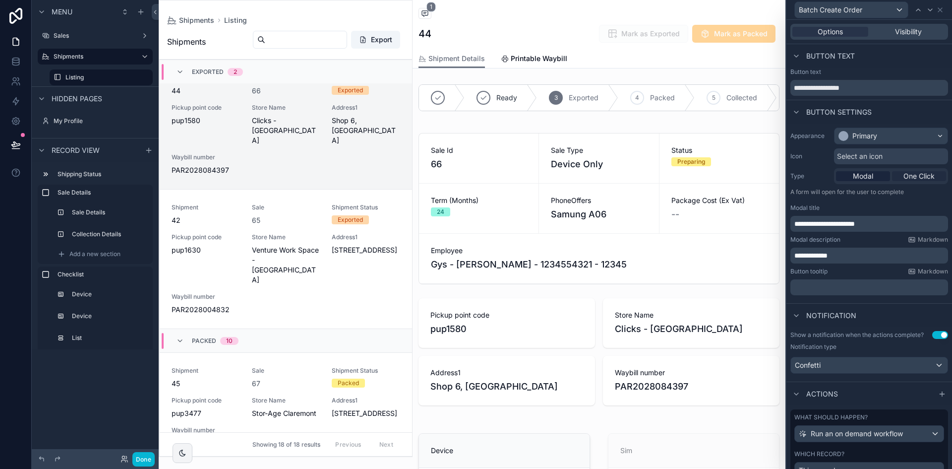
click at [907, 176] on span "One Click" at bounding box center [919, 176] width 31 height 10
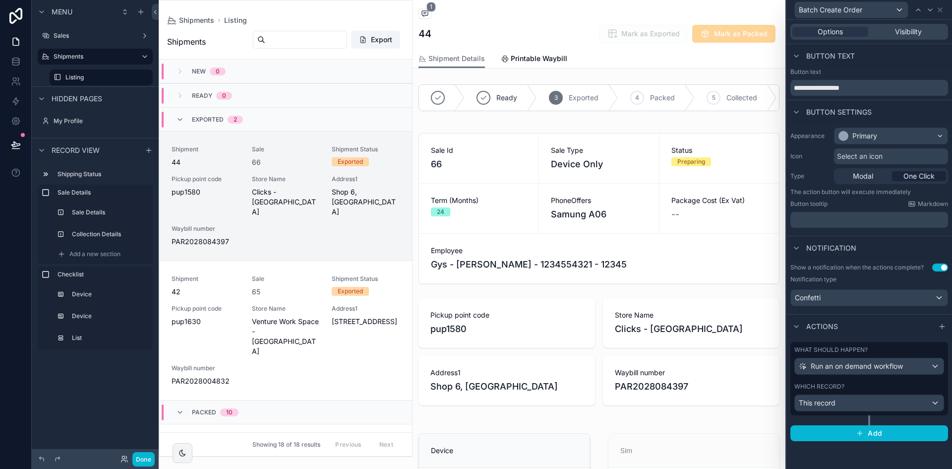
scroll to position [71, 0]
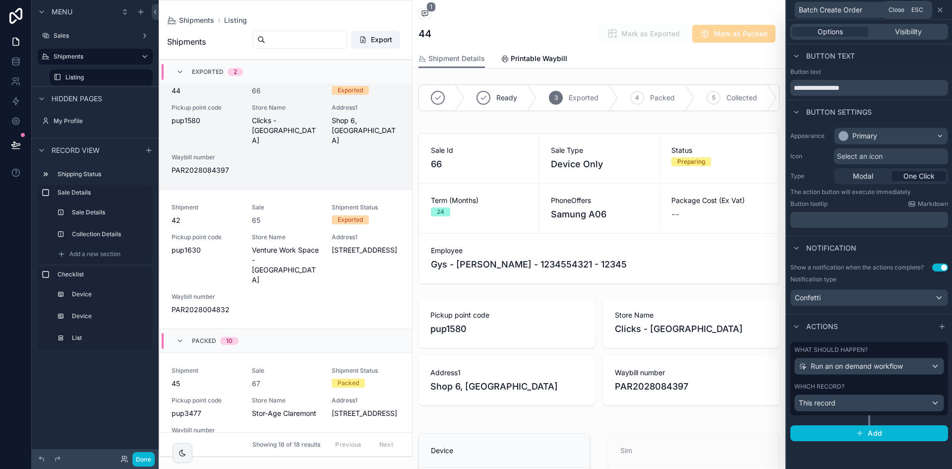
click at [940, 11] on icon at bounding box center [940, 10] width 8 height 8
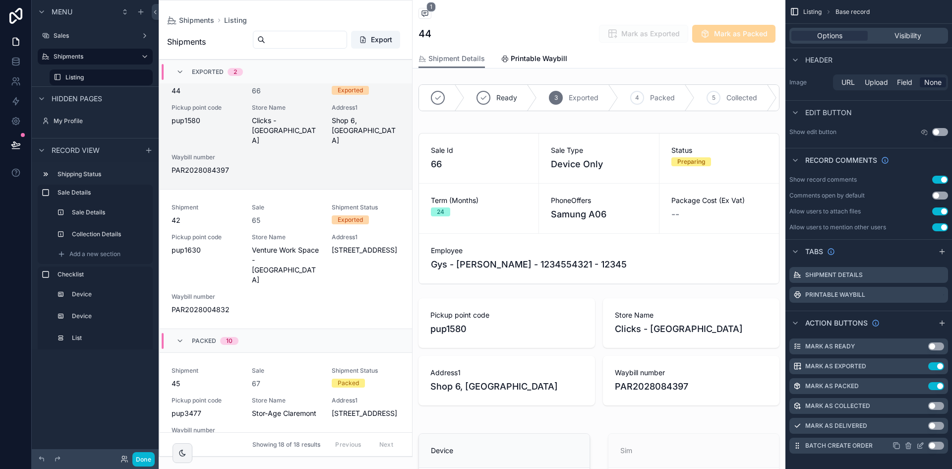
click at [938, 443] on button "Use setting" at bounding box center [936, 445] width 16 height 8
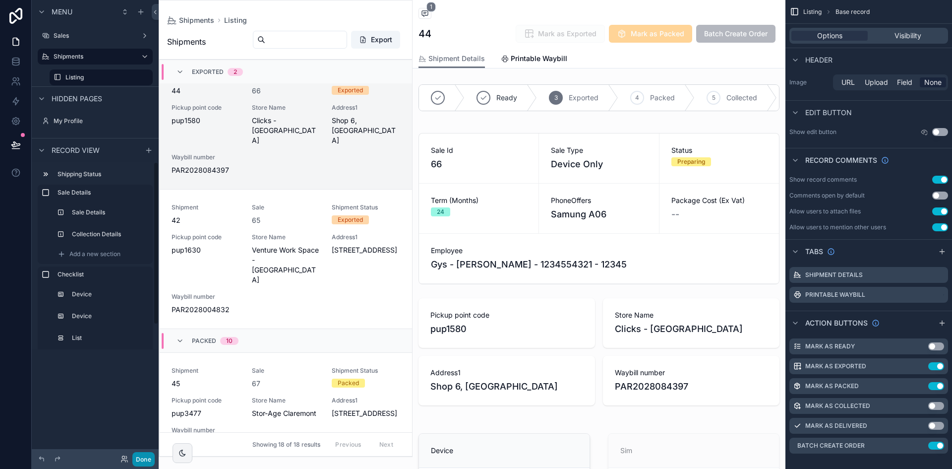
click at [143, 452] on button "Done" at bounding box center [143, 459] width 22 height 14
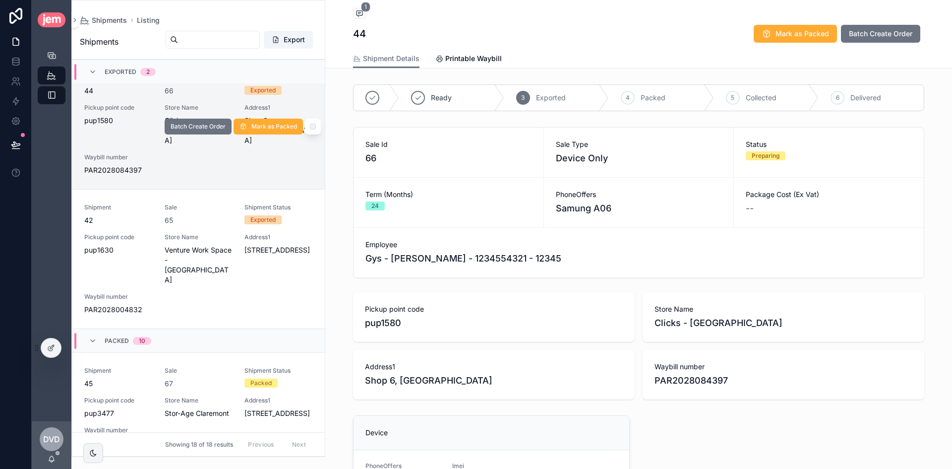
click at [308, 126] on div "scrollable content" at bounding box center [313, 127] width 16 height 16
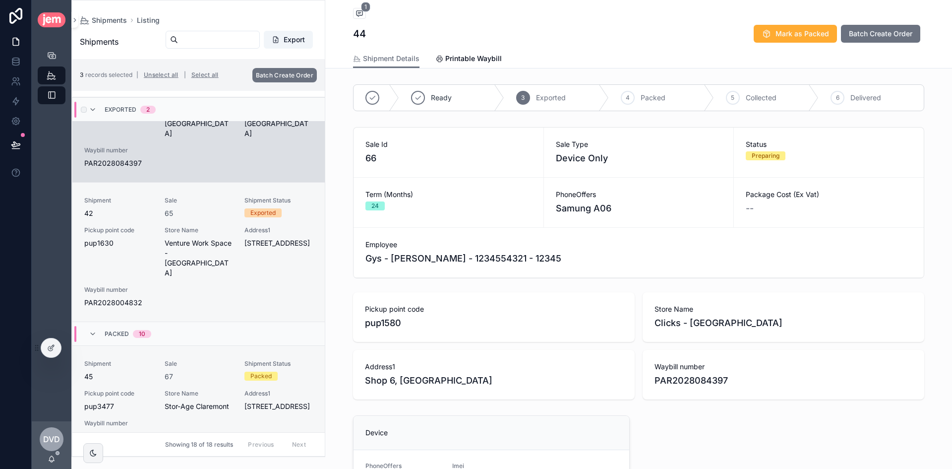
scroll to position [50, 0]
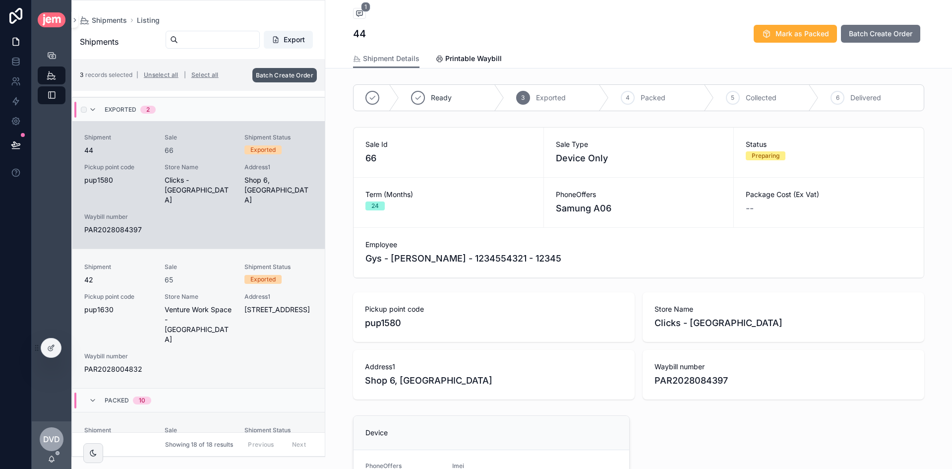
click at [293, 73] on span "Batch Create Order" at bounding box center [285, 74] width 58 height 7
click at [331, 55] on icon "scrollable content" at bounding box center [333, 56] width 8 height 8
